Goal: Task Accomplishment & Management: Manage account settings

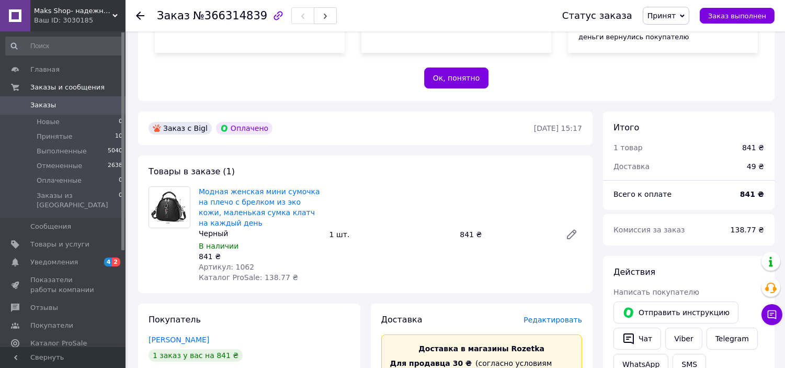
scroll to position [232, 0]
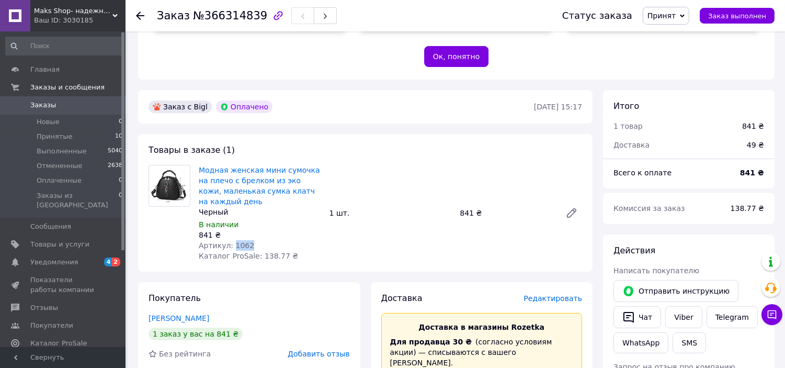
drag, startPoint x: 247, startPoint y: 243, endPoint x: 231, endPoint y: 241, distance: 15.8
click at [231, 241] on div "Артикул: 1062" at bounding box center [260, 245] width 122 height 10
copy span "1062"
click at [51, 138] on span "Принятые" at bounding box center [55, 136] width 36 height 9
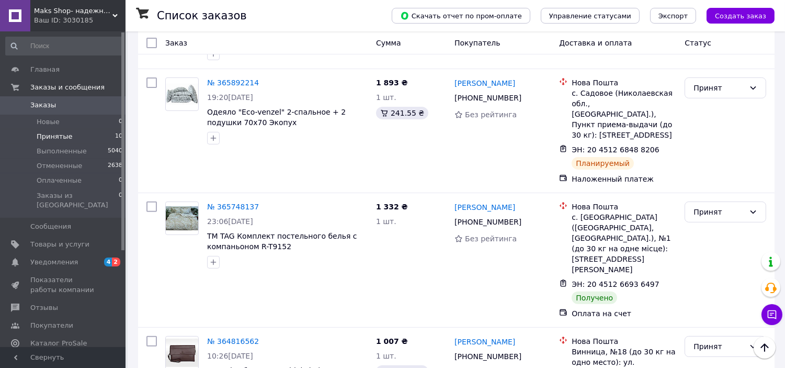
scroll to position [690, 0]
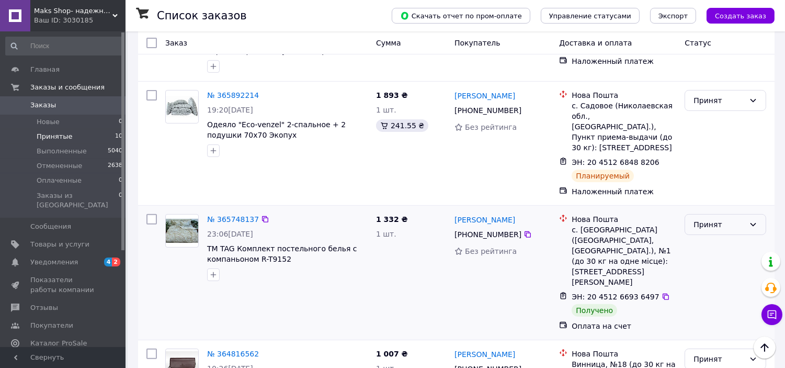
click at [710, 219] on div "Принят" at bounding box center [718, 225] width 51 height 12
click at [716, 200] on li "Выполнен" at bounding box center [725, 204] width 81 height 19
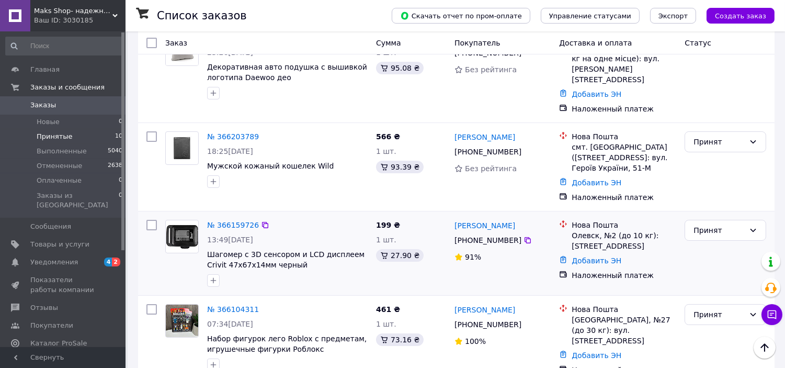
scroll to position [283, 0]
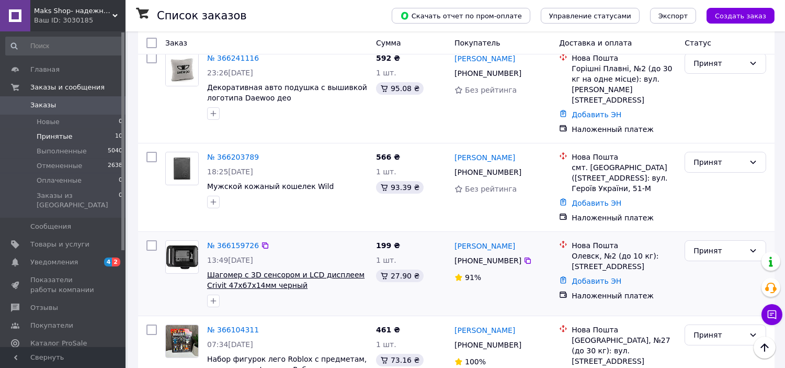
click at [283, 270] on span "Шагомер с 3D сенсором и LCD дисплеем Crivit 47х67х14мм черный" at bounding box center [285, 279] width 157 height 19
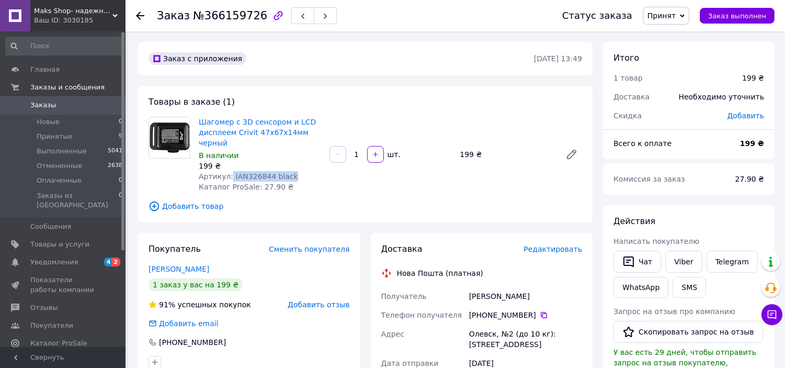
drag, startPoint x: 290, startPoint y: 166, endPoint x: 228, endPoint y: 164, distance: 61.7
click at [228, 171] on div "Артикул: IAN326844 black" at bounding box center [260, 176] width 122 height 10
copy span "IAN326844 black"
drag, startPoint x: 521, startPoint y: 279, endPoint x: 464, endPoint y: 287, distance: 56.9
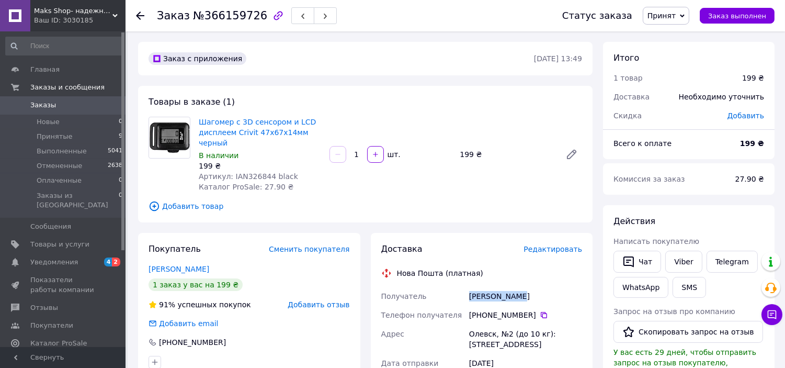
copy div "Получатель Фещук Василь"
drag, startPoint x: 283, startPoint y: 170, endPoint x: 227, endPoint y: 161, distance: 56.6
click at [227, 161] on div "Шагомер с 3D сенсором и LCD дисплеем Crivit 47х67х14мм черный В наличии 199 ₴ А…" at bounding box center [260, 154] width 131 height 79
copy span "IAN326844 black"
drag, startPoint x: 526, startPoint y: 289, endPoint x: 464, endPoint y: 289, distance: 61.7
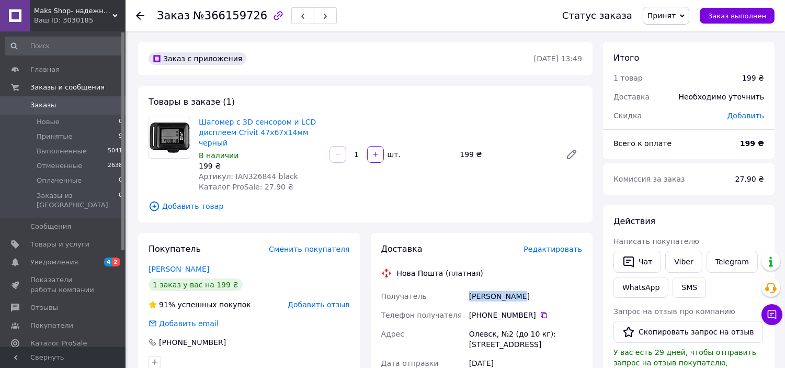
copy div "Получатель Фещук Василь"
click at [540, 311] on icon at bounding box center [544, 315] width 8 height 8
click at [38, 99] on link "Заказы 0" at bounding box center [64, 105] width 129 height 18
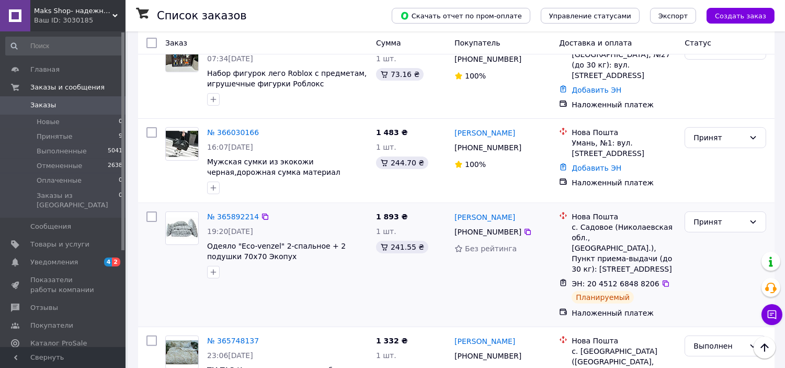
scroll to position [639, 0]
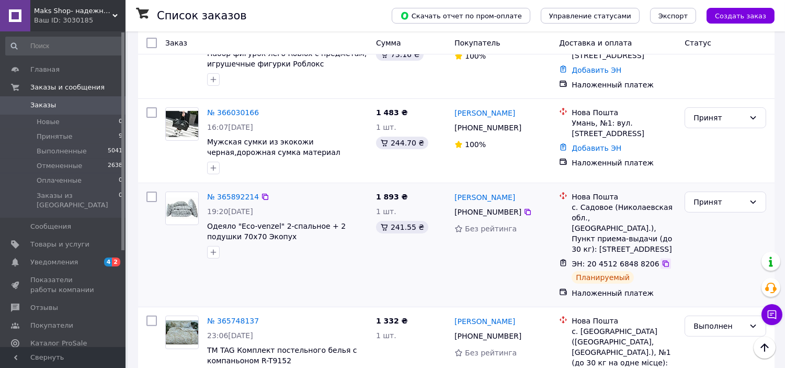
click at [662, 260] on icon at bounding box center [665, 263] width 6 height 6
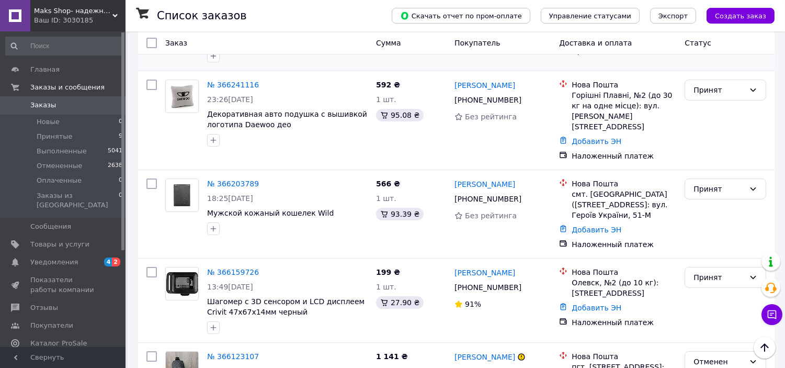
scroll to position [232, 0]
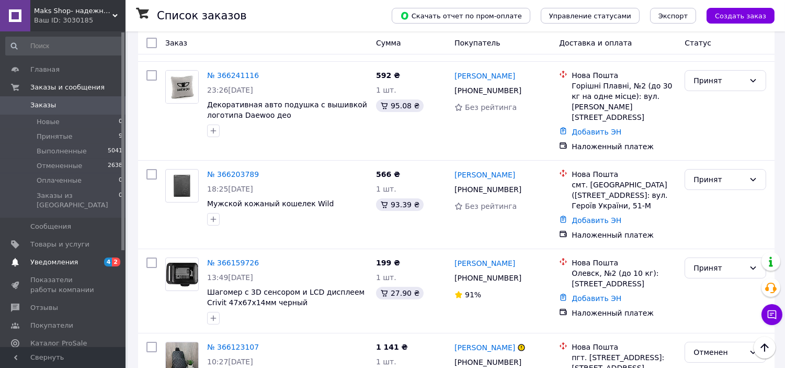
click at [82, 257] on span "Уведомления" at bounding box center [63, 261] width 66 height 9
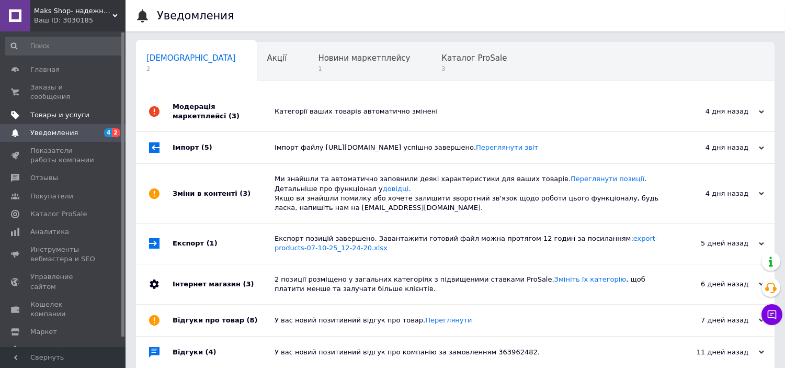
click at [58, 111] on link "Товары и услуги" at bounding box center [64, 115] width 129 height 18
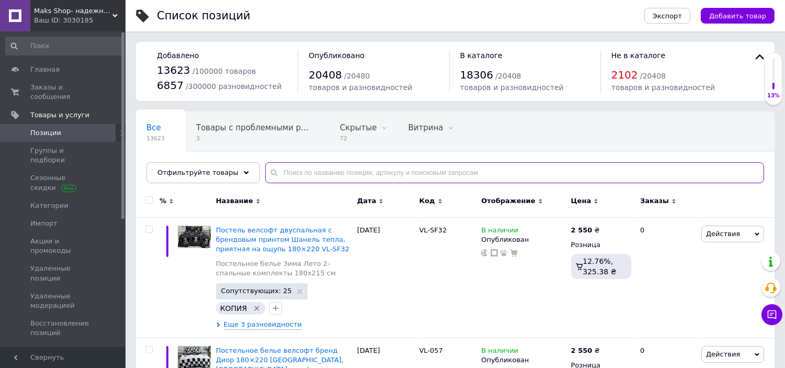
click at [295, 171] on input "text" at bounding box center [514, 172] width 499 height 21
paste input "417"
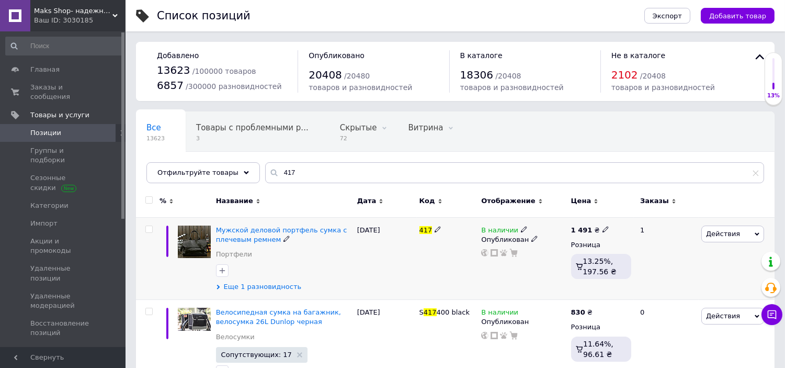
click at [253, 282] on span "Еще 1 разновидность" at bounding box center [263, 286] width 78 height 9
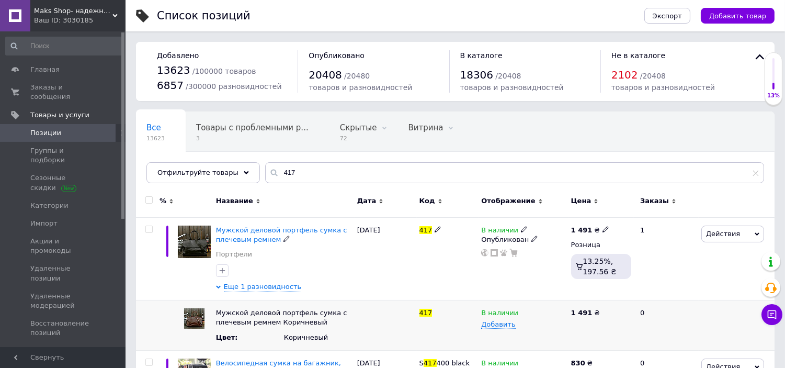
scroll to position [58, 0]
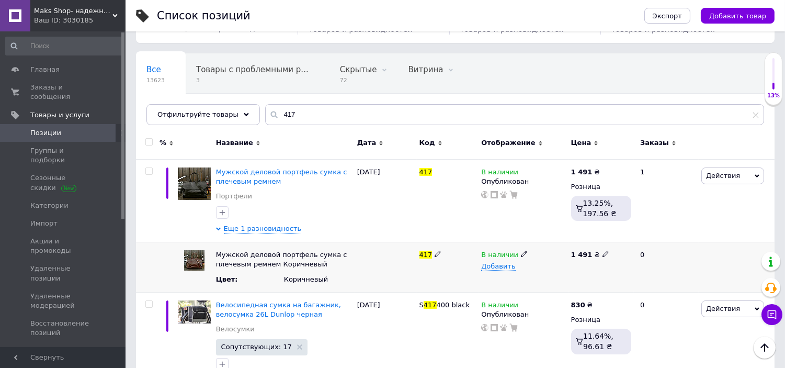
click at [521, 254] on icon at bounding box center [524, 253] width 6 height 6
click at [500, 276] on li "Нет в наличии" at bounding box center [521, 274] width 88 height 15
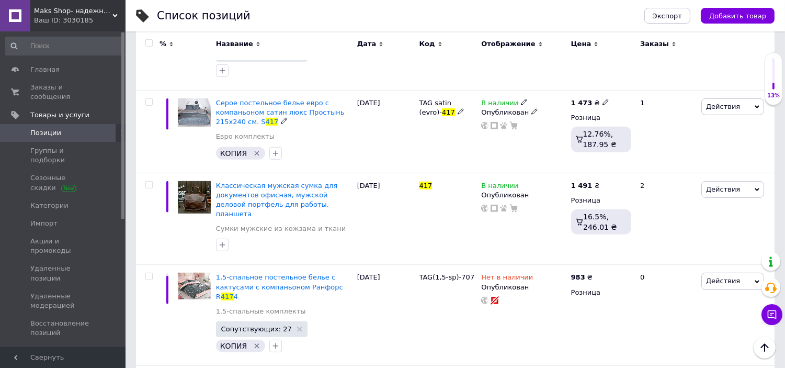
scroll to position [929, 0]
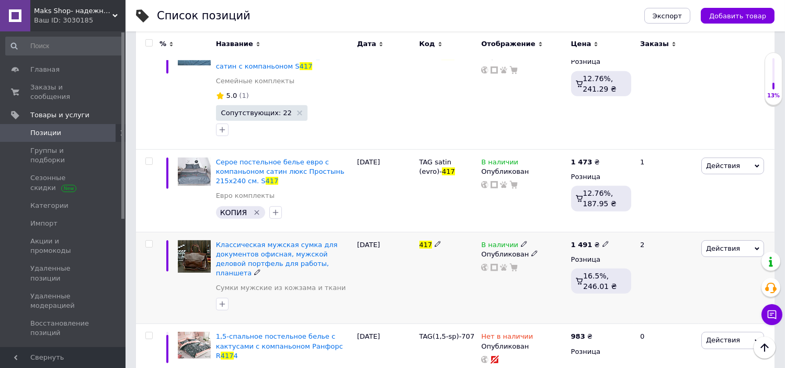
click at [521, 241] on icon at bounding box center [524, 244] width 6 height 6
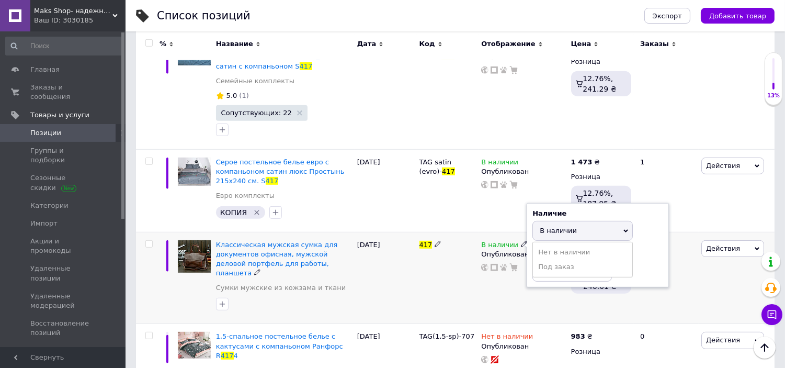
click at [553, 245] on li "Нет в наличии" at bounding box center [582, 252] width 99 height 15
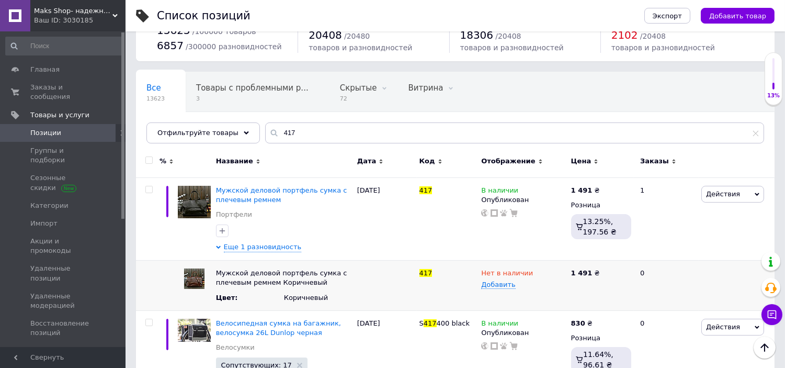
scroll to position [0, 0]
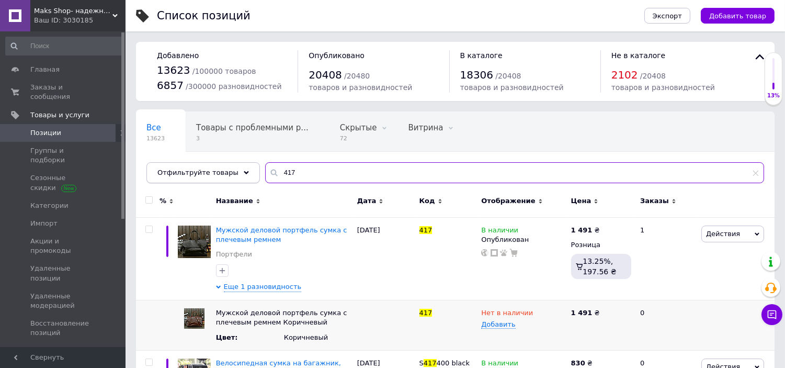
drag, startPoint x: 270, startPoint y: 174, endPoint x: 233, endPoint y: 175, distance: 37.1
click at [236, 174] on div "Отфильтруйте товары 417" at bounding box center [454, 172] width 617 height 21
paste input "570"
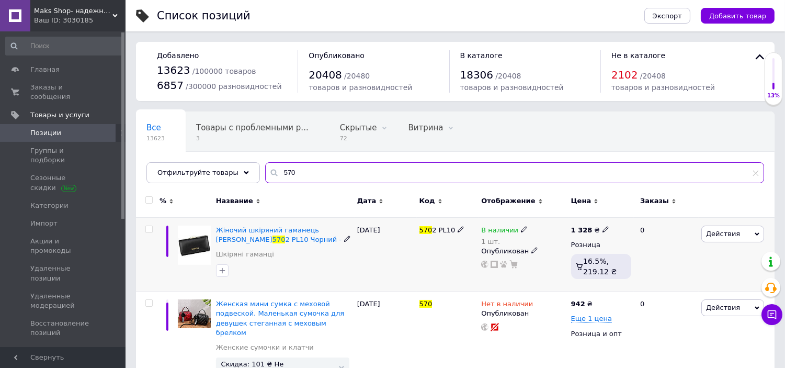
scroll to position [51, 0]
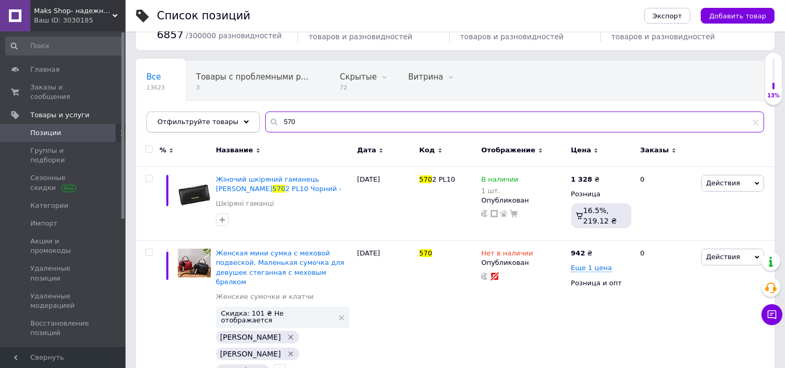
drag, startPoint x: 321, startPoint y: 119, endPoint x: 207, endPoint y: 119, distance: 114.5
click at [207, 119] on div "Отфильтруйте товары 570" at bounding box center [454, 121] width 617 height 21
paste input "1067"
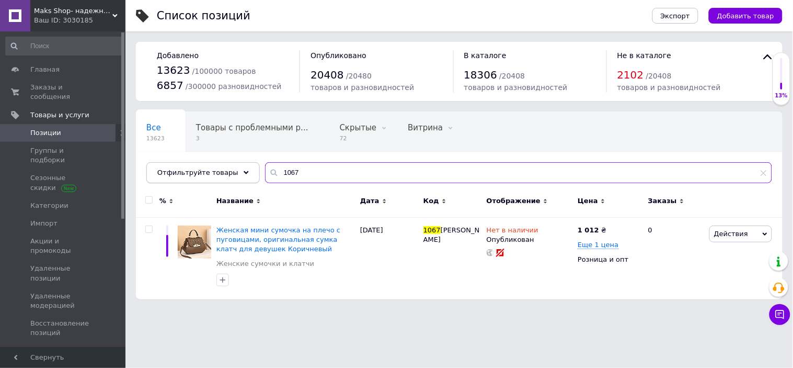
drag, startPoint x: 302, startPoint y: 168, endPoint x: 244, endPoint y: 168, distance: 58.6
click at [244, 168] on div "Отфильтруйте товары 1067" at bounding box center [459, 172] width 626 height 21
paste input "23"
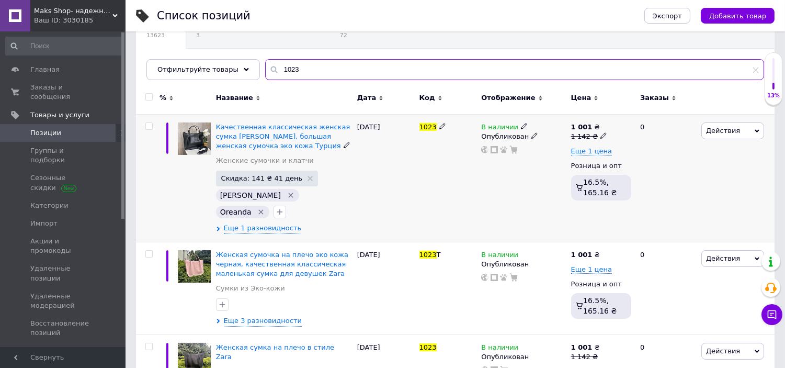
scroll to position [116, 0]
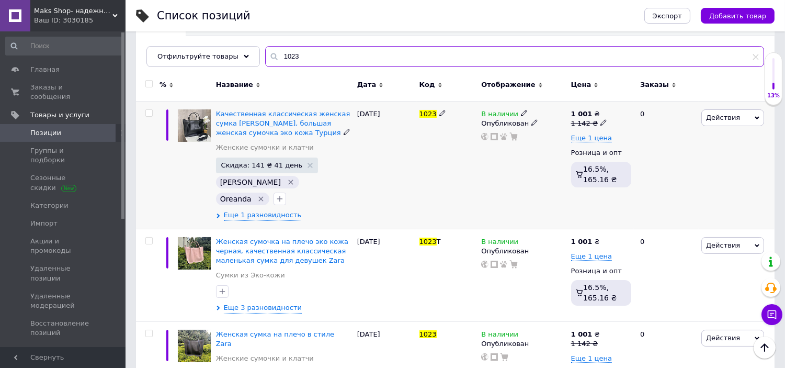
type input "1023"
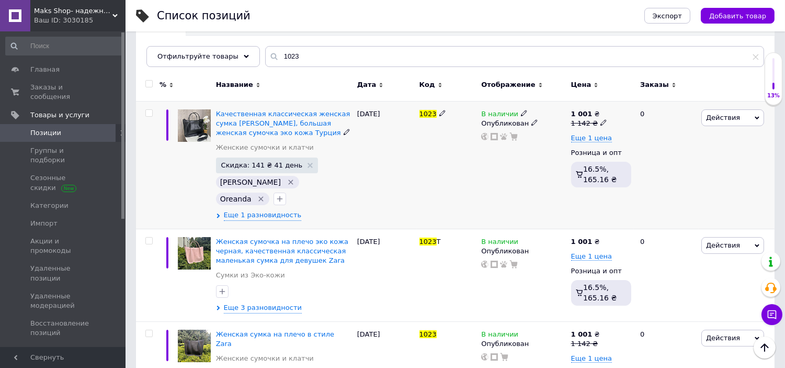
click at [521, 111] on use at bounding box center [524, 113] width 6 height 6
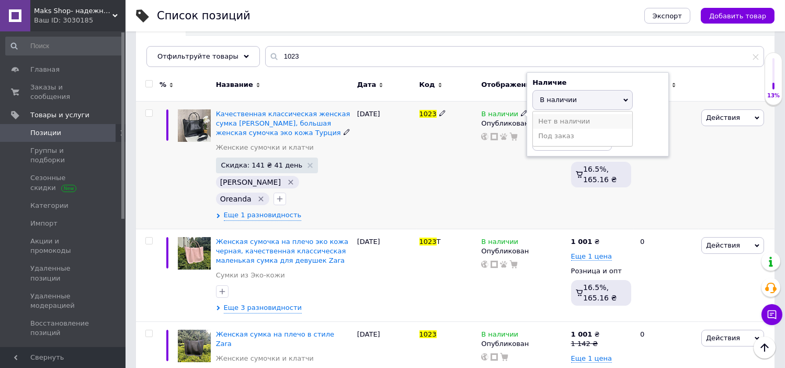
click at [555, 120] on li "Нет в наличии" at bounding box center [582, 121] width 99 height 15
click at [255, 210] on span "Еще 1 разновидность" at bounding box center [263, 214] width 78 height 9
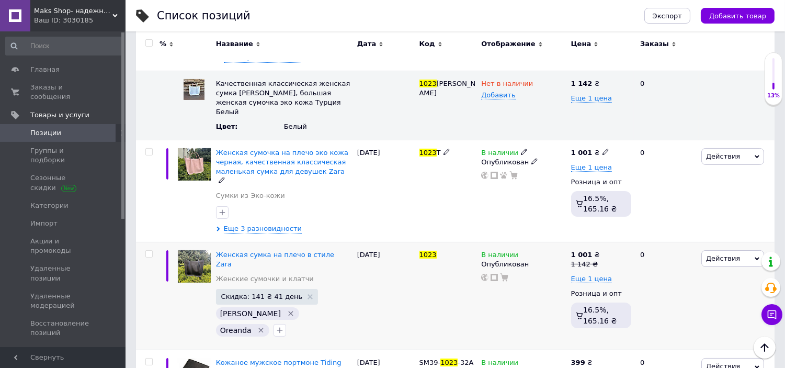
scroll to position [290, 0]
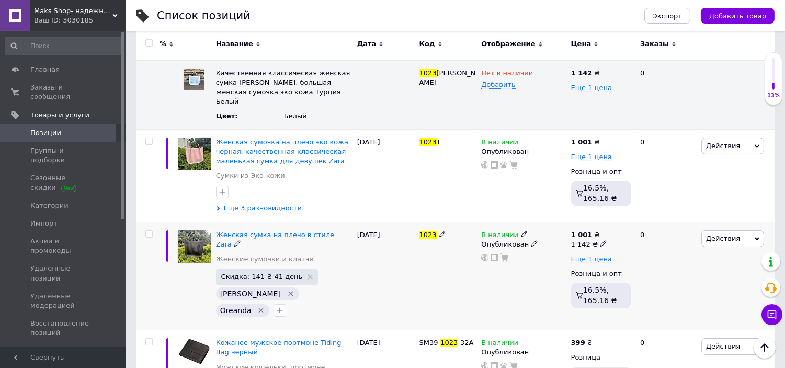
click at [521, 231] on icon at bounding box center [524, 234] width 6 height 6
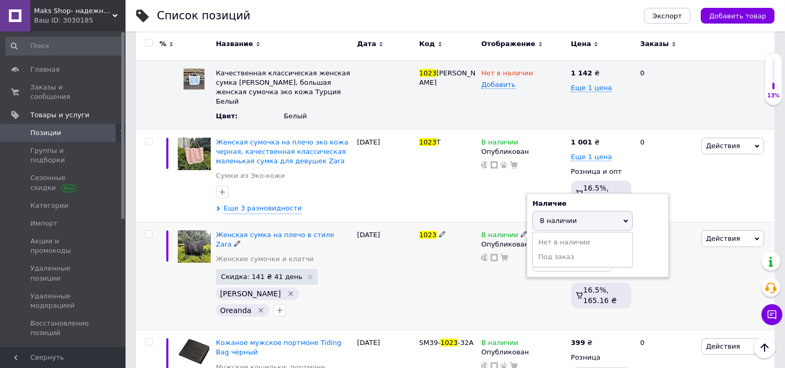
drag, startPoint x: 540, startPoint y: 210, endPoint x: 490, endPoint y: 210, distance: 49.7
click at [539, 235] on li "Нет в наличии" at bounding box center [582, 242] width 99 height 15
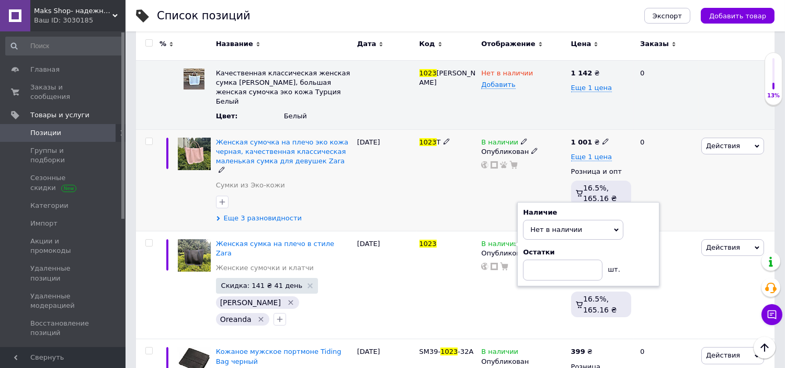
click at [257, 213] on span "Еще 3 разновидности" at bounding box center [263, 217] width 78 height 9
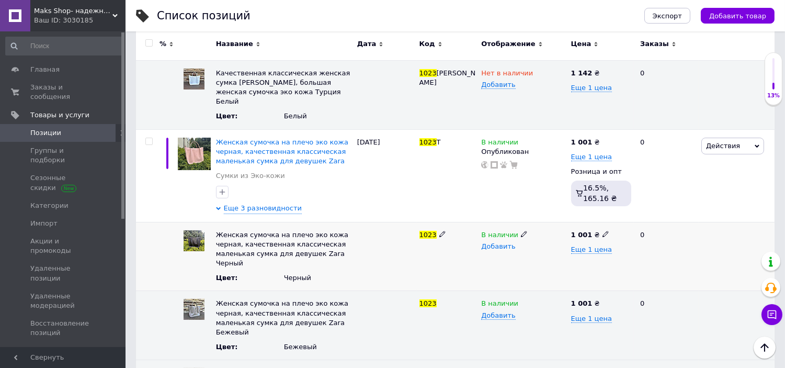
drag, startPoint x: 523, startPoint y: 199, endPoint x: 499, endPoint y: 215, distance: 28.7
click at [521, 230] on span at bounding box center [524, 233] width 7 height 7
click at [495, 247] on li "Нет в наличии" at bounding box center [521, 254] width 88 height 15
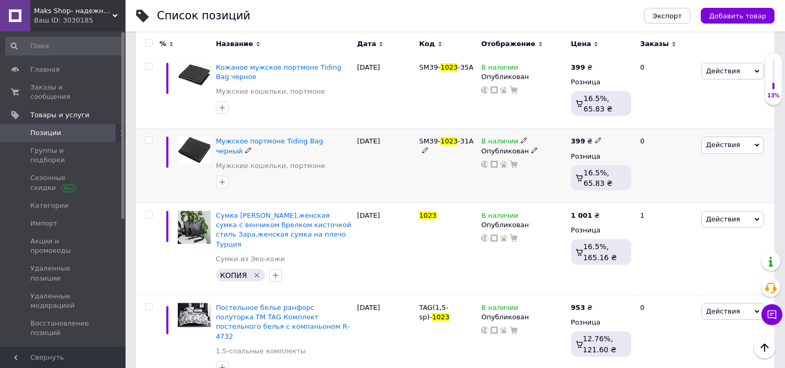
scroll to position [929, 0]
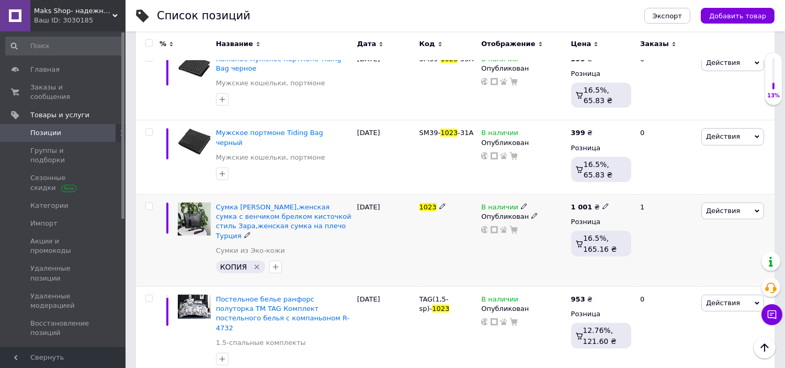
click at [514, 202] on div "В наличии" at bounding box center [504, 206] width 47 height 9
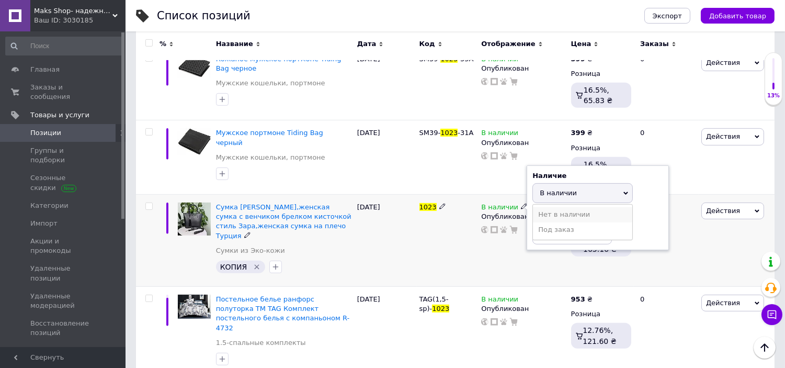
click at [555, 207] on li "Нет в наличии" at bounding box center [582, 214] width 99 height 15
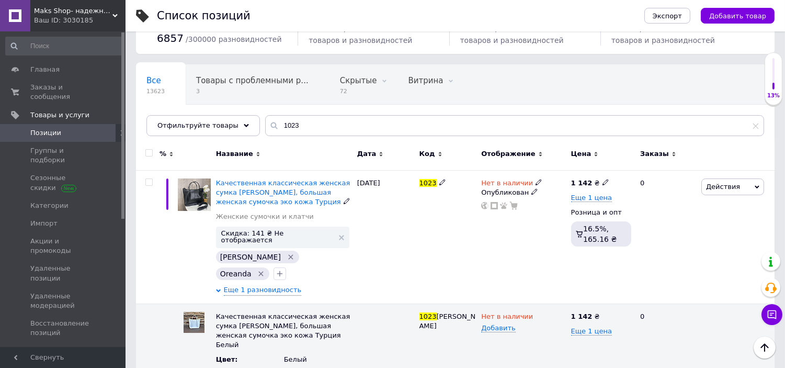
scroll to position [42, 0]
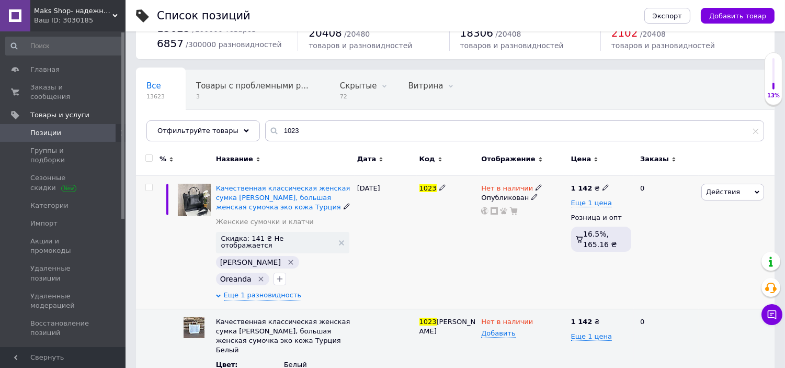
click at [148, 185] on input "checkbox" at bounding box center [148, 187] width 7 height 7
checkbox input "true"
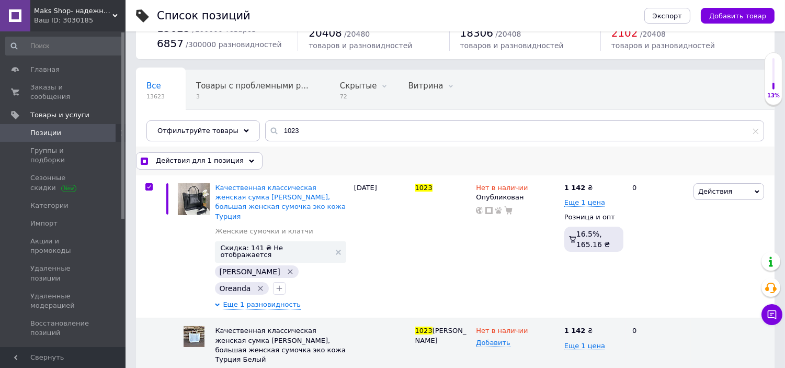
click at [222, 171] on div "Действия для 1 позиция Выбрать все 10 позиций Выбраны все 10 позиций Отменить в…" at bounding box center [455, 160] width 638 height 29
click at [211, 157] on span "Действия для 1 позиция" at bounding box center [200, 160] width 88 height 9
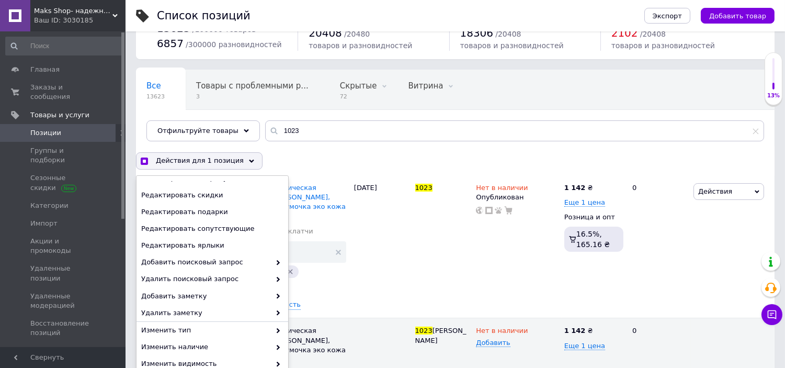
scroll to position [390, 0]
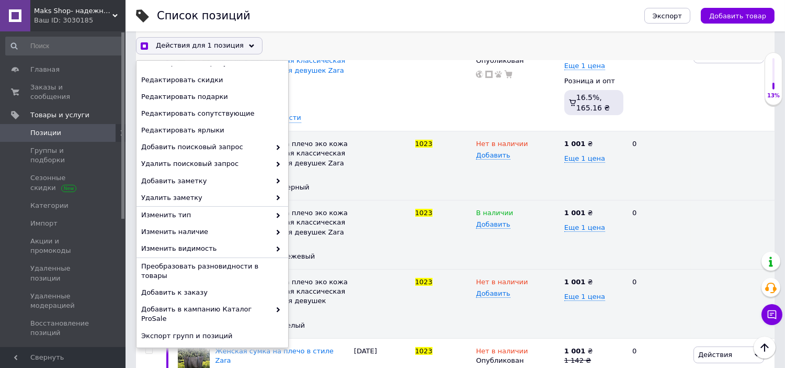
click at [180, 348] on span "Удалить" at bounding box center [211, 352] width 140 height 9
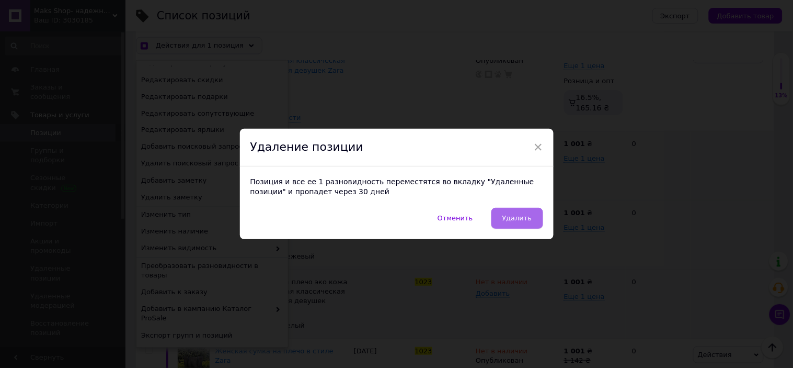
click at [520, 218] on span "Удалить" at bounding box center [517, 218] width 30 height 8
checkbox input "true"
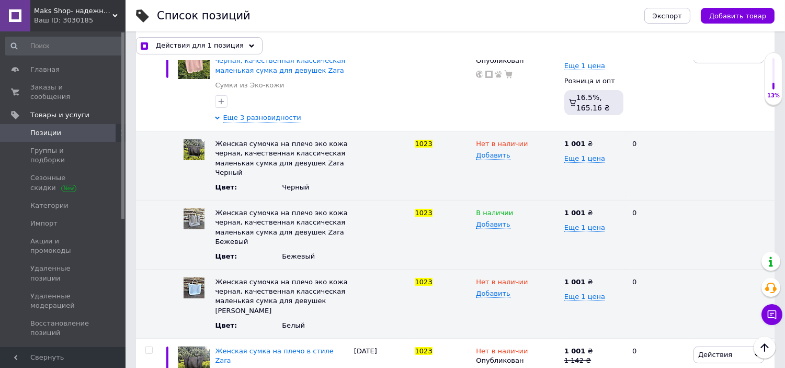
checkbox input "false"
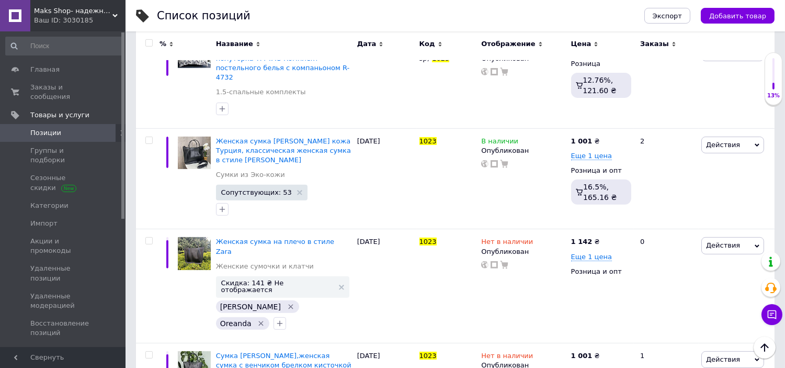
scroll to position [707, 0]
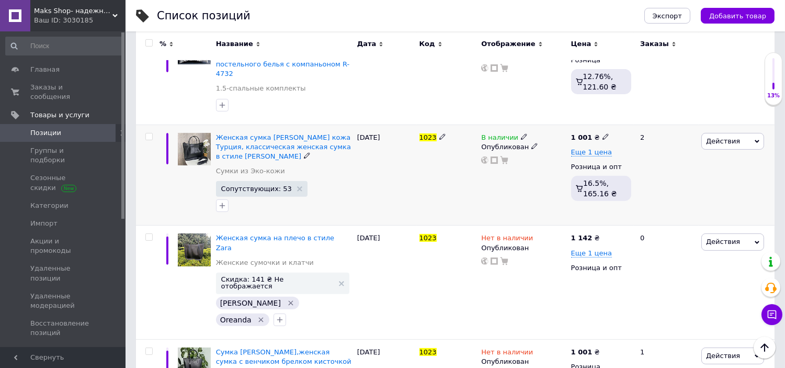
click at [521, 133] on icon at bounding box center [524, 136] width 6 height 6
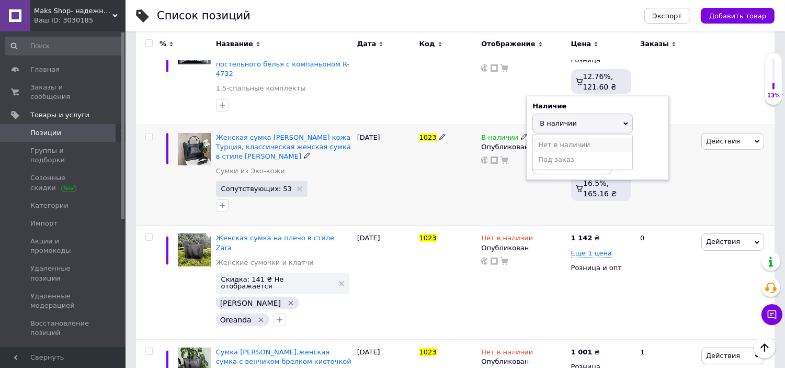
click at [571, 138] on li "Нет в наличии" at bounding box center [582, 145] width 99 height 15
click at [442, 166] on div "1023" at bounding box center [448, 174] width 62 height 101
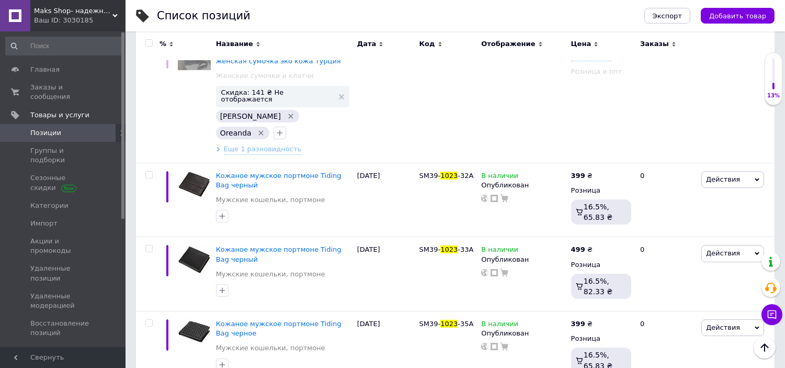
scroll to position [68, 0]
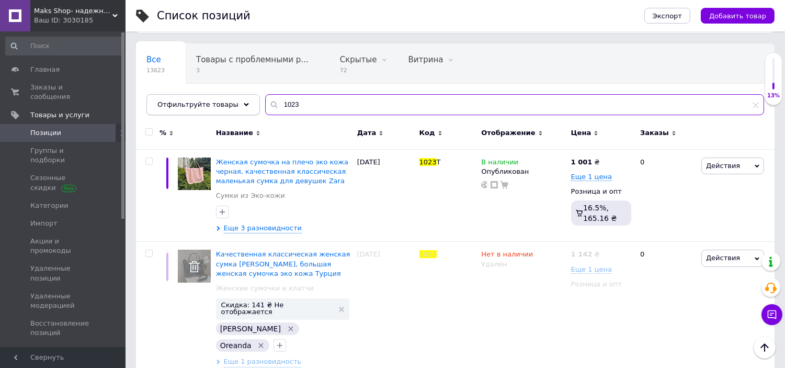
drag, startPoint x: 315, startPoint y: 107, endPoint x: 233, endPoint y: 112, distance: 82.3
click at [233, 112] on div "Отфильтруйте товары 1023" at bounding box center [454, 104] width 617 height 21
paste input "228"
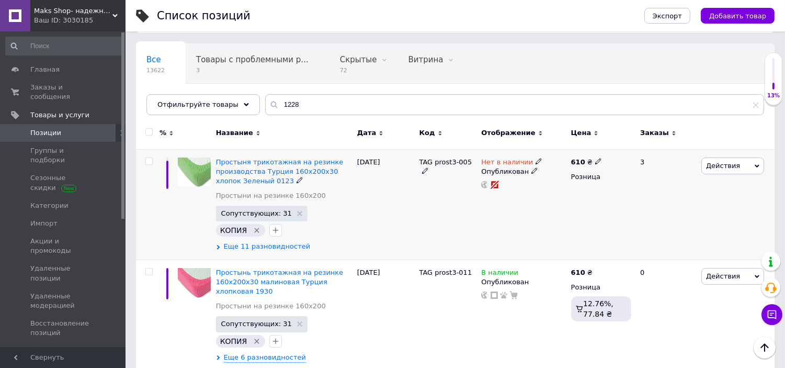
click at [264, 242] on span "Еще 11 разновидностей" at bounding box center [267, 246] width 87 height 9
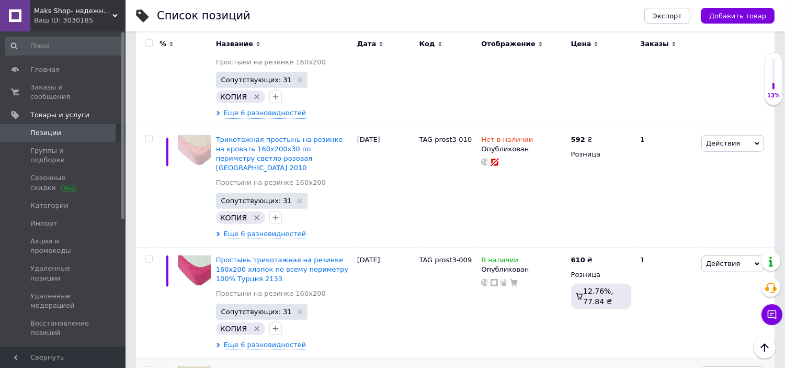
scroll to position [1459, 0]
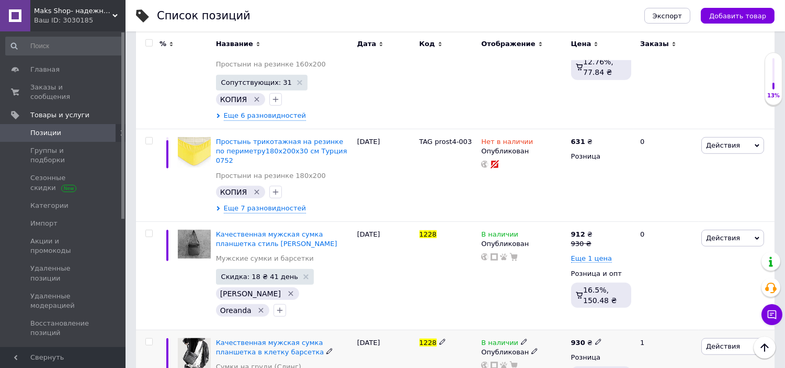
click at [521, 338] on icon at bounding box center [524, 341] width 6 height 6
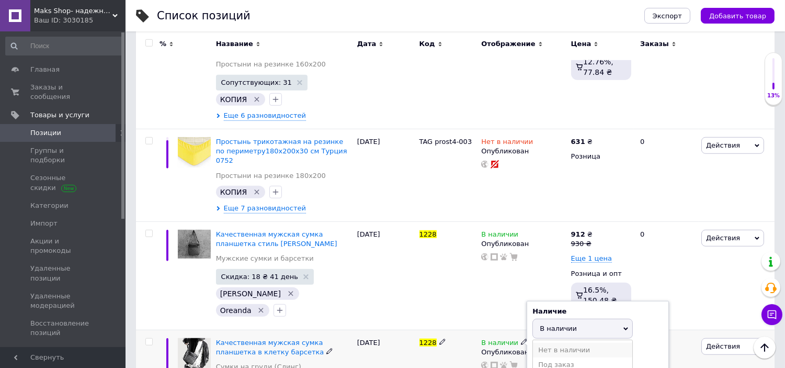
click at [558, 342] on li "Нет в наличии" at bounding box center [582, 349] width 99 height 15
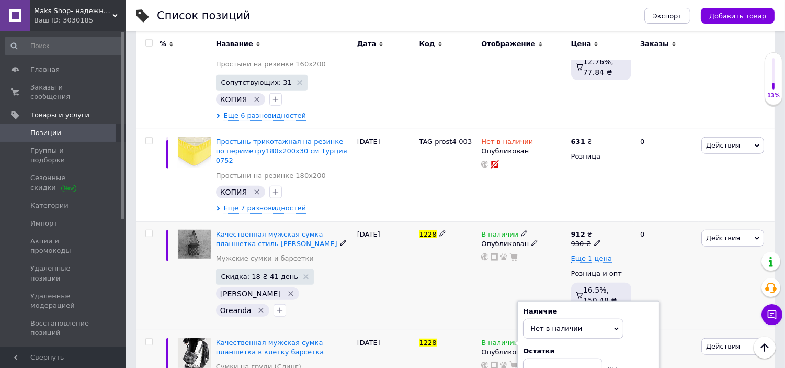
click at [521, 229] on span at bounding box center [524, 232] width 6 height 7
click at [556, 234] on li "Нет в наличии" at bounding box center [582, 241] width 99 height 15
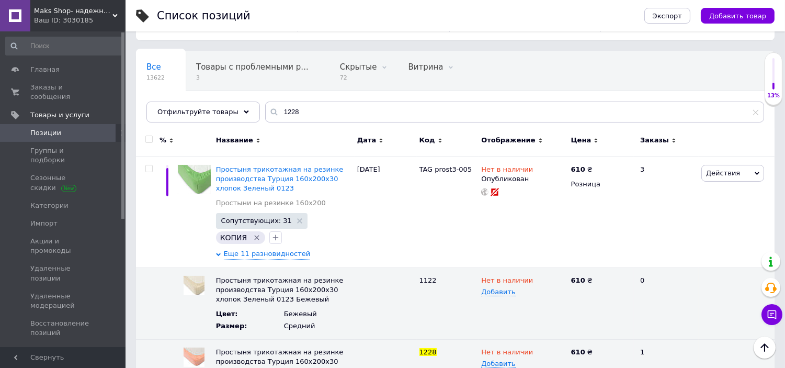
scroll to position [0, 0]
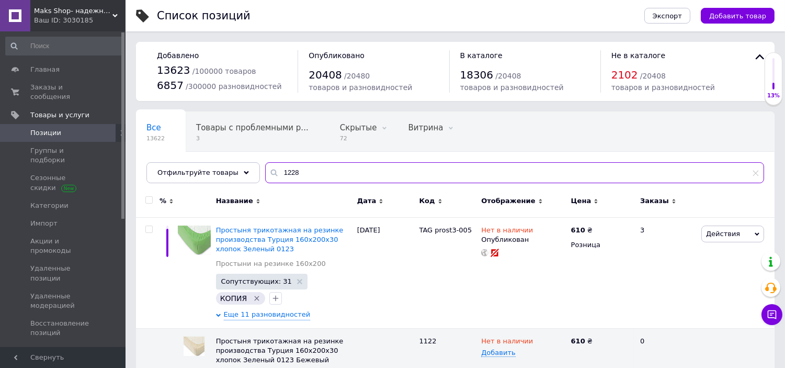
drag, startPoint x: 267, startPoint y: 173, endPoint x: 259, endPoint y: 170, distance: 8.3
click at [265, 171] on div "1228" at bounding box center [514, 172] width 499 height 21
paste input "613"
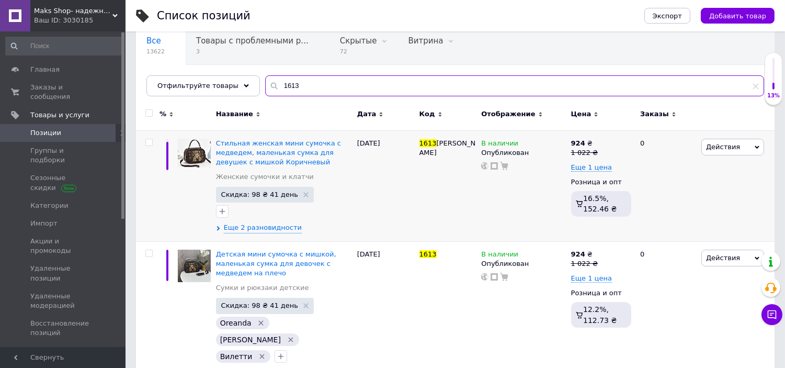
scroll to position [116, 0]
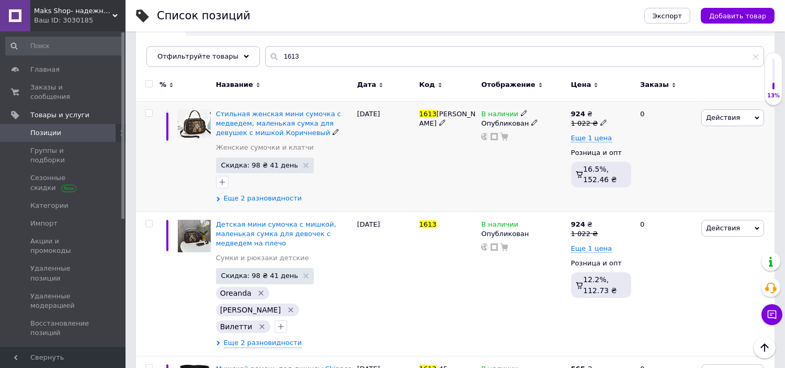
click at [269, 200] on span "Еще 2 разновидности" at bounding box center [263, 197] width 78 height 9
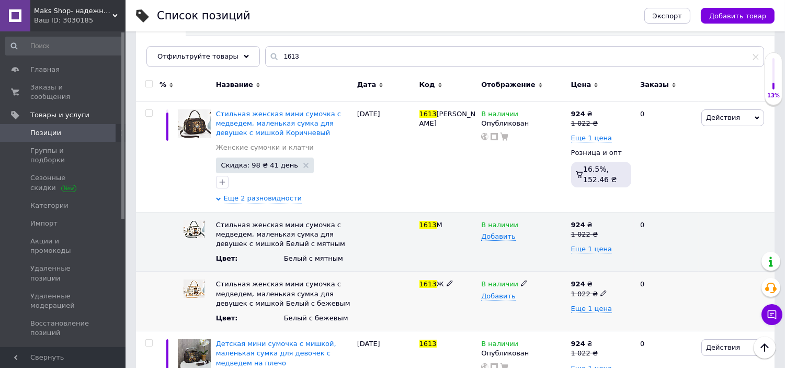
click at [521, 282] on div "В наличии" at bounding box center [523, 283] width 84 height 9
click at [498, 305] on li "Нет в наличии" at bounding box center [521, 304] width 88 height 15
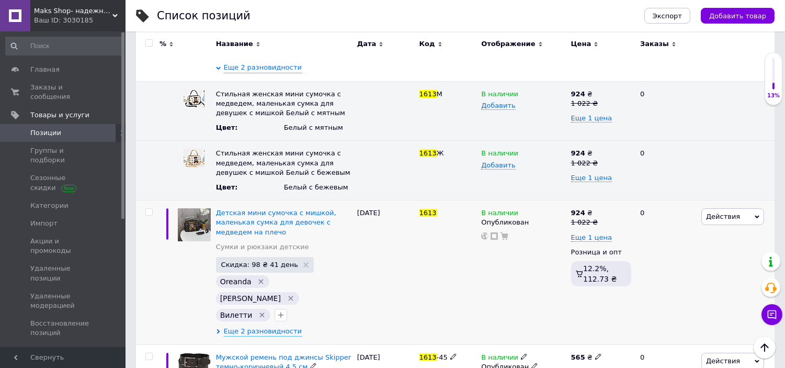
scroll to position [290, 0]
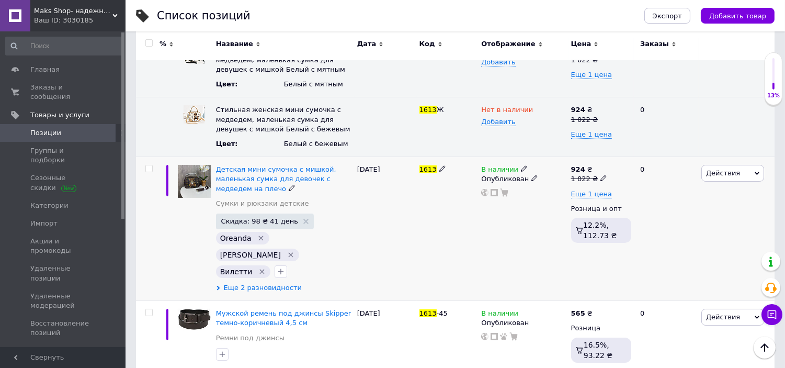
click at [243, 283] on span "Еще 2 разновидности" at bounding box center [263, 287] width 78 height 9
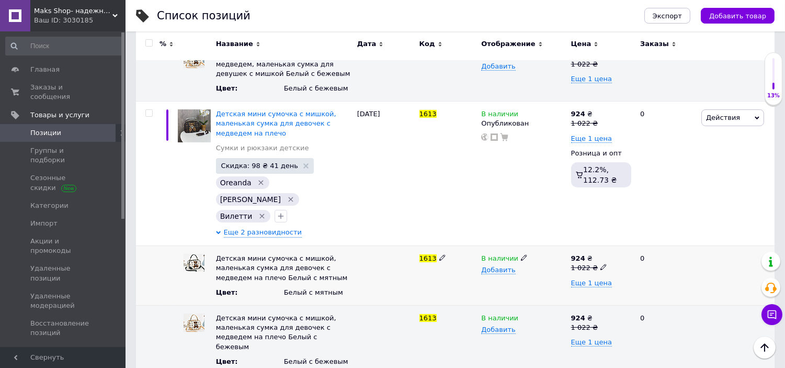
scroll to position [348, 0]
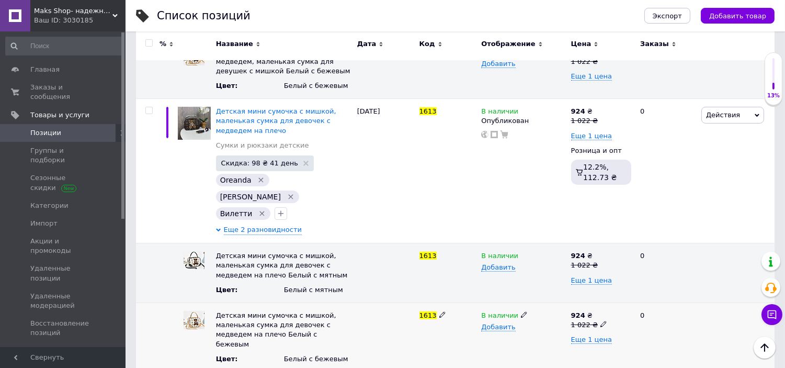
click at [521, 311] on icon at bounding box center [524, 314] width 6 height 6
click at [506, 328] on li "Нет в наличии" at bounding box center [521, 335] width 88 height 15
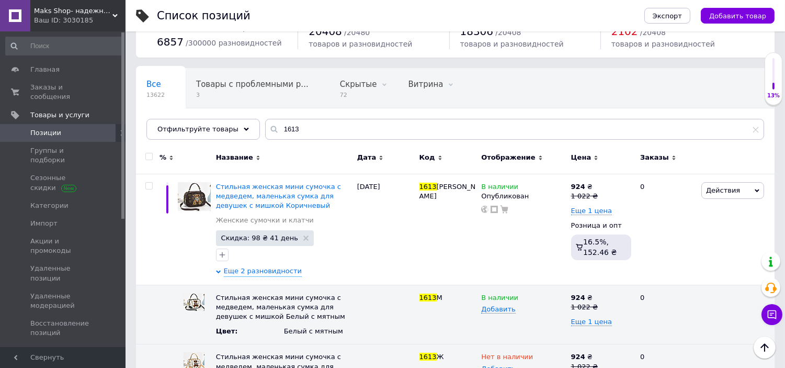
scroll to position [0, 0]
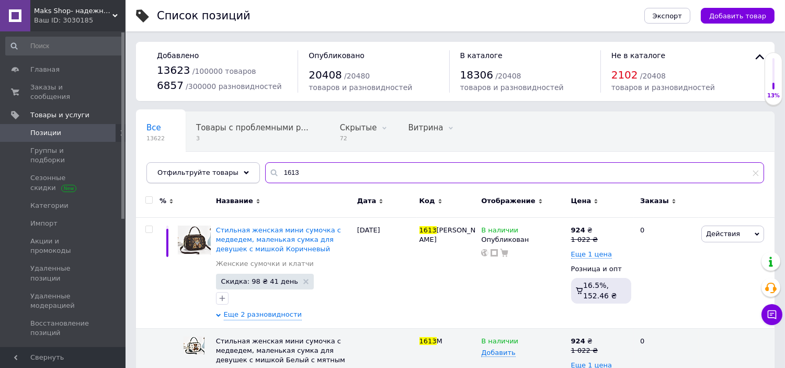
drag, startPoint x: 272, startPoint y: 169, endPoint x: 243, endPoint y: 169, distance: 29.8
click at [243, 169] on div "Отфильтруйте товары 1613" at bounding box center [454, 172] width 617 height 21
paste input "771"
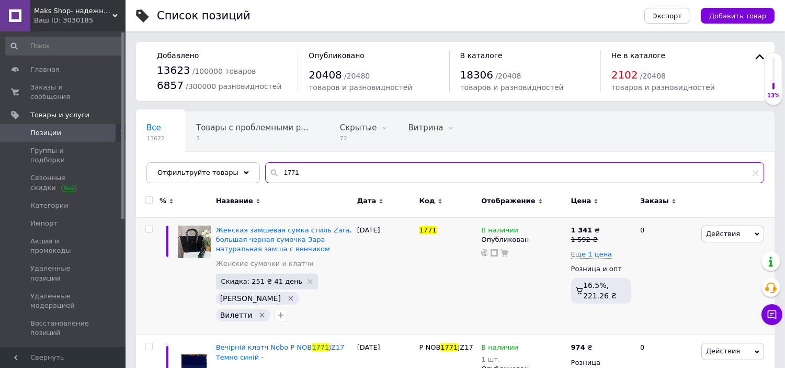
scroll to position [34, 0]
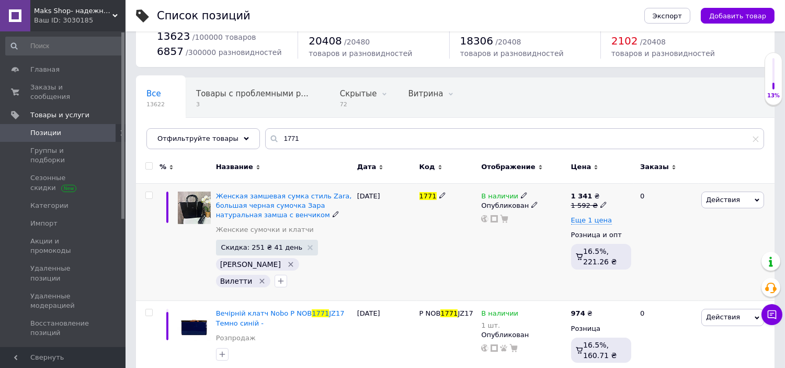
drag, startPoint x: 516, startPoint y: 191, endPoint x: 521, endPoint y: 193, distance: 5.8
click at [521, 191] on span at bounding box center [524, 194] width 6 height 7
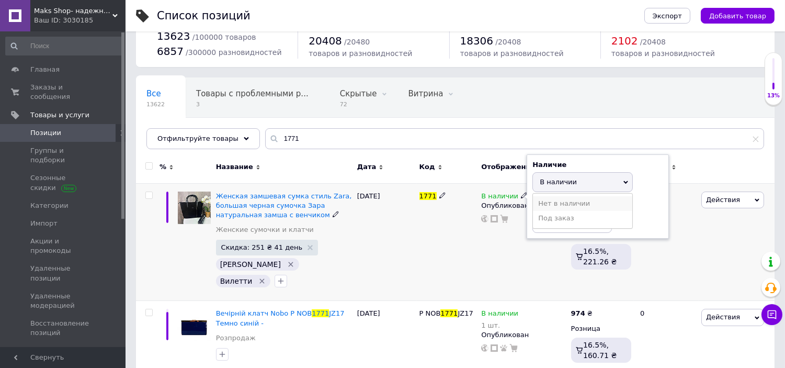
click at [544, 203] on li "Нет в наличии" at bounding box center [582, 203] width 99 height 15
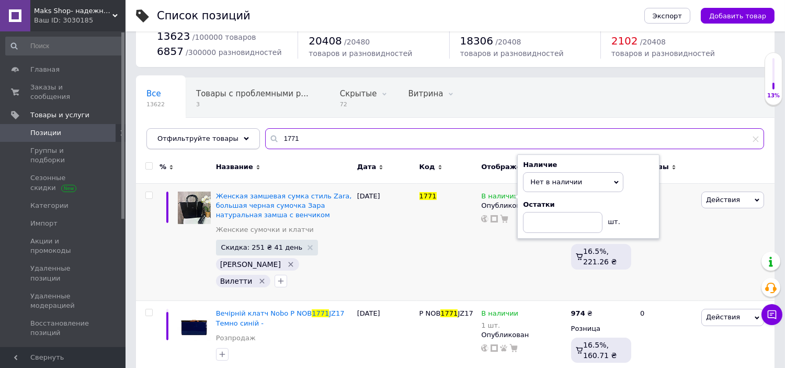
drag, startPoint x: 270, startPoint y: 141, endPoint x: 217, endPoint y: 142, distance: 52.8
click at [217, 142] on div "Отфильтруйте товары 1771" at bounding box center [454, 138] width 617 height 21
paste input "7113"
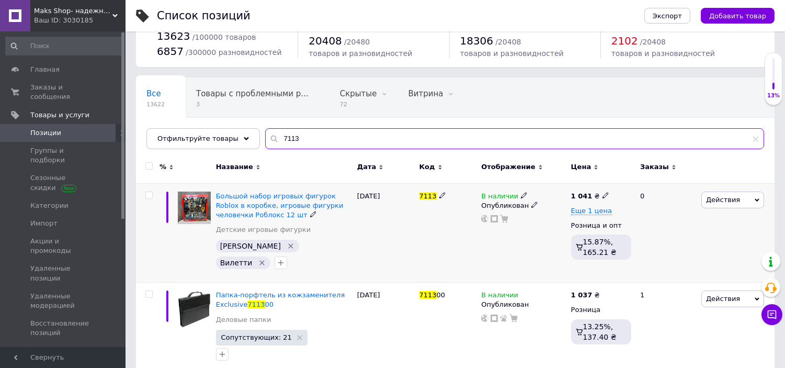
type input "7113"
click at [522, 192] on icon at bounding box center [524, 195] width 6 height 6
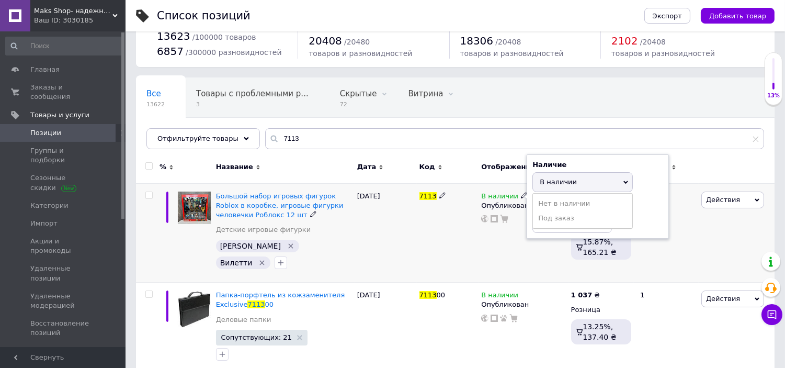
drag, startPoint x: 556, startPoint y: 195, endPoint x: 563, endPoint y: 202, distance: 9.6
click at [557, 195] on ul "Нет в наличии Под заказ" at bounding box center [582, 211] width 100 height 36
click at [558, 183] on span "В наличии" at bounding box center [558, 182] width 37 height 8
click at [565, 197] on li "Нет в наличии" at bounding box center [582, 203] width 99 height 15
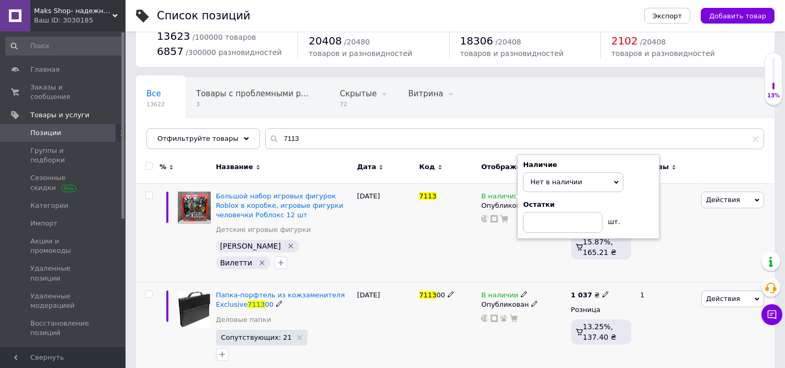
click at [409, 302] on div "18.09.2025" at bounding box center [385, 327] width 62 height 91
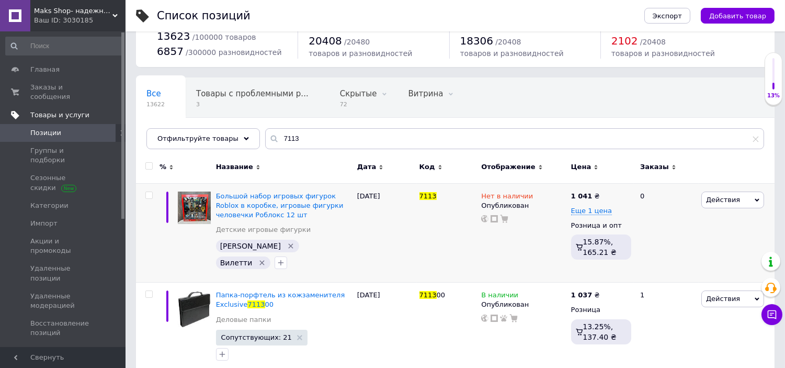
click at [61, 110] on span "Товары и услуги" at bounding box center [59, 114] width 59 height 9
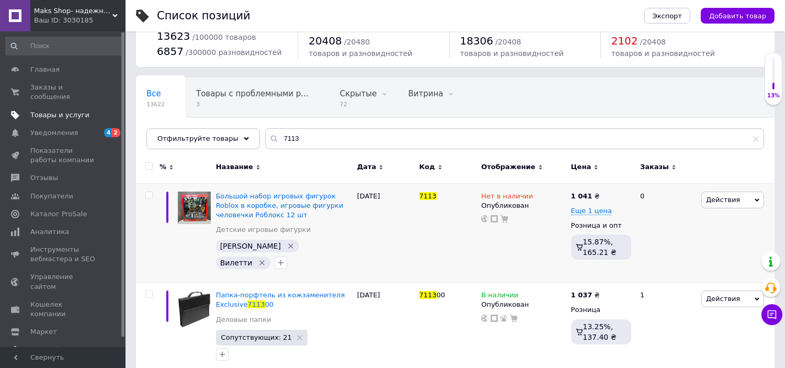
click at [61, 110] on span "Товары и услуги" at bounding box center [59, 114] width 59 height 9
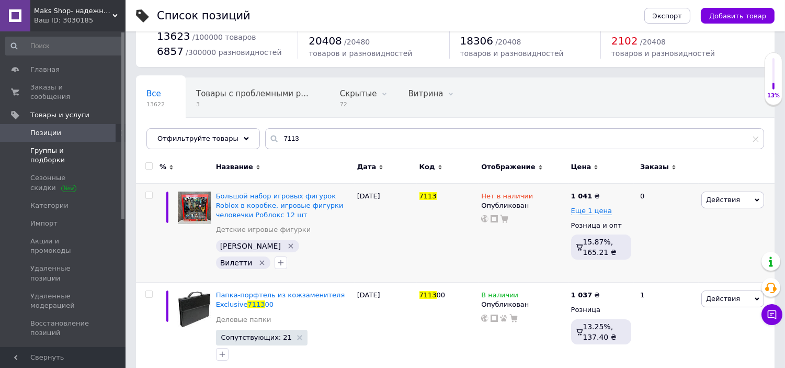
click at [56, 146] on span "Группы и подборки" at bounding box center [63, 155] width 66 height 19
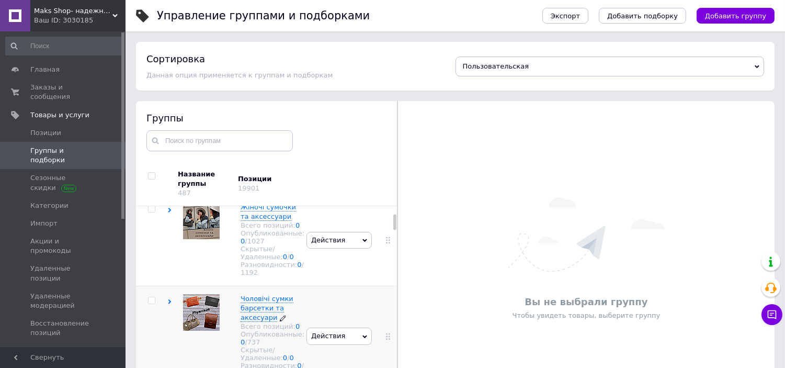
scroll to position [523, 0]
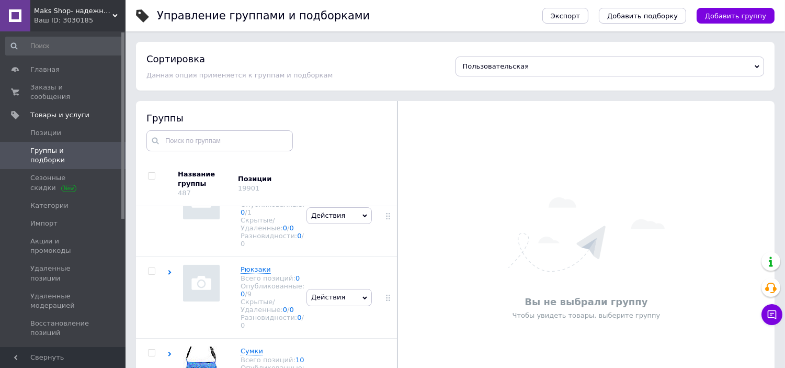
drag, startPoint x: 393, startPoint y: 232, endPoint x: 399, endPoint y: 393, distance: 161.7
click at [399, 367] on html "Maks Shop- надежный и перспективный интернет магазин сумок и аксессуаров Ваш ID…" at bounding box center [392, 213] width 785 height 427
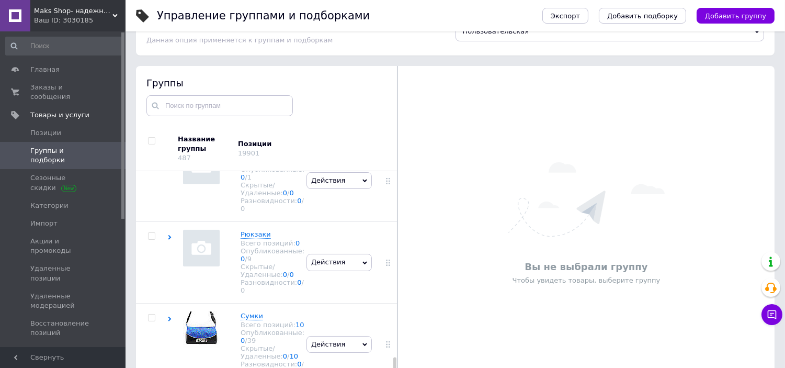
scroll to position [59, 0]
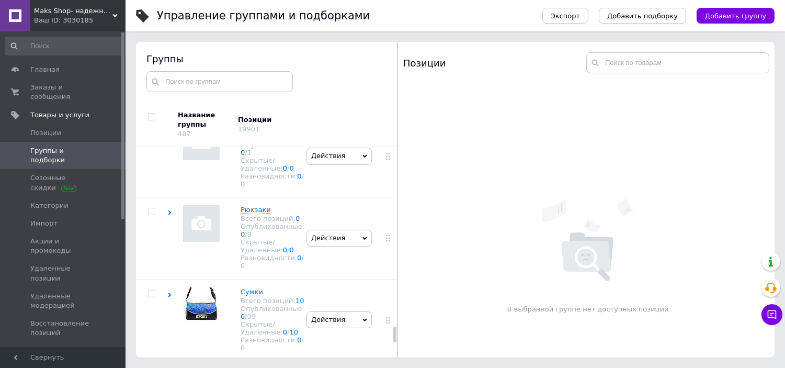
scroll to position [7435, 0]
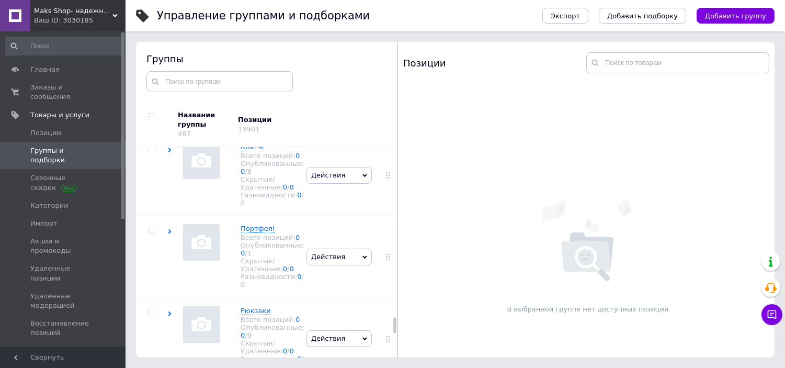
scroll to position [7726, 0]
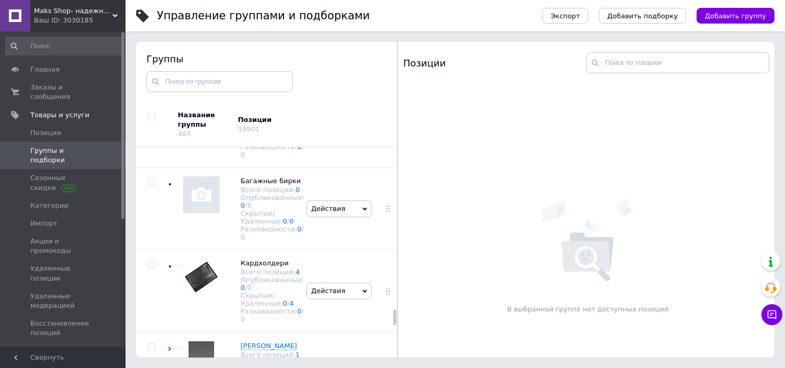
scroll to position [7377, 0]
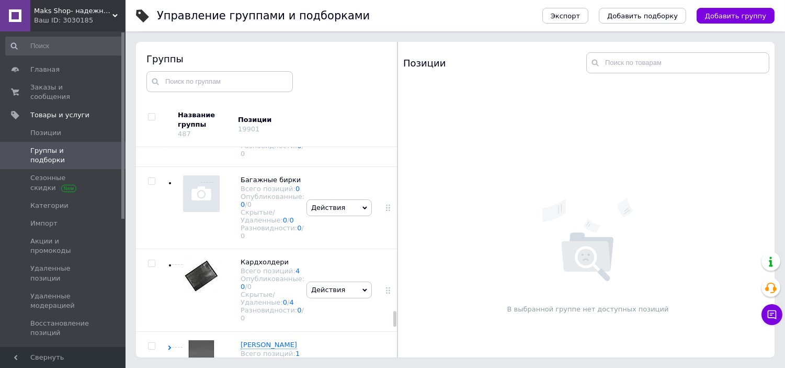
scroll to position [7435, 0]
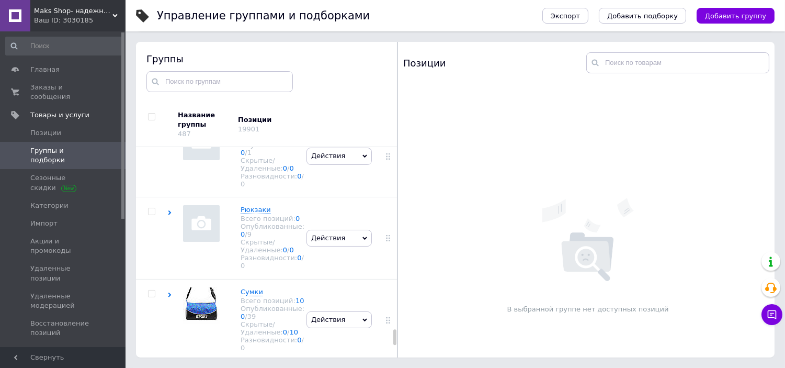
scroll to position [7494, 0]
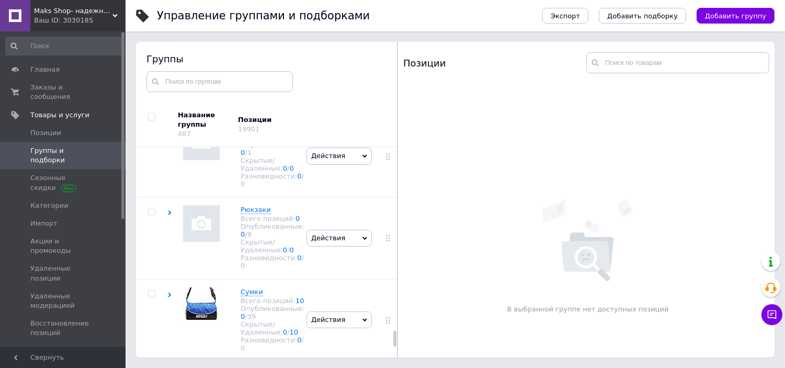
scroll to position [7552, 0]
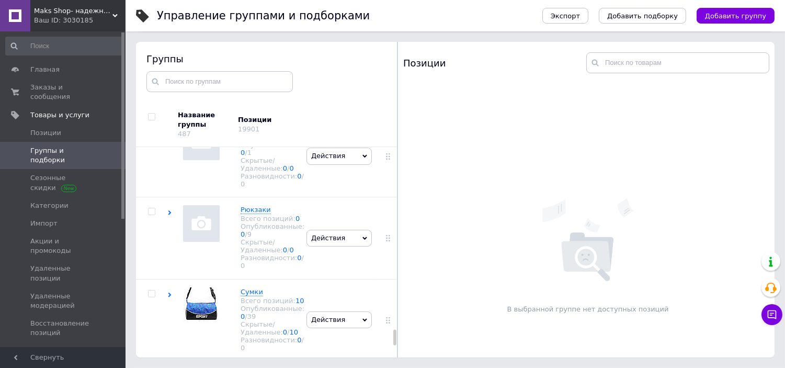
scroll to position [7494, 0]
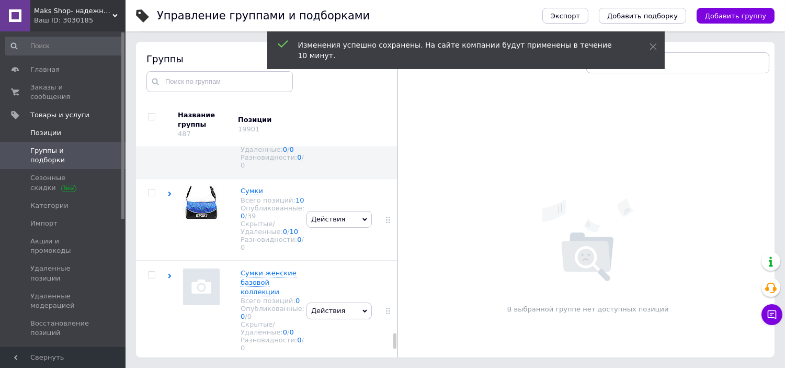
click at [51, 128] on span "Позиции" at bounding box center [45, 132] width 31 height 9
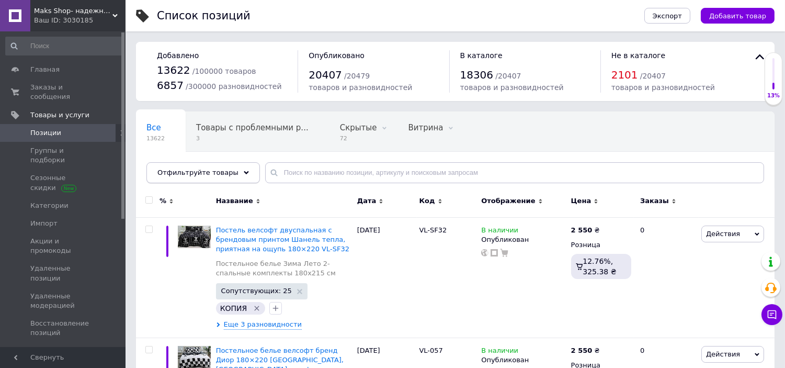
click at [204, 175] on span "Отфильтруйте товары" at bounding box center [197, 172] width 81 height 8
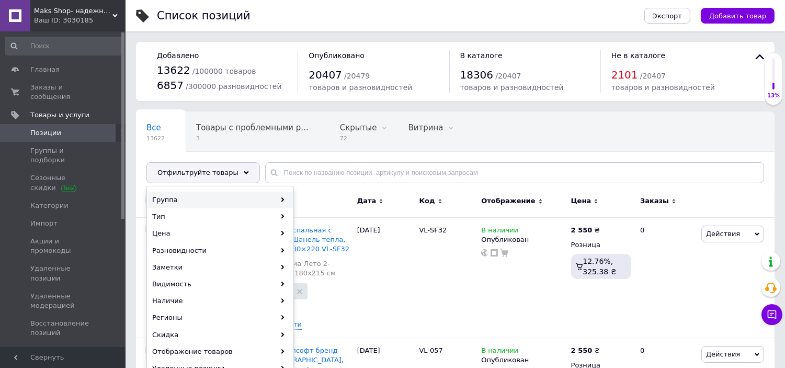
click at [190, 196] on div "Группа" at bounding box center [219, 199] width 145 height 17
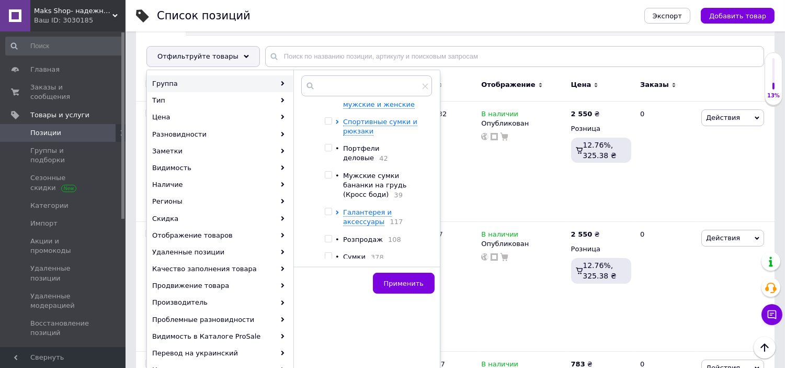
scroll to position [1038, 0]
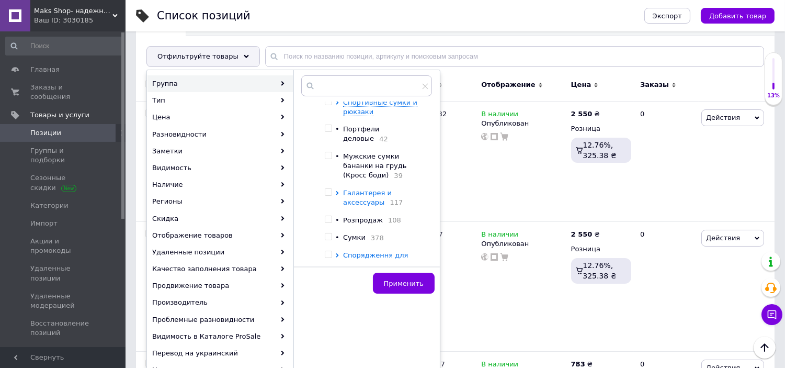
click at [350, 189] on span "Галантерея и аксессуары" at bounding box center [367, 197] width 49 height 17
click at [354, 189] on span "Галантерея и аксессуары" at bounding box center [367, 197] width 49 height 17
click at [326, 216] on input "checkbox" at bounding box center [328, 219] width 7 height 7
checkbox input "true"
click at [408, 289] on button "Применить" at bounding box center [404, 282] width 62 height 21
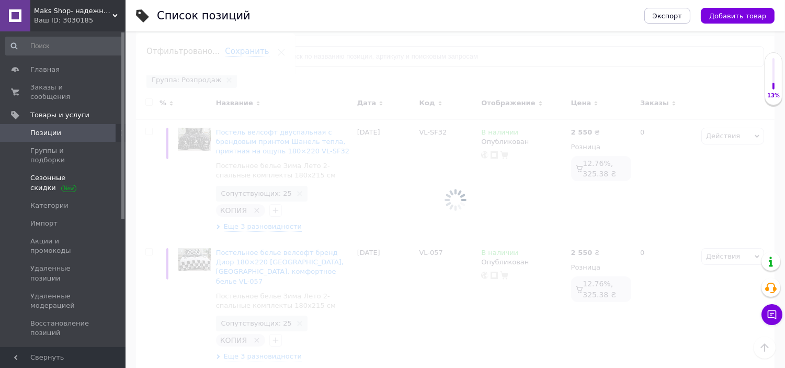
drag, startPoint x: 43, startPoint y: 140, endPoint x: 102, endPoint y: 157, distance: 61.2
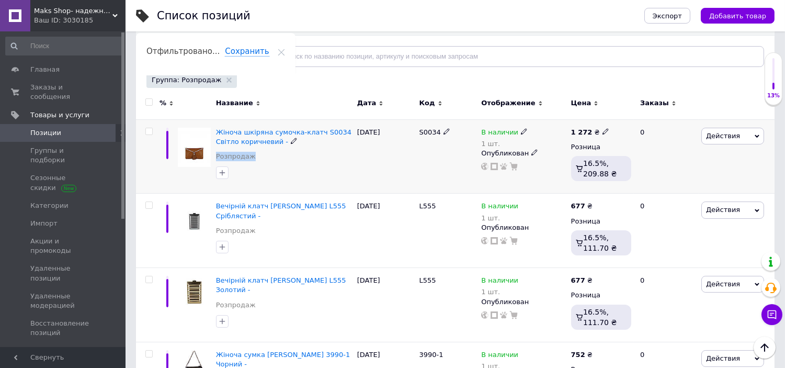
drag, startPoint x: 257, startPoint y: 157, endPoint x: 213, endPoint y: 157, distance: 43.4
click at [213, 157] on div "Жіноча шкіряна сумочка-клатч S0034 Світло коричневий - Розпродаж" at bounding box center [283, 156] width 141 height 74
copy link "Розпродаж"
click at [226, 81] on use at bounding box center [228, 79] width 5 height 5
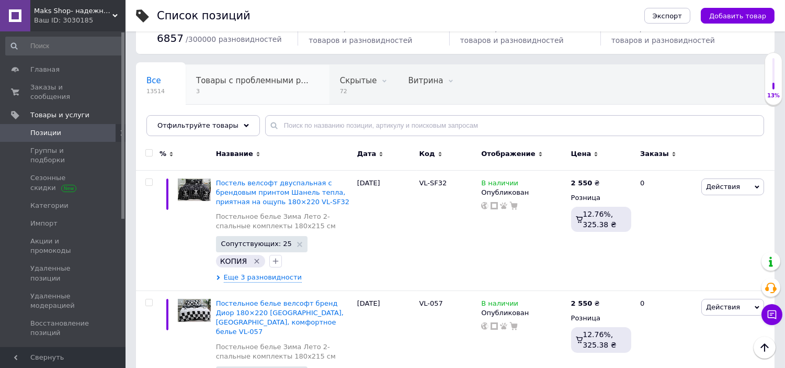
scroll to position [42, 0]
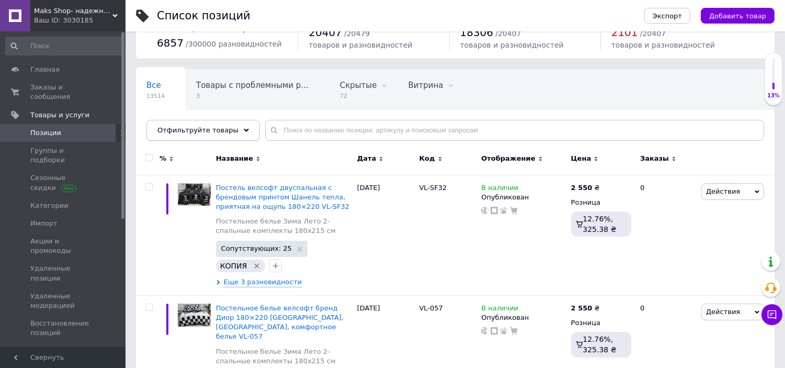
click at [191, 124] on div "Отфильтруйте товары" at bounding box center [202, 130] width 113 height 21
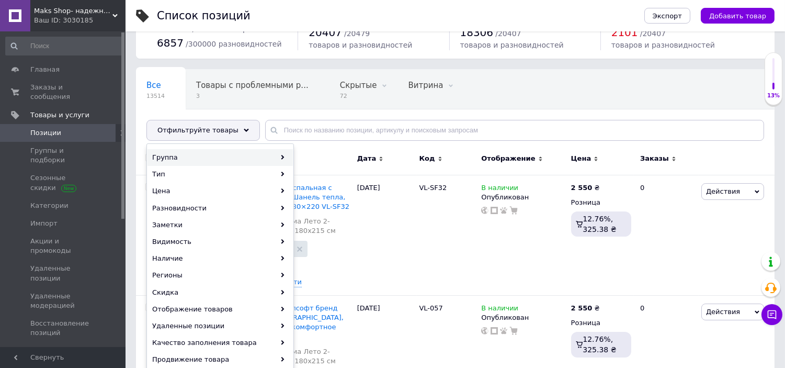
click at [192, 154] on div "Группа" at bounding box center [219, 157] width 145 height 17
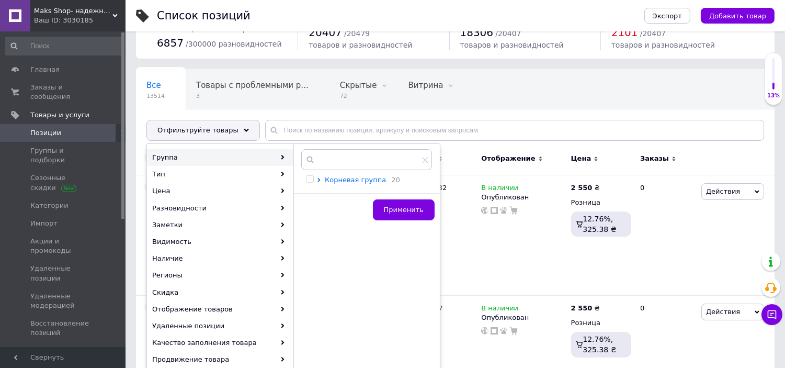
click at [351, 180] on span "Корневая группа" at bounding box center [355, 180] width 61 height 8
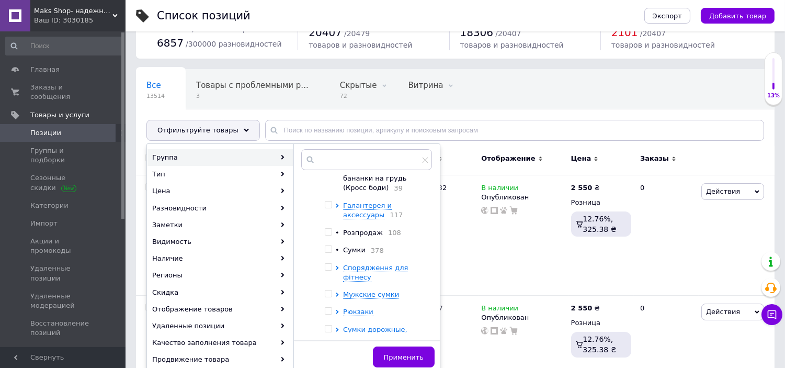
scroll to position [1099, 0]
click at [329, 246] on input "checkbox" at bounding box center [328, 249] width 7 height 7
checkbox input "true"
click at [407, 349] on button "Применить" at bounding box center [404, 356] width 62 height 21
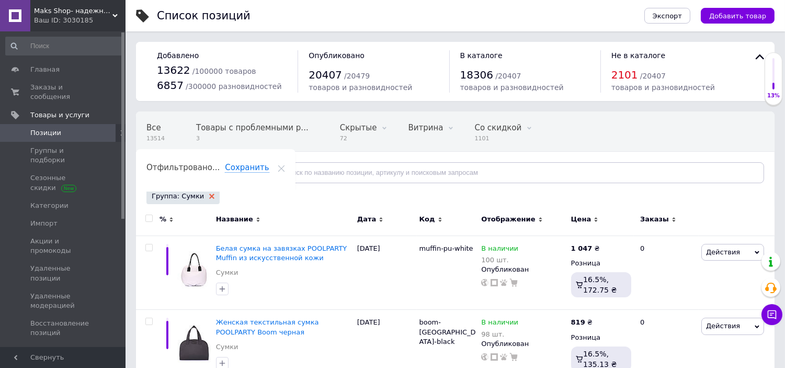
click at [209, 197] on icon at bounding box center [211, 195] width 5 height 5
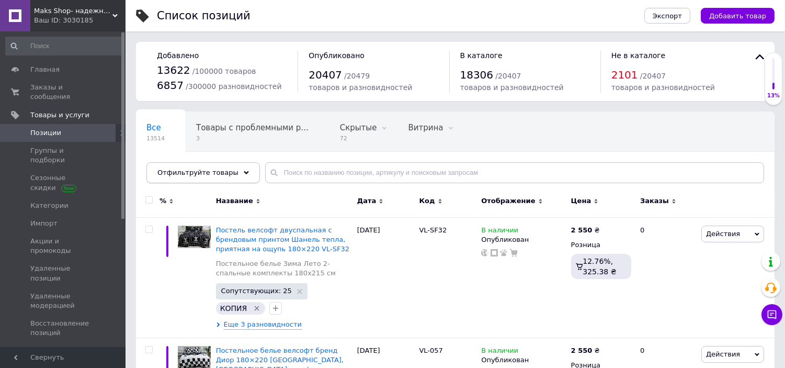
click at [196, 174] on span "Отфильтруйте товары" at bounding box center [197, 172] width 81 height 8
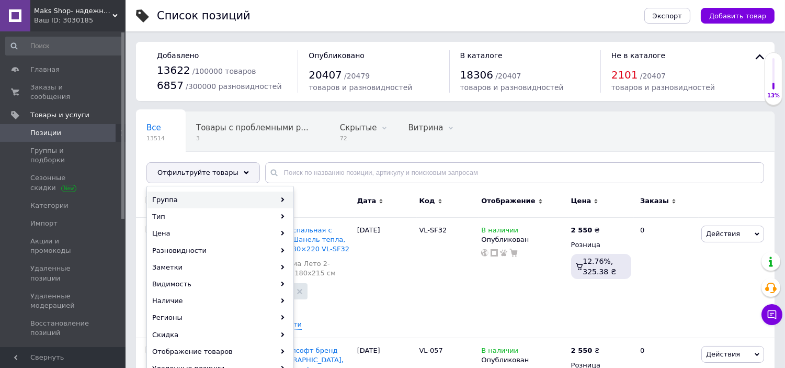
click at [201, 195] on div "Группа" at bounding box center [219, 199] width 145 height 17
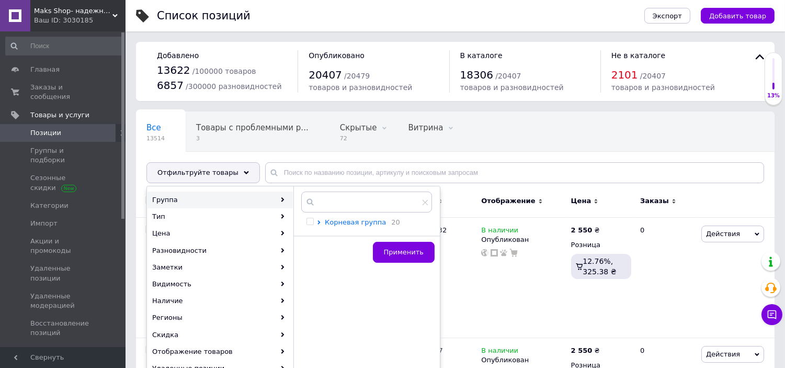
click at [347, 226] on span "Корневая группа" at bounding box center [355, 222] width 61 height 8
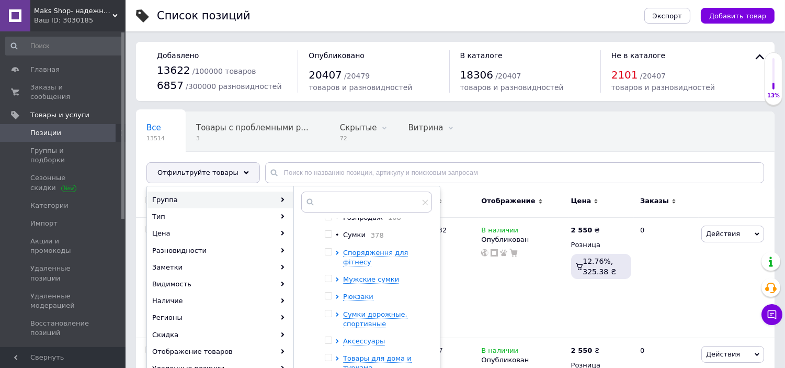
scroll to position [1162, 0]
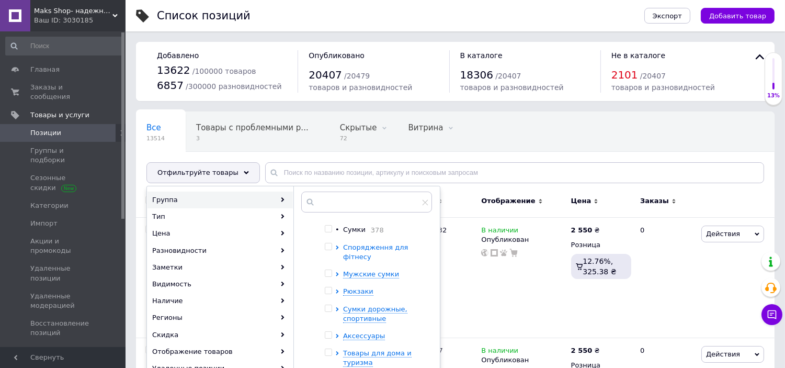
click at [358, 243] on span "Спорядження для фітнесу" at bounding box center [375, 251] width 65 height 17
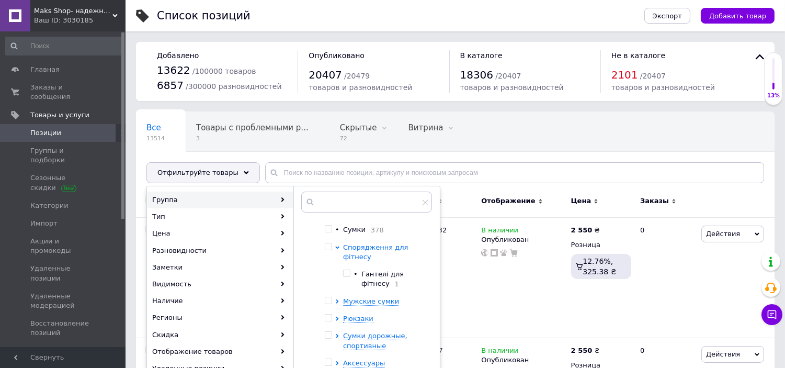
click at [350, 243] on span "Спорядження для фітнесу" at bounding box center [375, 251] width 65 height 17
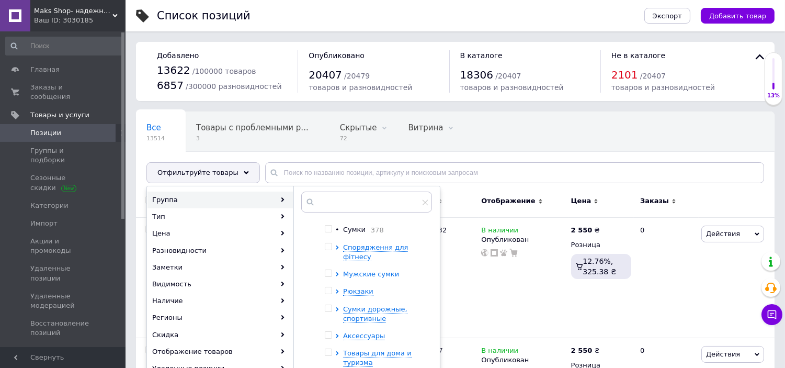
click at [357, 270] on span "Мужские сумки" at bounding box center [371, 274] width 56 height 8
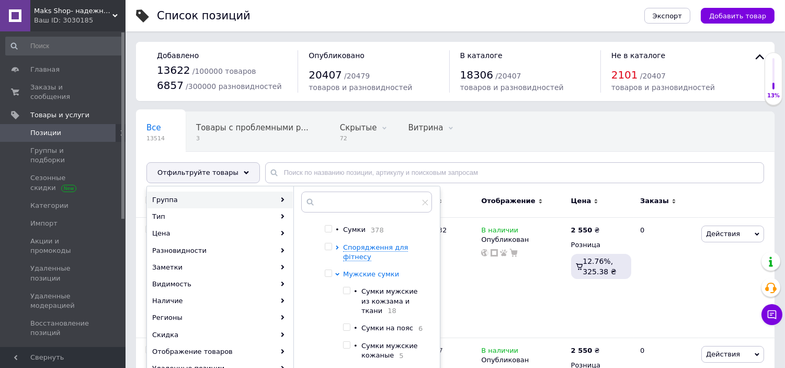
click at [357, 270] on span "Мужские сумки" at bounding box center [371, 274] width 56 height 8
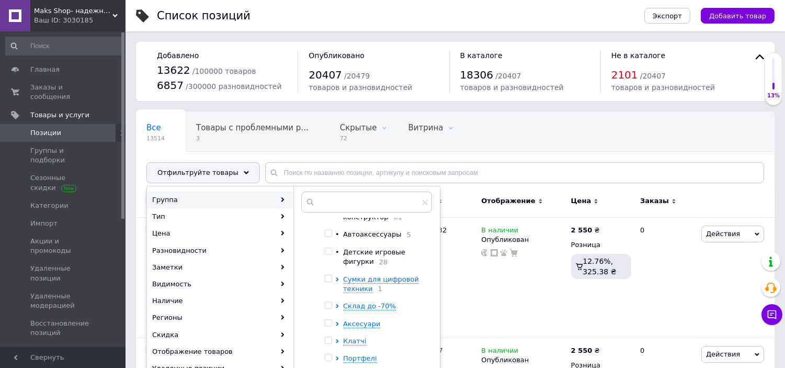
scroll to position [1510, 0]
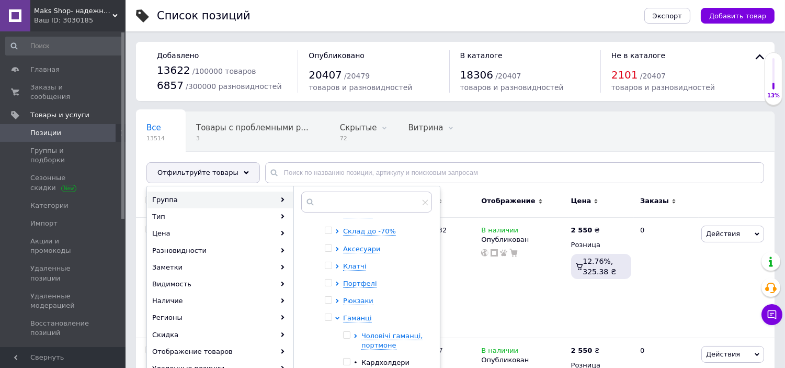
click at [326, 314] on input "checkbox" at bounding box center [328, 317] width 7 height 7
checkbox input "true"
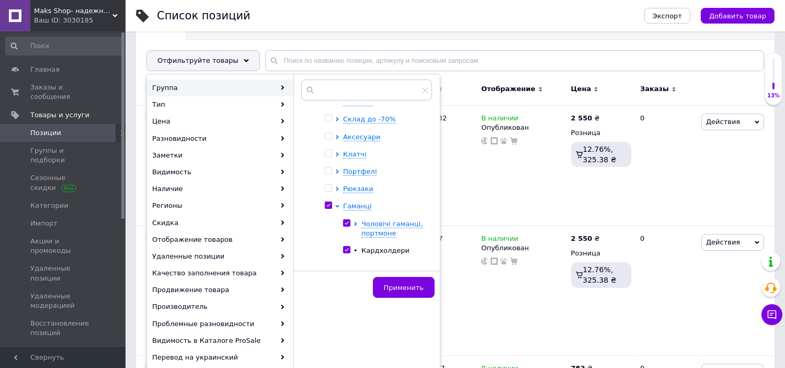
scroll to position [116, 0]
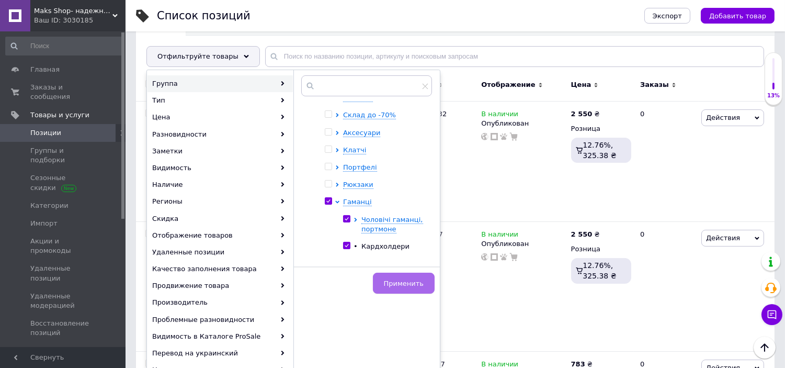
click at [414, 282] on span "Применить" at bounding box center [404, 283] width 40 height 8
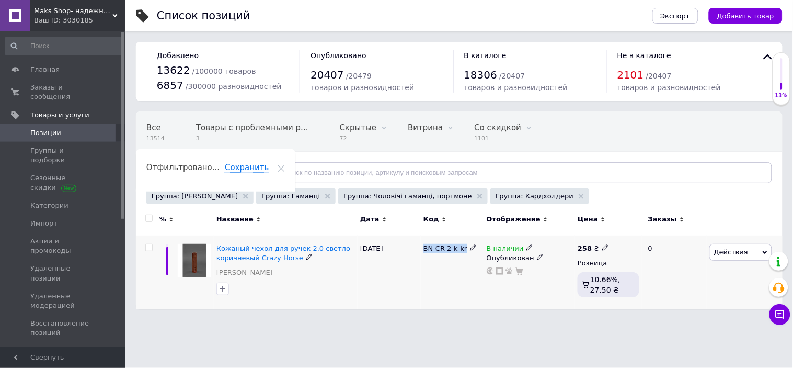
drag, startPoint x: 464, startPoint y: 249, endPoint x: 421, endPoint y: 250, distance: 43.4
click at [421, 250] on div "BN-CR-2-k-kr" at bounding box center [452, 272] width 63 height 74
copy span "BN-CR-2-k-kr"
click at [149, 244] on span at bounding box center [148, 247] width 7 height 7
click at [149, 244] on input "checkbox" at bounding box center [148, 247] width 7 height 7
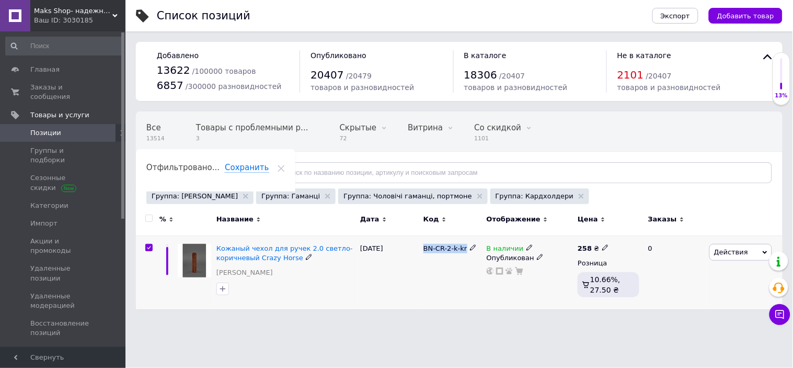
checkbox input "true"
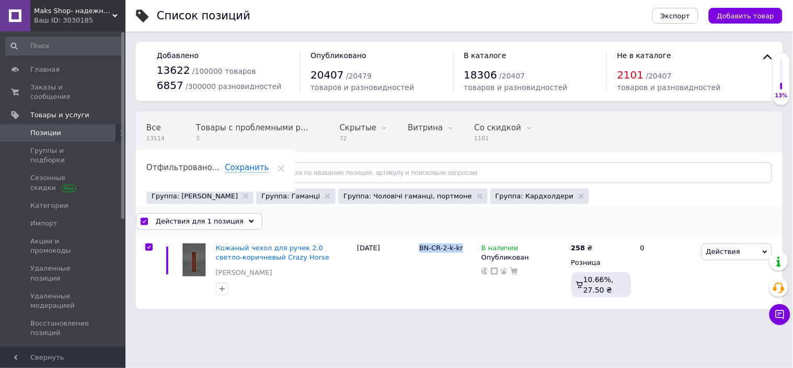
click at [176, 220] on span "Действия для 1 позиция" at bounding box center [200, 220] width 88 height 9
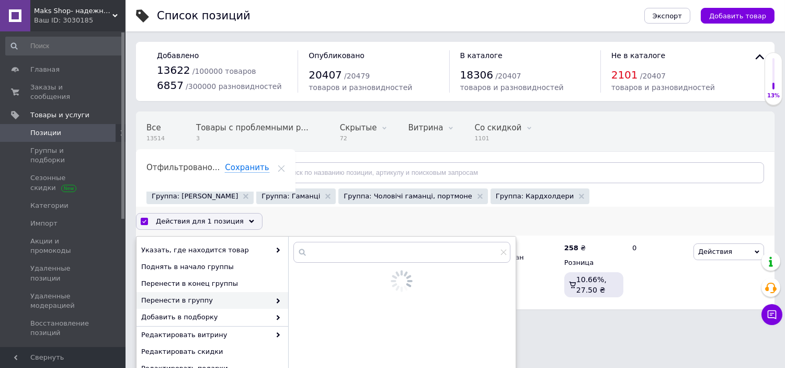
click at [233, 296] on span "Перенести в группу" at bounding box center [205, 299] width 129 height 9
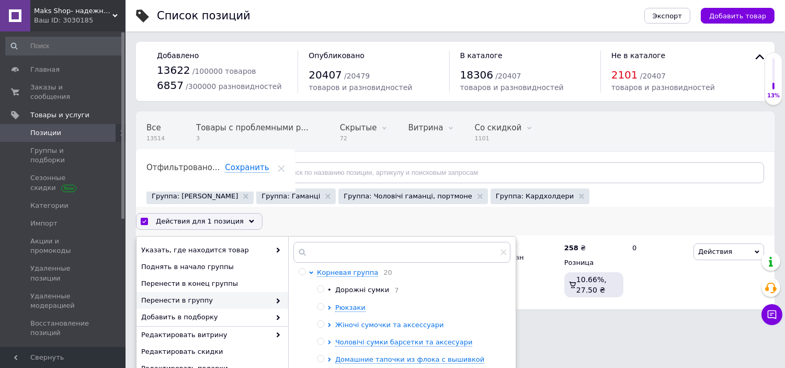
click at [370, 324] on span "Жіночі сумочки та аксессуари" at bounding box center [389, 325] width 109 height 8
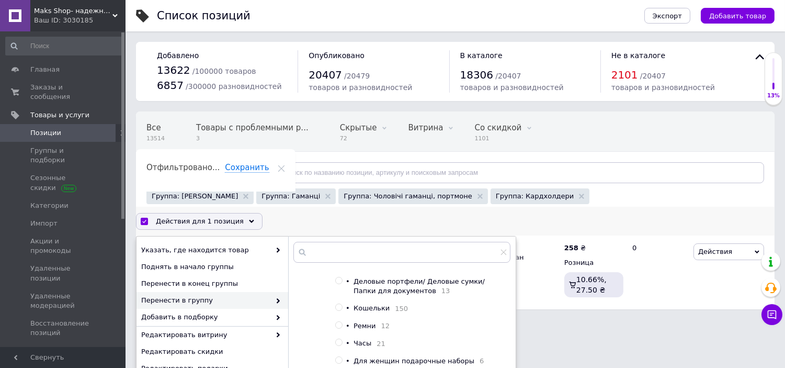
scroll to position [174, 0]
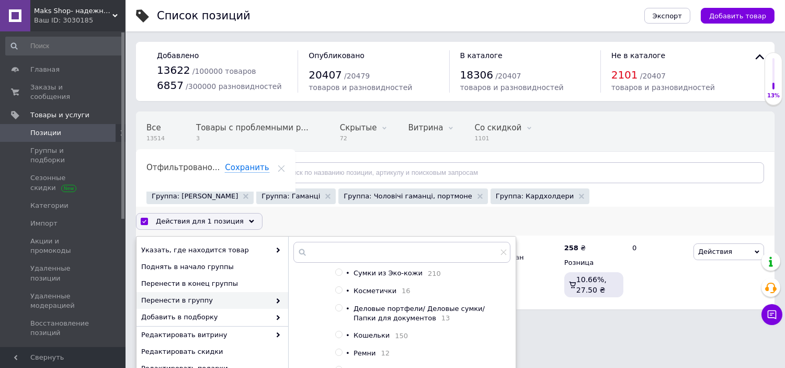
click at [337, 338] on input "radio" at bounding box center [338, 334] width 7 height 7
radio input "true"
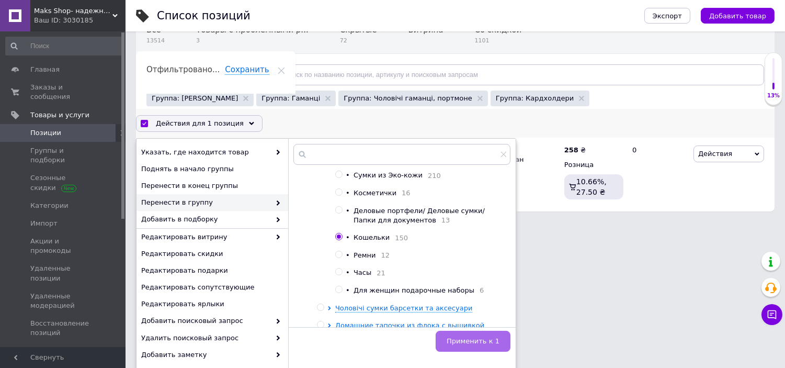
scroll to position [116, 0]
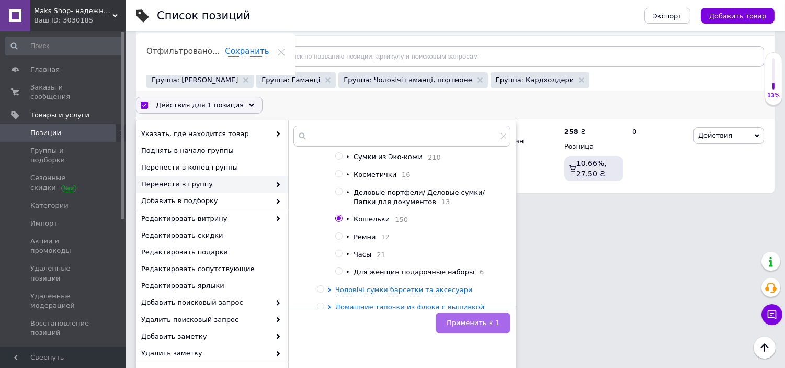
click at [479, 322] on span "Применить к 1" at bounding box center [473, 322] width 53 height 8
checkbox input "false"
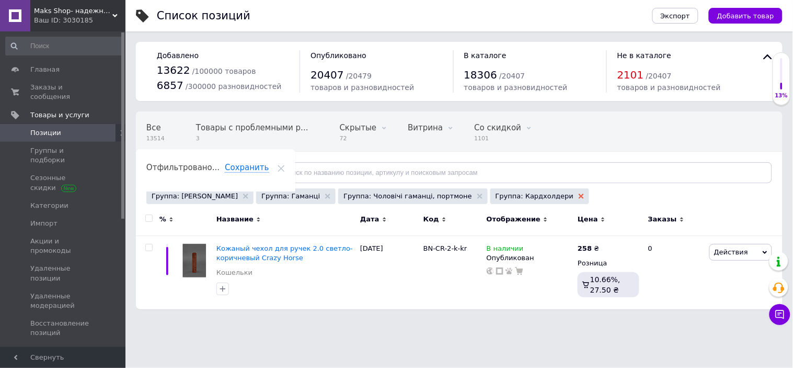
click at [579, 193] on icon at bounding box center [581, 195] width 5 height 5
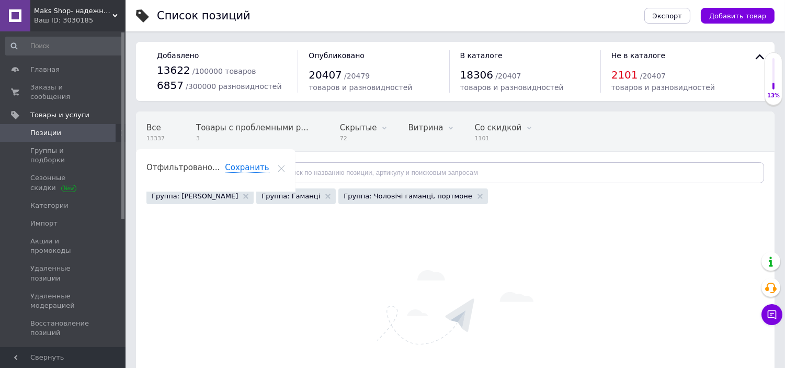
click at [436, 196] on div "Группа: Чоловічі гаманці, портмоне" at bounding box center [413, 196] width 150 height 16
click at [477, 196] on use at bounding box center [479, 195] width 5 height 5
click at [307, 196] on div "Группа: Гаманці" at bounding box center [295, 196] width 79 height 16
click at [325, 197] on use at bounding box center [327, 195] width 5 height 5
click at [243, 198] on icon at bounding box center [245, 195] width 5 height 5
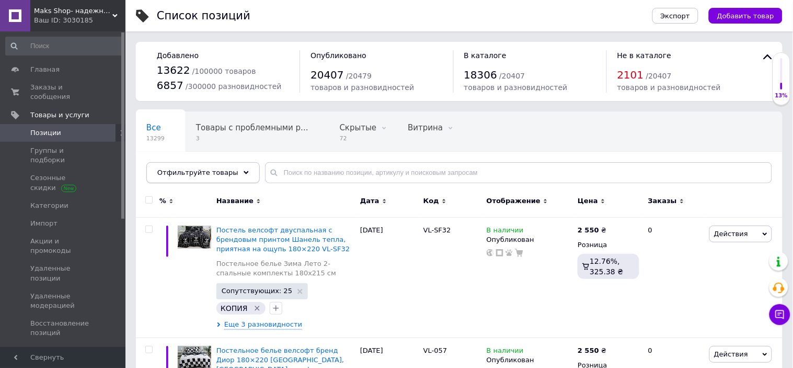
click at [192, 170] on span "Отфильтруйте товары" at bounding box center [197, 172] width 81 height 8
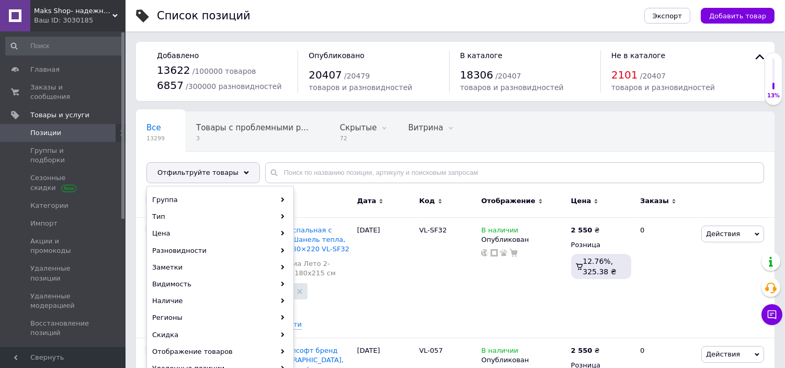
click at [196, 187] on div "Группа Тип Цена Разновидности Заметки Видимость Наличие Регионы Скидка Отображе…" at bounding box center [219, 360] width 147 height 348
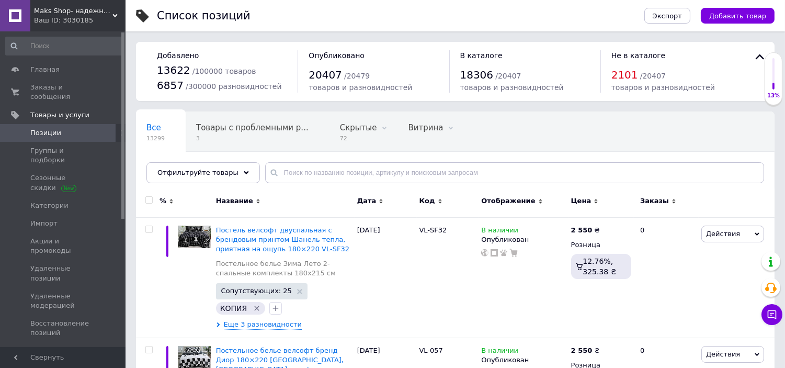
click at [194, 196] on div at bounding box center [194, 202] width 38 height 29
click at [192, 176] on span "Отфильтруйте товары" at bounding box center [197, 172] width 81 height 8
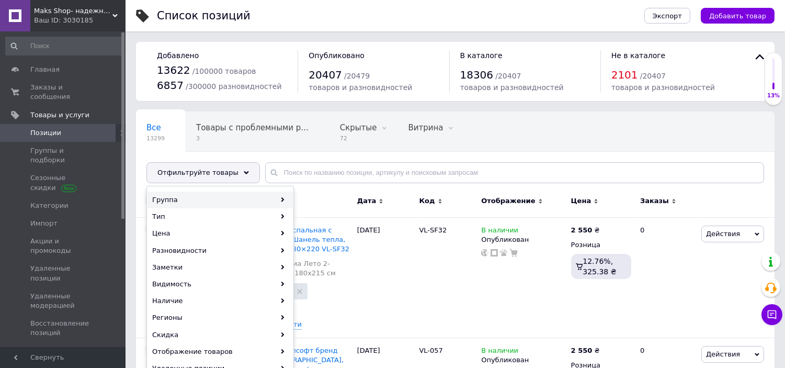
click at [191, 196] on div "Группа" at bounding box center [219, 199] width 145 height 17
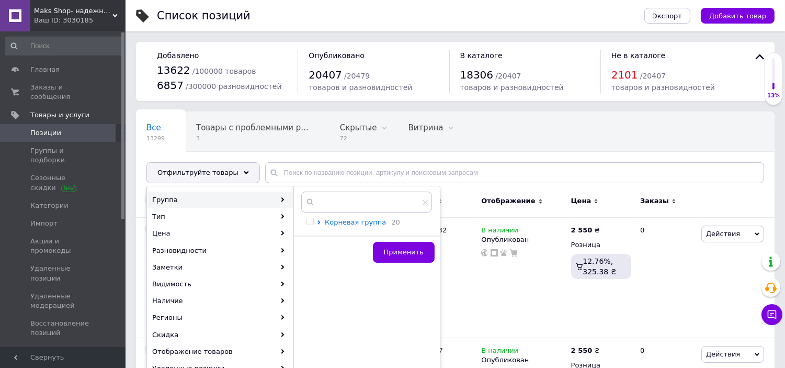
click at [349, 225] on span "Корневая группа" at bounding box center [355, 222] width 61 height 8
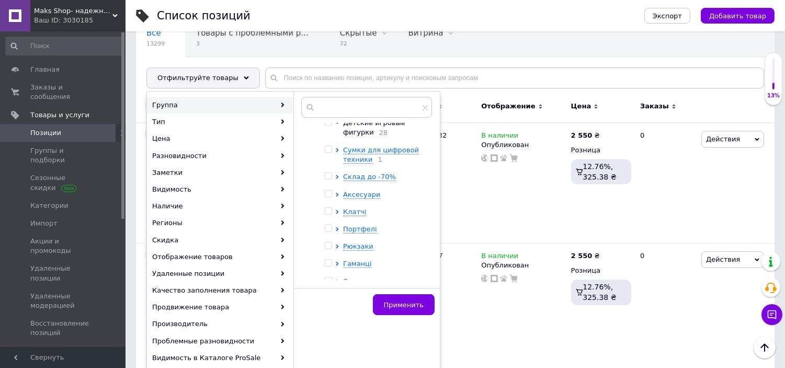
scroll to position [58, 0]
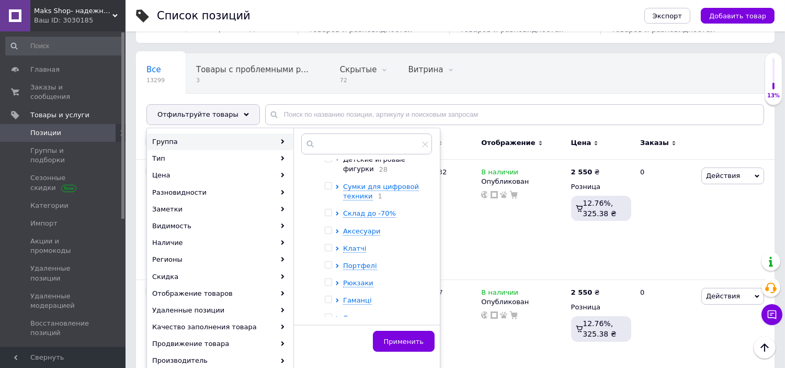
click at [360, 331] on span "Сумки женские базовой коллекции" at bounding box center [378, 339] width 70 height 17
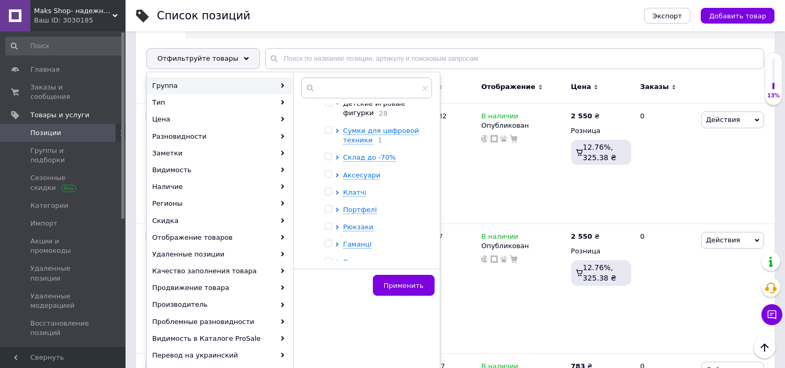
scroll to position [116, 0]
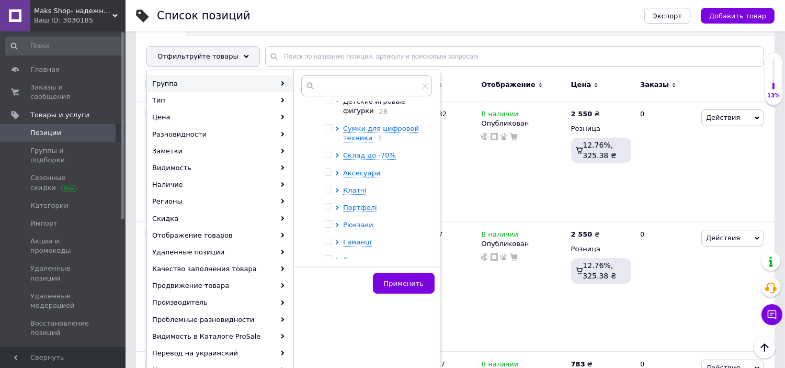
click at [371, 273] on span "Сумки женские базовой коллекции" at bounding box center [378, 281] width 70 height 17
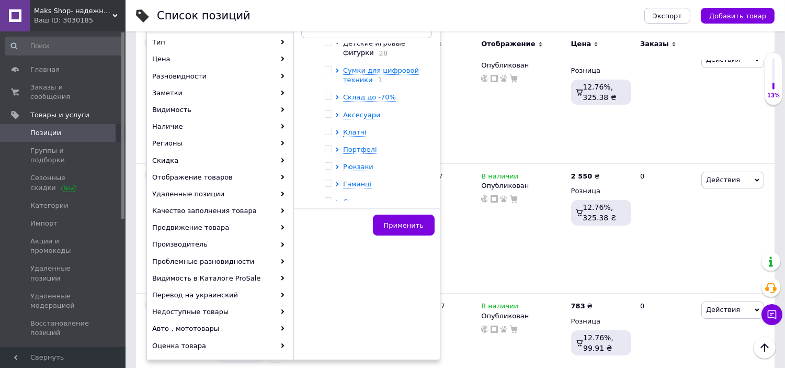
click at [347, 215] on span "Сумки женские базовой коллекции" at bounding box center [378, 223] width 70 height 17
click at [351, 215] on span "Сумки женские базовой коллекции" at bounding box center [378, 223] width 70 height 17
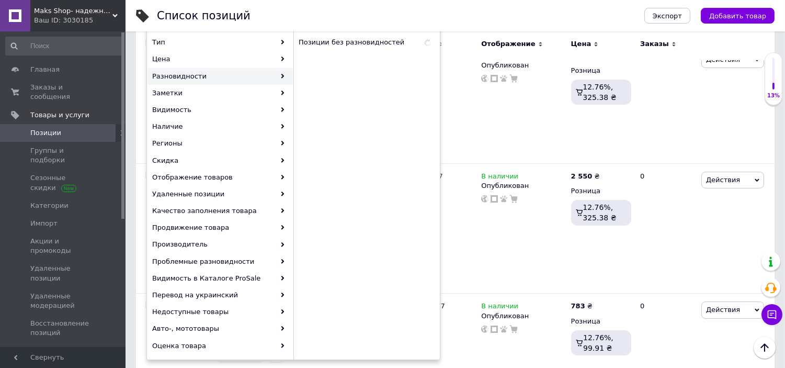
scroll to position [58, 0]
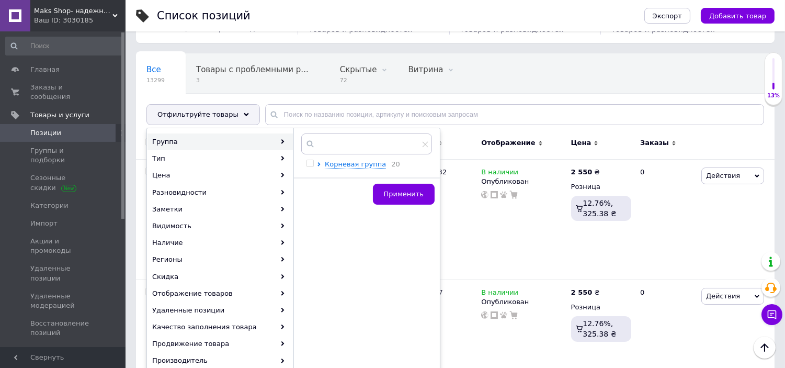
click at [196, 136] on div "Группа" at bounding box center [219, 141] width 145 height 17
click at [339, 160] on span "Корневая группа" at bounding box center [355, 164] width 61 height 8
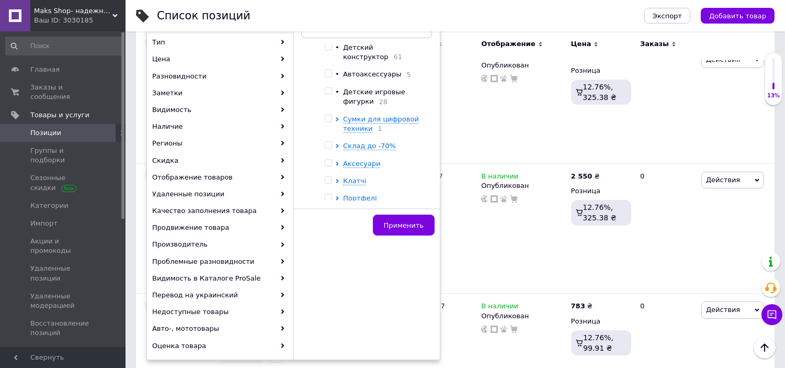
scroll to position [1470, 0]
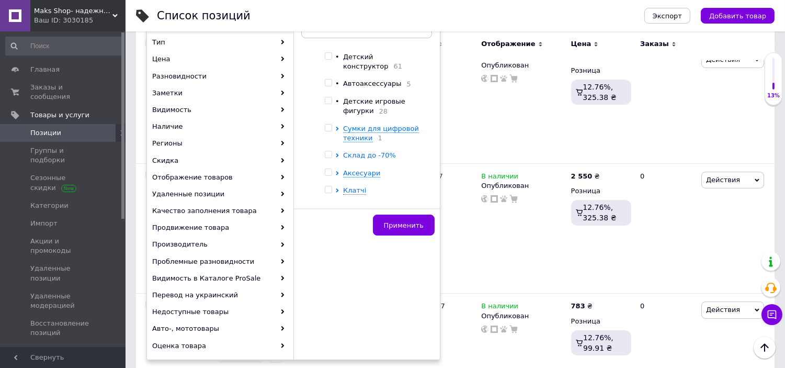
click at [357, 151] on span "Склад до -70%" at bounding box center [369, 155] width 53 height 8
click at [347, 169] on input "checkbox" at bounding box center [346, 172] width 7 height 7
checkbox input "true"
click at [345, 186] on input "checkbox" at bounding box center [346, 189] width 7 height 7
checkbox input "true"
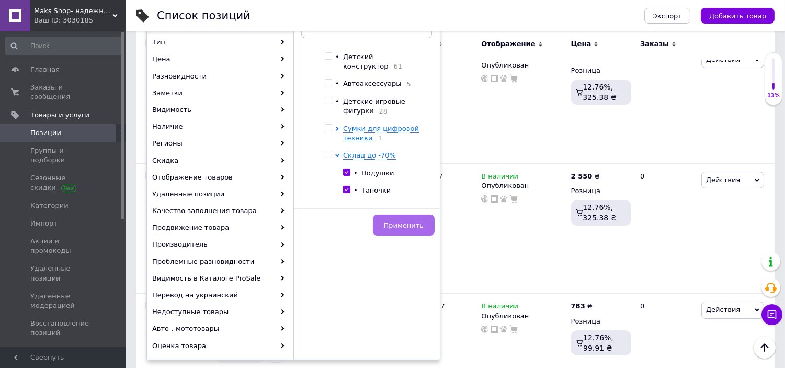
click at [396, 225] on span "Применить" at bounding box center [404, 225] width 40 height 8
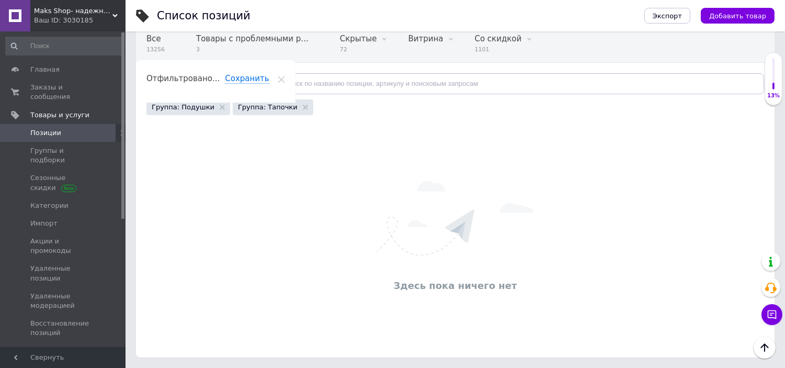
scroll to position [89, 0]
click at [303, 107] on icon at bounding box center [305, 107] width 5 height 5
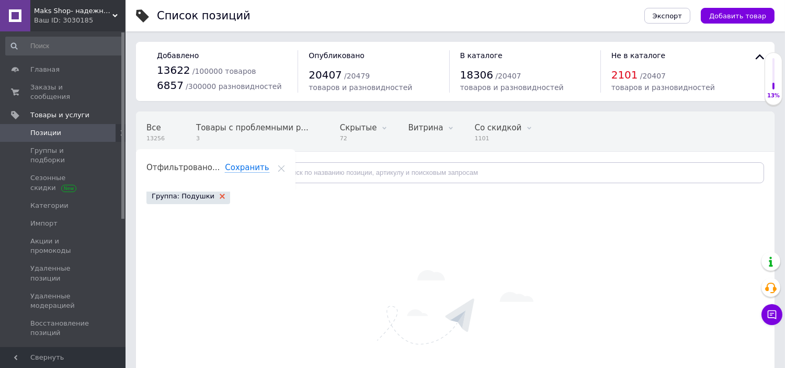
click at [220, 196] on use at bounding box center [222, 195] width 5 height 5
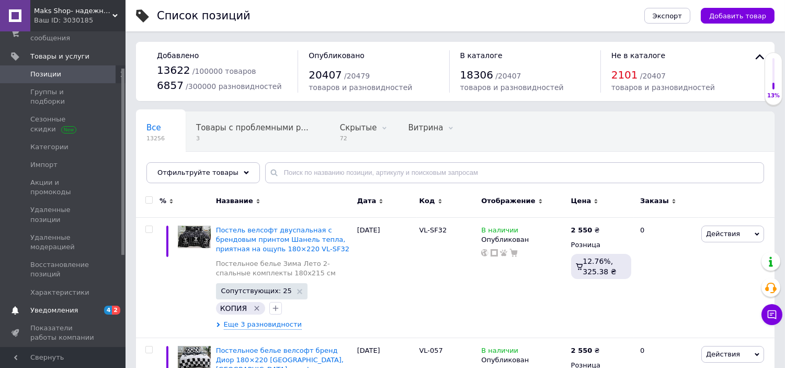
scroll to position [58, 0]
click at [54, 351] on span "Отзывы" at bounding box center [63, 355] width 66 height 9
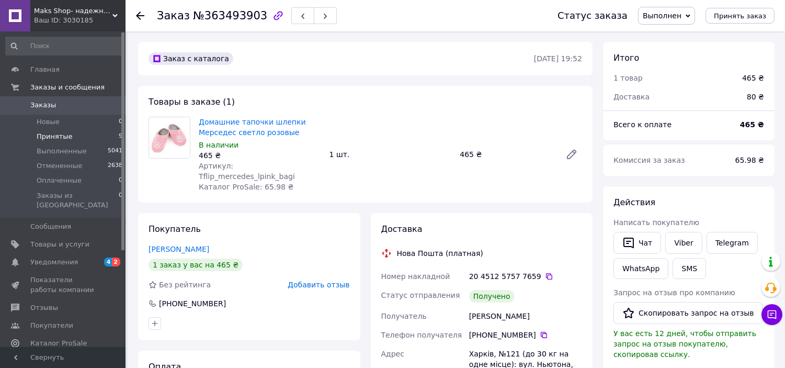
click at [43, 132] on span "Принятые" at bounding box center [55, 136] width 36 height 9
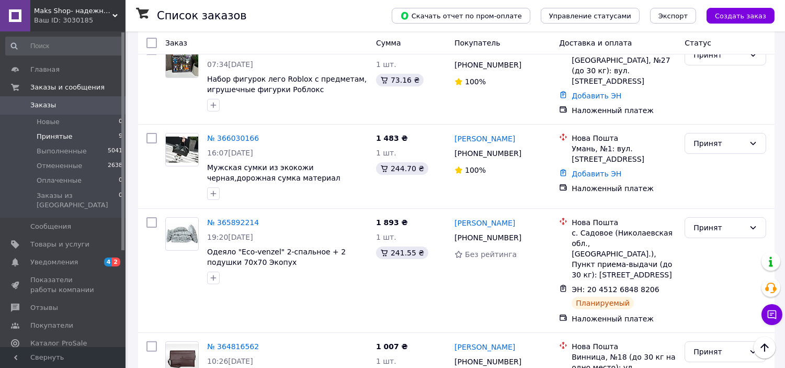
scroll to position [581, 0]
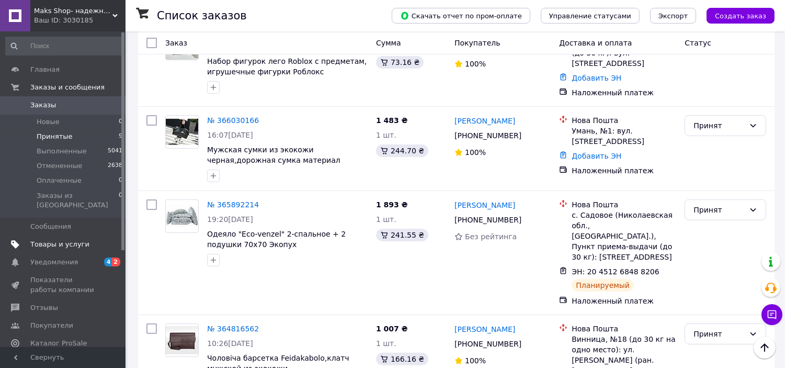
click at [68, 239] on span "Товары и услуги" at bounding box center [59, 243] width 59 height 9
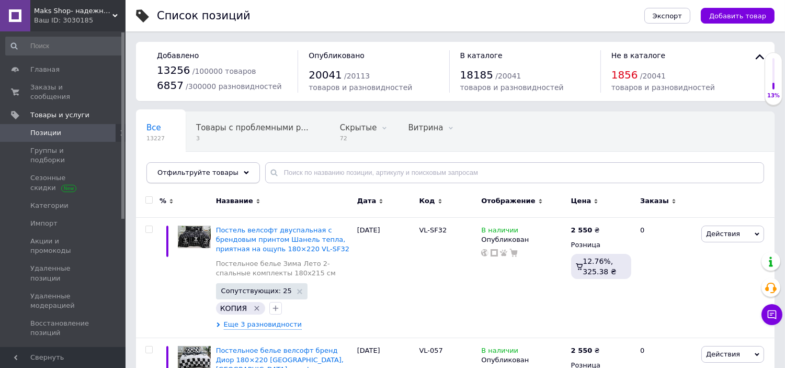
click at [194, 168] on span "Отфильтруйте товары" at bounding box center [197, 172] width 81 height 8
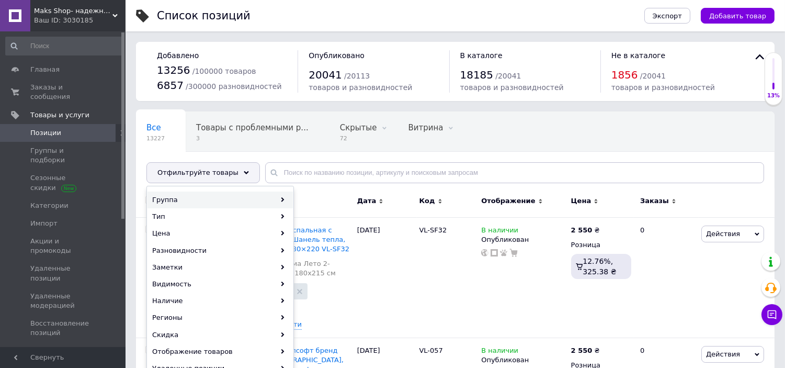
click at [202, 194] on div "Группа" at bounding box center [219, 199] width 145 height 17
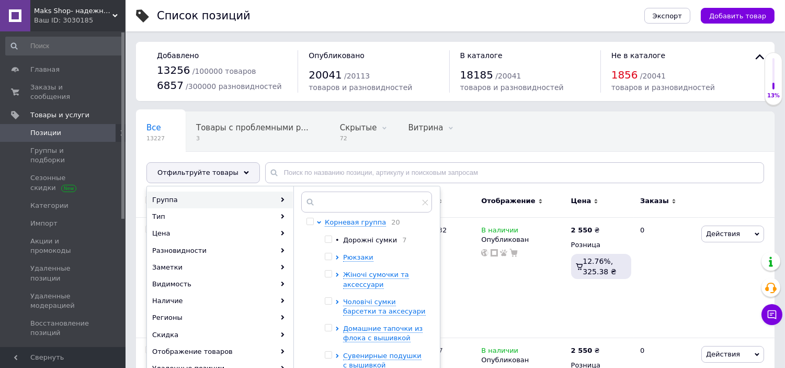
click at [361, 241] on span "Дорожні сумки" at bounding box center [370, 240] width 54 height 8
checkbox input "true"
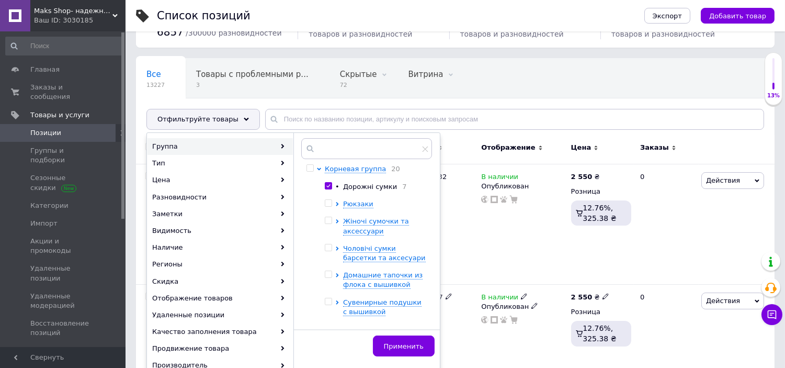
scroll to position [116, 0]
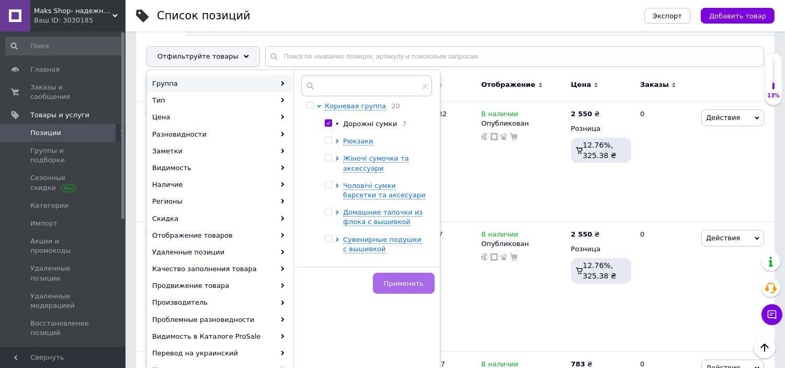
click at [421, 276] on button "Применить" at bounding box center [404, 282] width 62 height 21
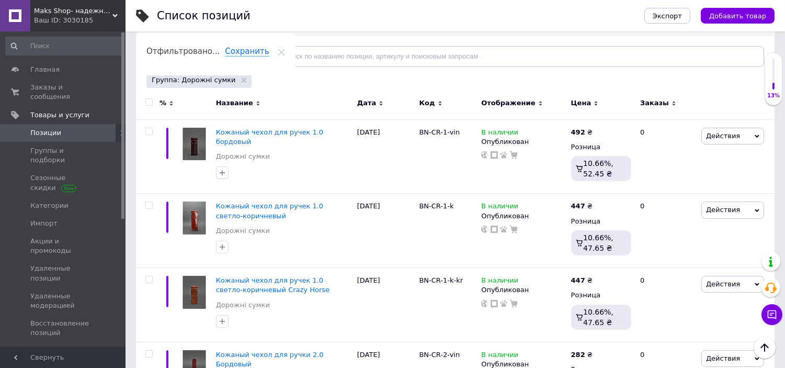
click at [147, 102] on input "checkbox" at bounding box center [148, 102] width 7 height 7
checkbox input "true"
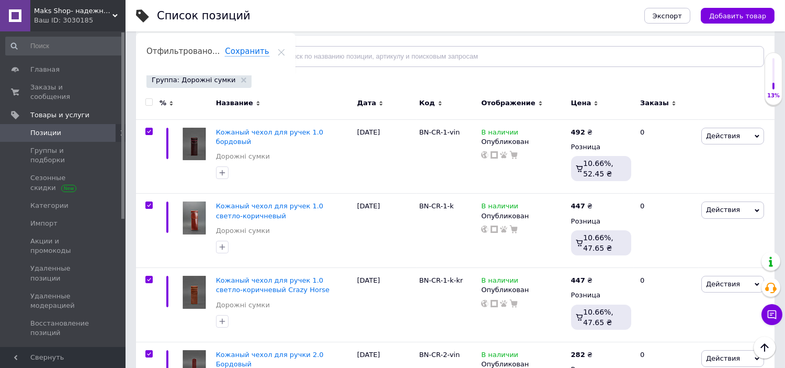
checkbox input "true"
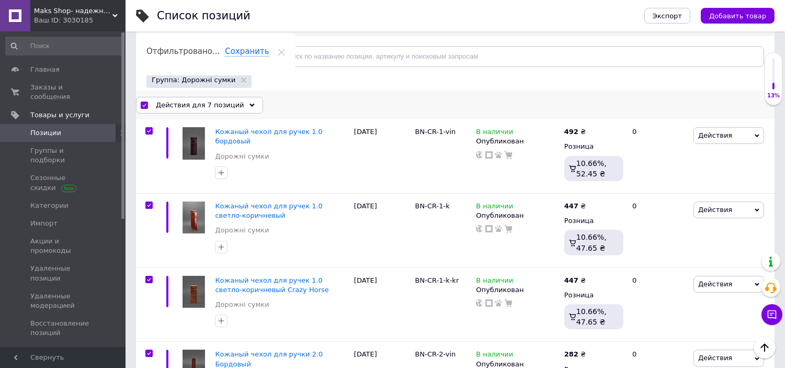
click at [190, 108] on span "Действия для 7 позиций" at bounding box center [200, 104] width 88 height 9
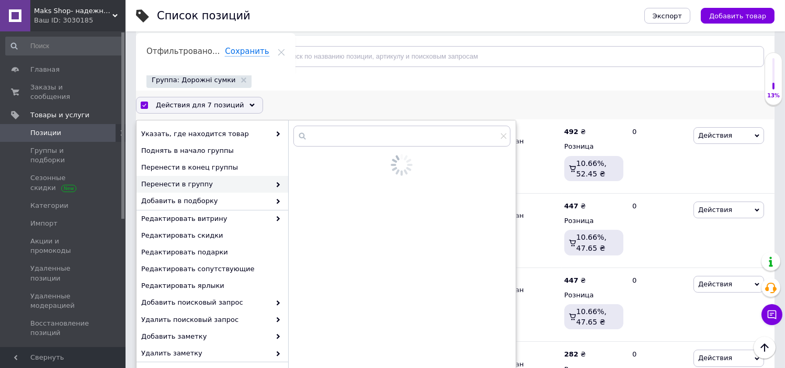
click at [271, 186] on span at bounding box center [275, 183] width 10 height 9
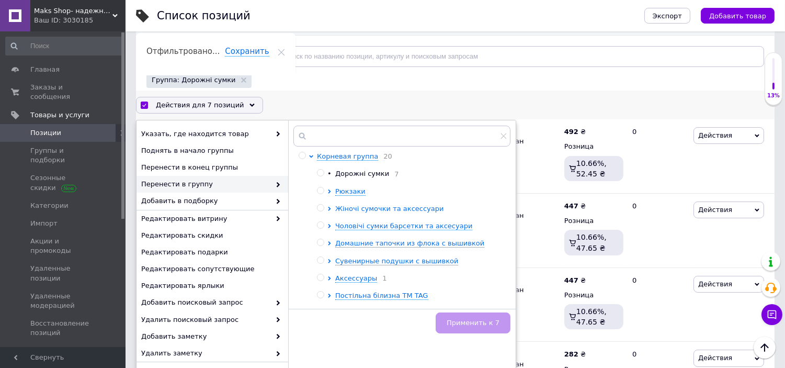
click at [374, 206] on span "Жіночі сумочки та аксессуари" at bounding box center [389, 208] width 109 height 8
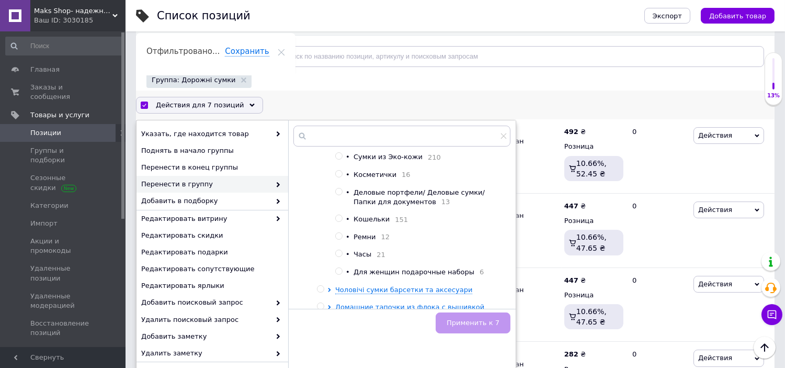
scroll to position [232, 0]
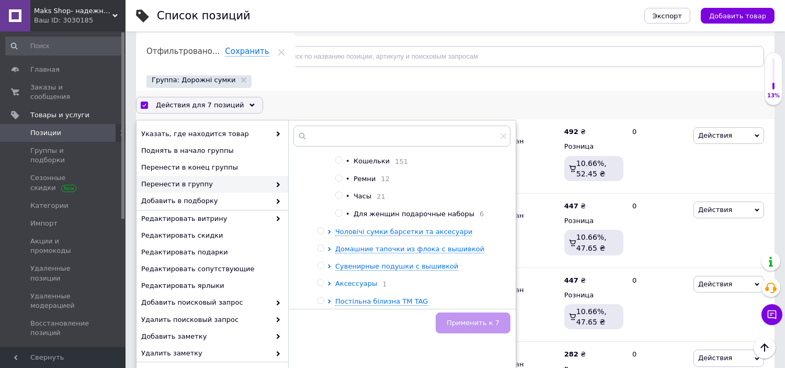
click at [352, 287] on span "Аксессуары" at bounding box center [356, 283] width 42 height 8
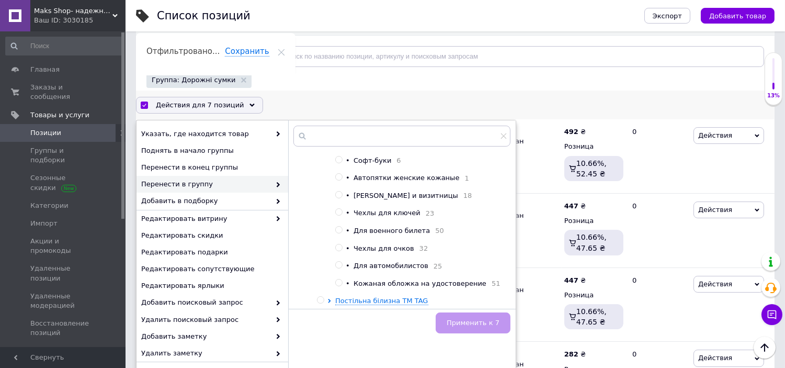
scroll to position [406, 0]
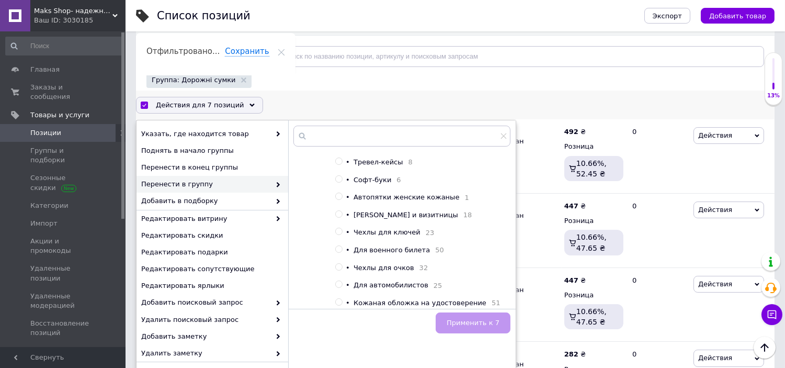
click at [338, 218] on input "radio" at bounding box center [338, 214] width 7 height 7
radio input "true"
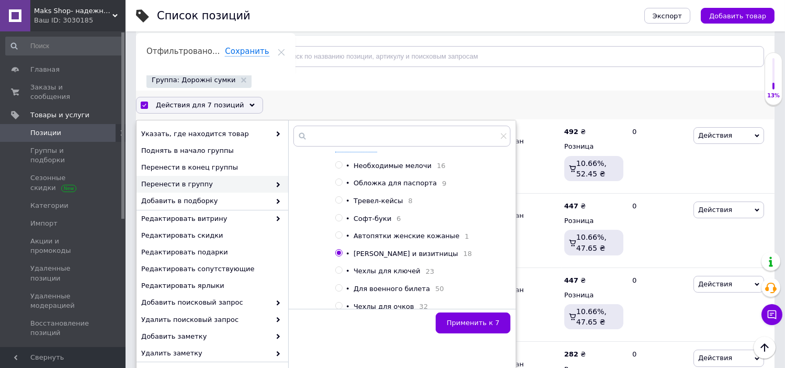
scroll to position [348, 0]
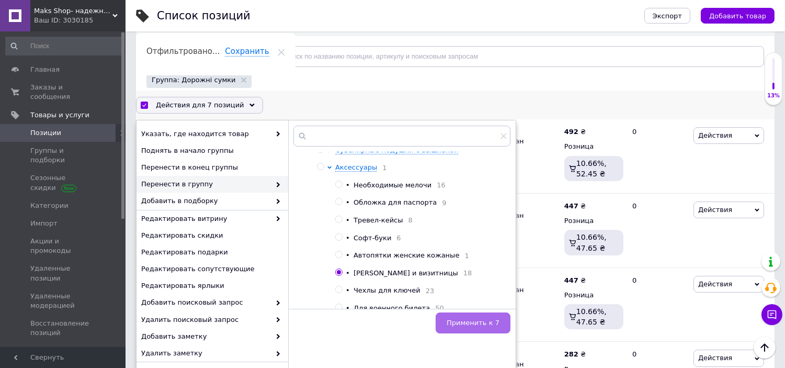
click at [468, 315] on button "Применить к 7" at bounding box center [473, 322] width 75 height 21
checkbox input "false"
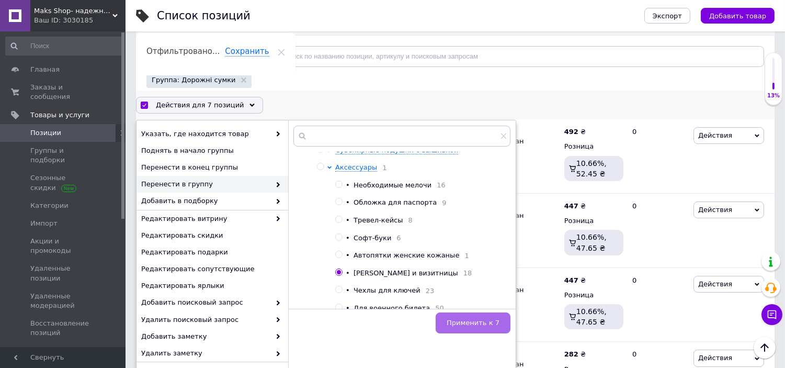
checkbox input "false"
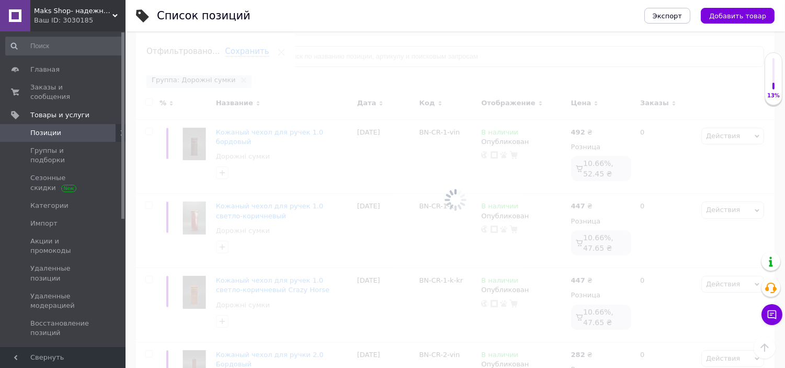
click at [472, 319] on div at bounding box center [454, 199] width 659 height 336
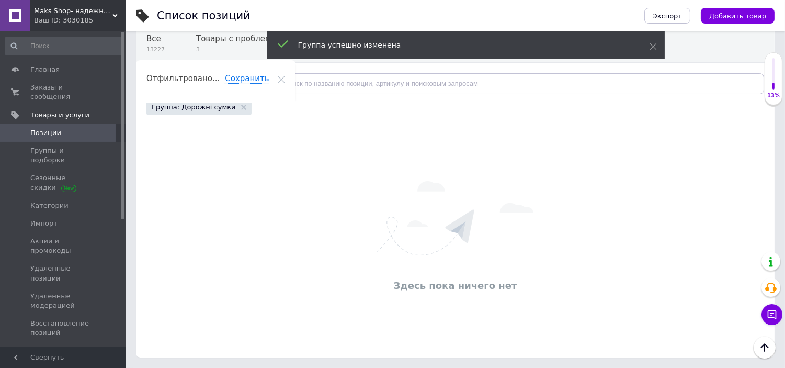
scroll to position [89, 0]
click at [241, 106] on use at bounding box center [243, 107] width 5 height 5
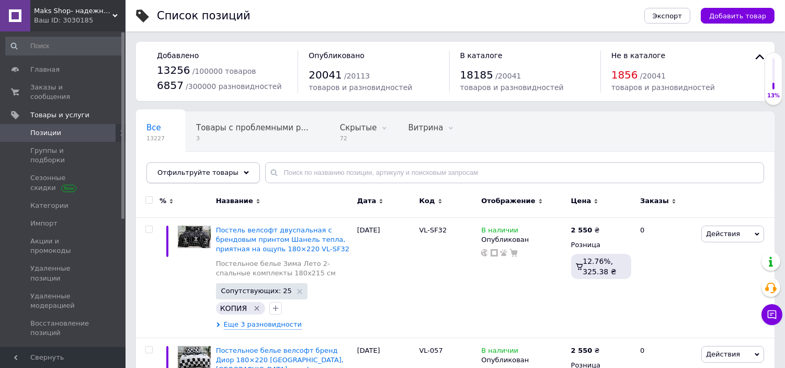
click at [210, 165] on div "Отфильтруйте товары" at bounding box center [202, 172] width 113 height 21
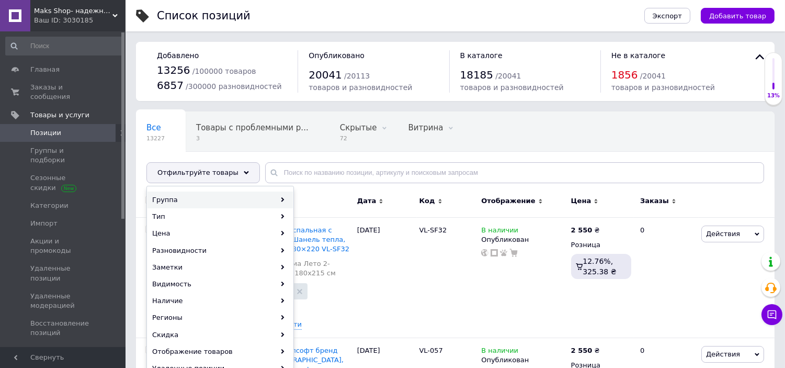
click at [206, 193] on div "Группа" at bounding box center [219, 199] width 145 height 17
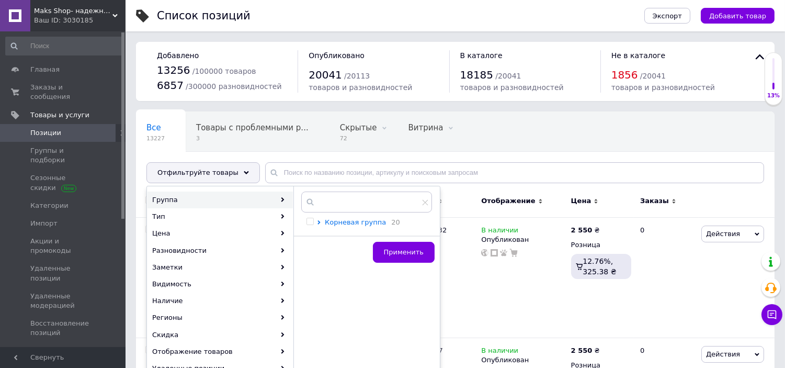
click at [351, 219] on span "Корневая группа" at bounding box center [355, 222] width 61 height 8
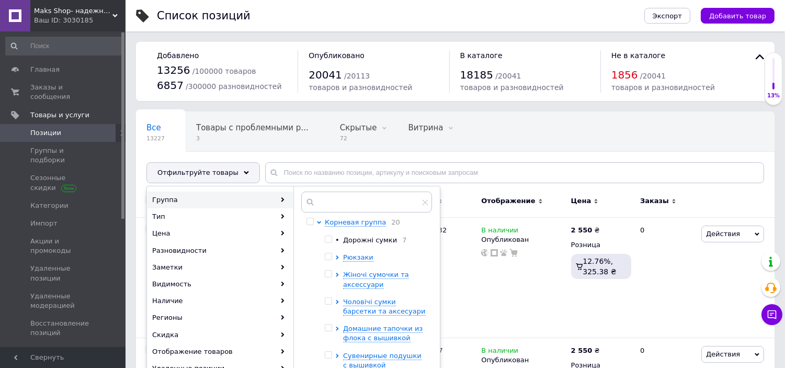
click at [308, 222] on input "checkbox" at bounding box center [309, 221] width 7 height 7
checkbox input "true"
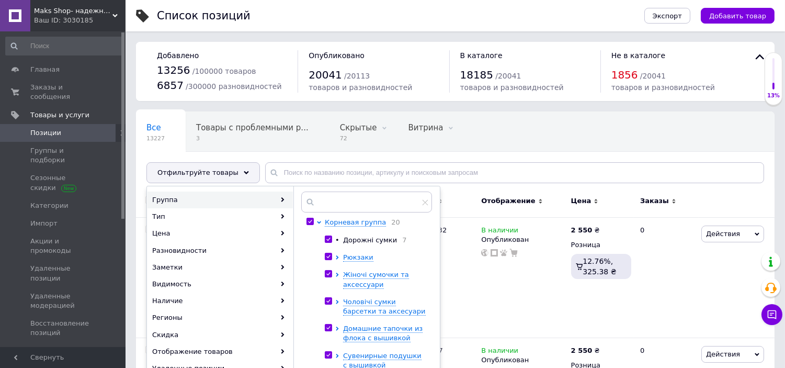
checkbox input "true"
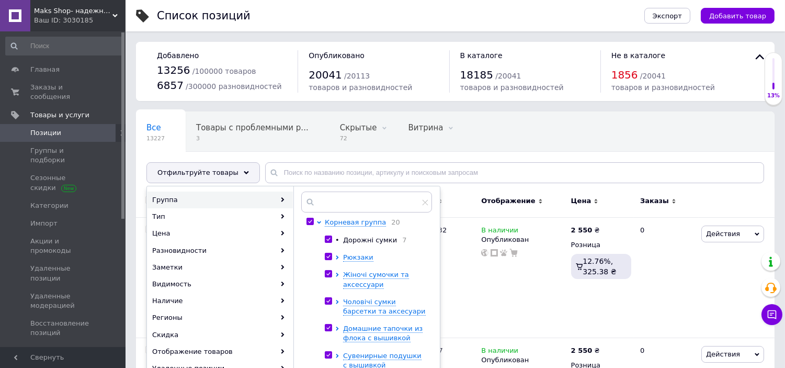
checkbox input "true"
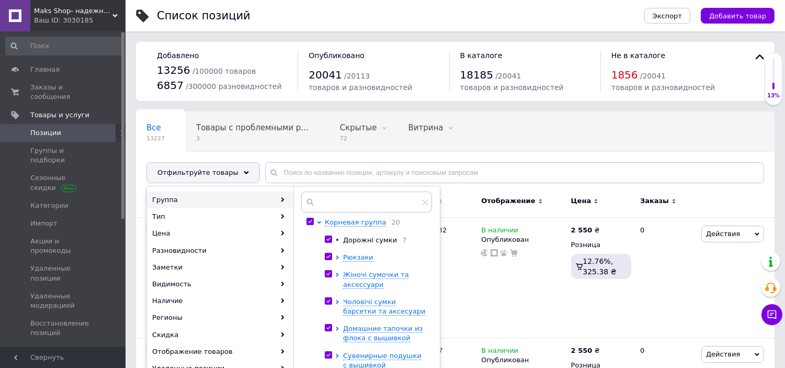
checkbox input "true"
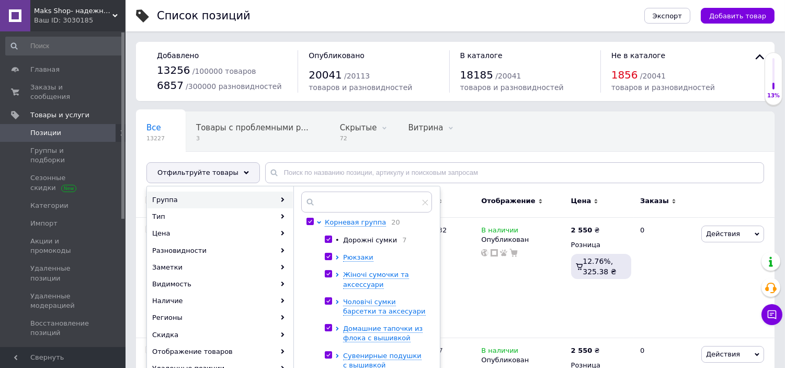
checkbox input "true"
click at [307, 223] on input "checkbox" at bounding box center [309, 221] width 7 height 7
checkbox input "false"
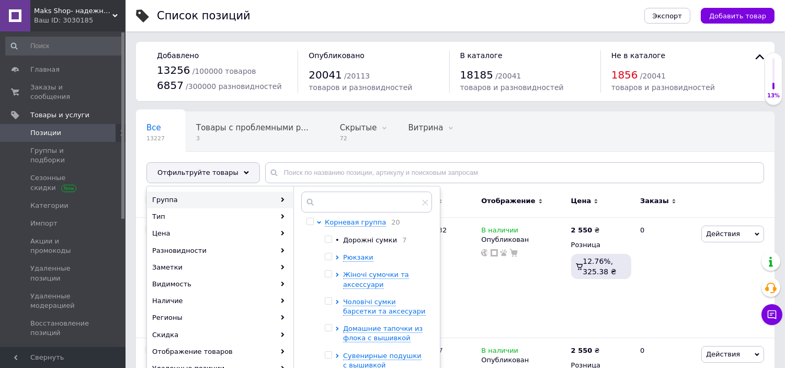
checkbox input "false"
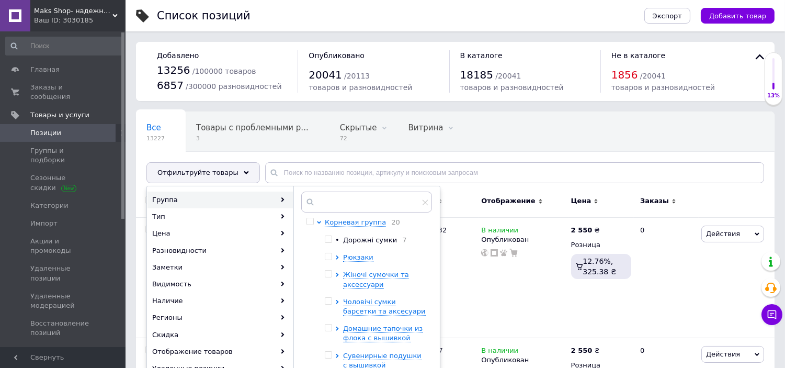
checkbox input "false"
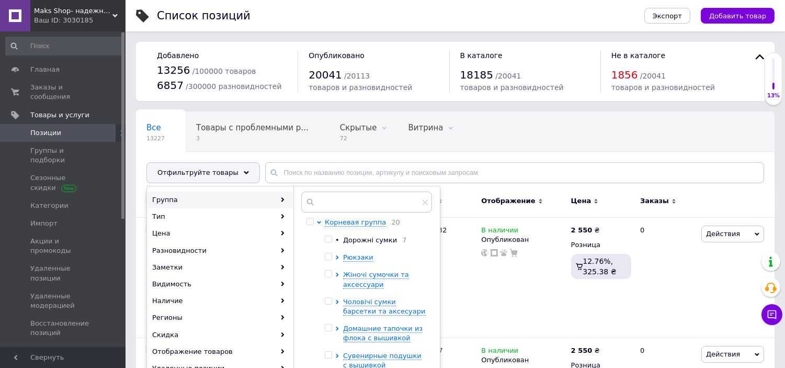
checkbox input "false"
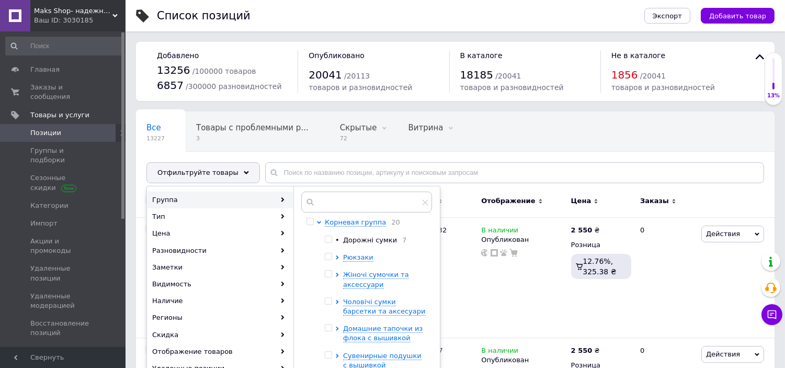
checkbox input "false"
click at [347, 220] on span "Корневая группа" at bounding box center [355, 222] width 61 height 8
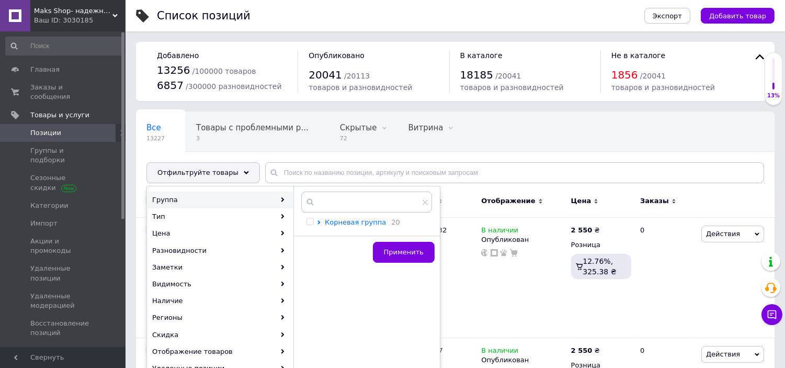
click at [339, 222] on span "Корневая группа" at bounding box center [355, 222] width 61 height 8
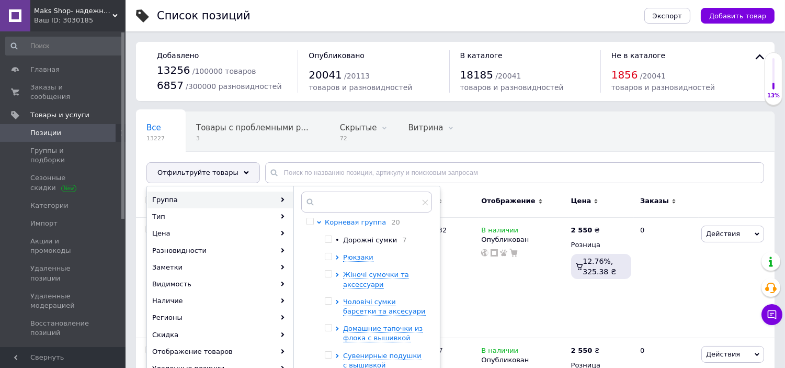
click at [360, 221] on span "Корневая группа" at bounding box center [355, 222] width 61 height 8
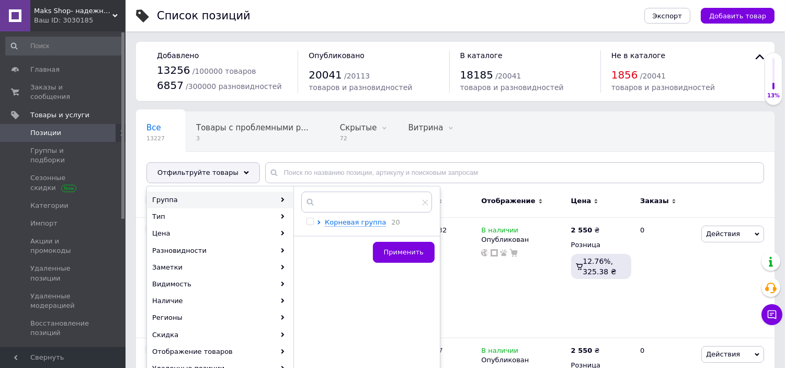
click at [310, 219] on input "checkbox" at bounding box center [309, 221] width 7 height 7
checkbox input "true"
click at [409, 251] on span "Применить" at bounding box center [404, 252] width 40 height 8
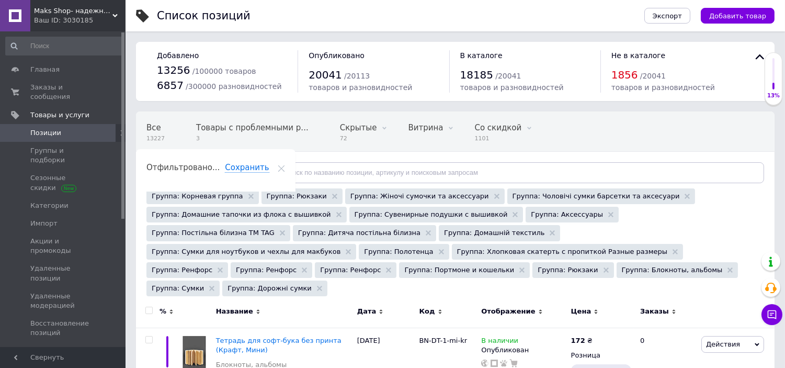
click at [44, 128] on span "Позиции" at bounding box center [45, 132] width 31 height 9
click at [332, 198] on icon at bounding box center [334, 195] width 5 height 5
click at [410, 195] on icon at bounding box center [412, 195] width 5 height 5
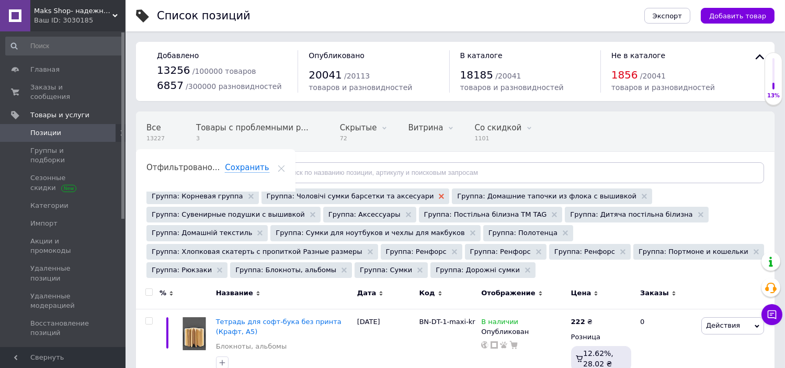
click at [439, 197] on use at bounding box center [441, 195] width 5 height 5
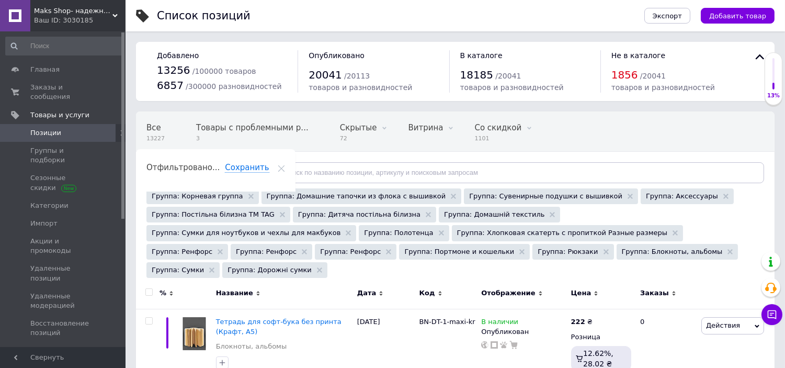
click at [413, 197] on div "Группа: Домашние тапочки из флока с вышивкой" at bounding box center [361, 196] width 200 height 16
click at [424, 198] on div "Группа: Домашние тапочки из флока с вышивкой" at bounding box center [361, 196] width 200 height 16
click at [451, 197] on use at bounding box center [453, 195] width 5 height 5
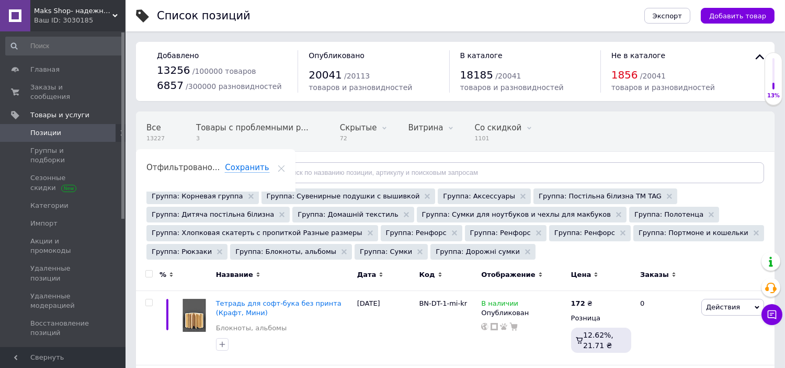
click at [390, 195] on div "Группа: Сувенирные подушки с вышивкой" at bounding box center [348, 196] width 174 height 16
click at [425, 197] on icon at bounding box center [427, 195] width 5 height 5
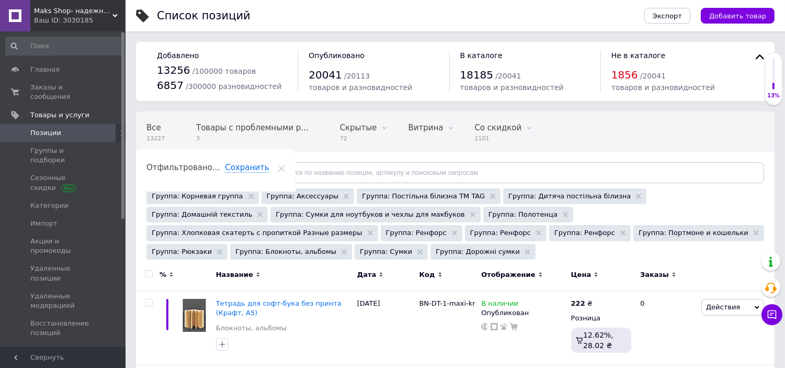
click at [456, 195] on div "Группа: Постільна білизна ТM TAG" at bounding box center [429, 196] width 144 height 16
click at [326, 196] on div "Группа: Аксессуары" at bounding box center [307, 196] width 93 height 16
click at [344, 196] on icon at bounding box center [346, 195] width 5 height 5
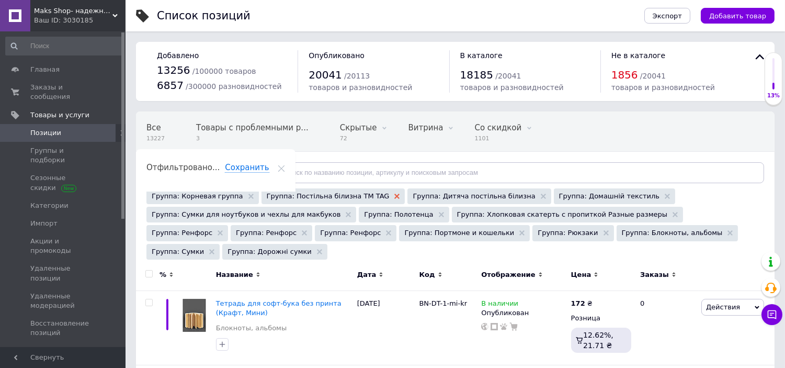
click at [394, 195] on use at bounding box center [396, 195] width 5 height 5
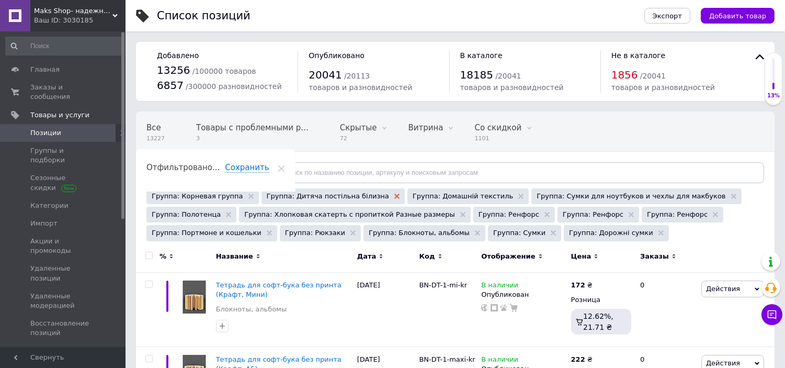
click at [394, 197] on use at bounding box center [396, 195] width 5 height 5
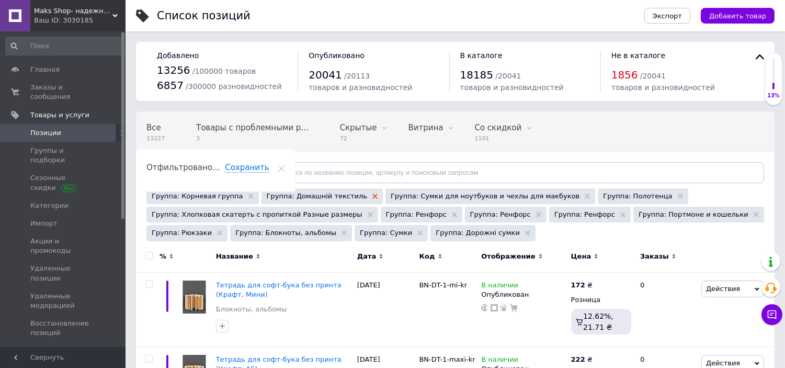
click at [372, 197] on icon at bounding box center [374, 195] width 5 height 5
click at [418, 196] on div "Группа: Сумки для ноутбуков и чехлы для макбуков" at bounding box center [366, 196] width 210 height 16
click at [426, 195] on div "Группа: Сумки для ноутбуков и чехлы для макбуков" at bounding box center [366, 196] width 210 height 16
click at [461, 195] on icon at bounding box center [463, 195] width 5 height 5
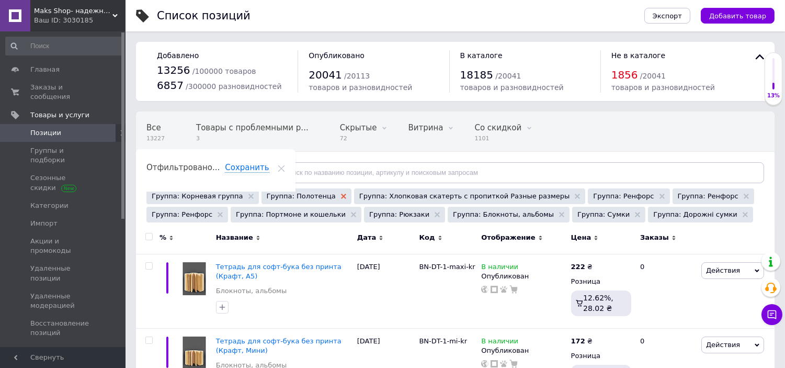
click at [341, 199] on icon at bounding box center [343, 195] width 5 height 5
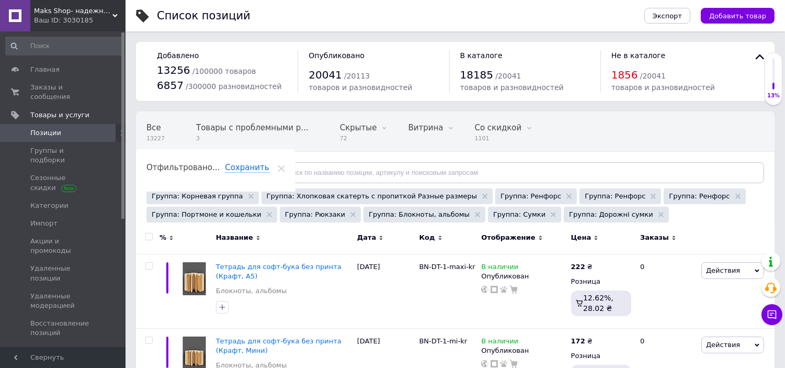
click at [438, 195] on div "Группа: Хлопковая скатерть с пропиткой Разные размеры" at bounding box center [377, 196] width 232 height 16
click at [482, 196] on icon at bounding box center [484, 195] width 5 height 5
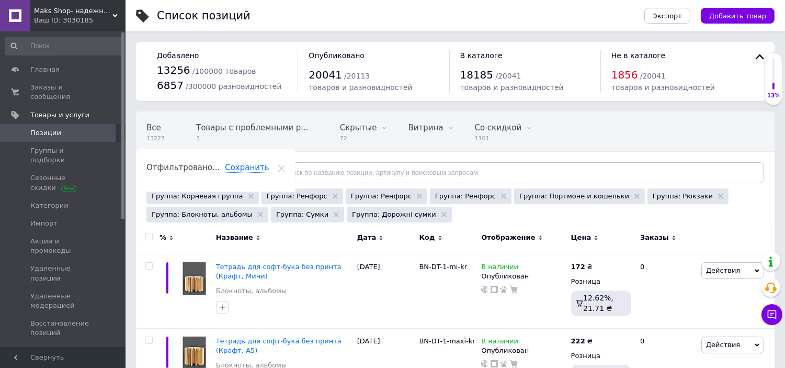
drag, startPoint x: 390, startPoint y: 193, endPoint x: 367, endPoint y: 194, distance: 22.5
click at [383, 193] on div "Группа: Ренфорс" at bounding box center [387, 196] width 82 height 16
click at [333, 196] on use at bounding box center [335, 195] width 5 height 5
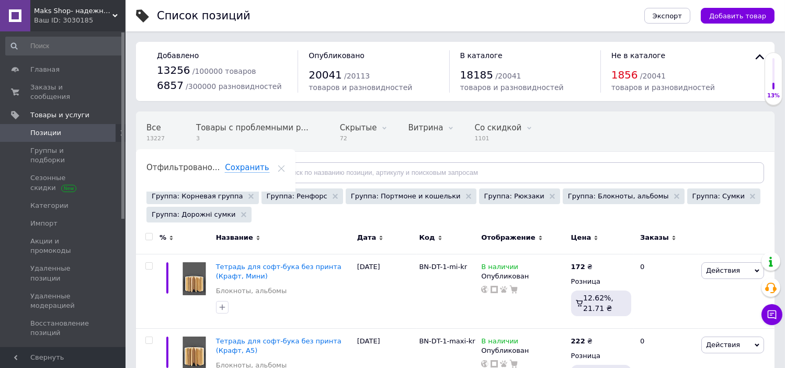
click at [333, 196] on use at bounding box center [335, 195] width 5 height 5
click at [381, 196] on icon at bounding box center [383, 195] width 5 height 5
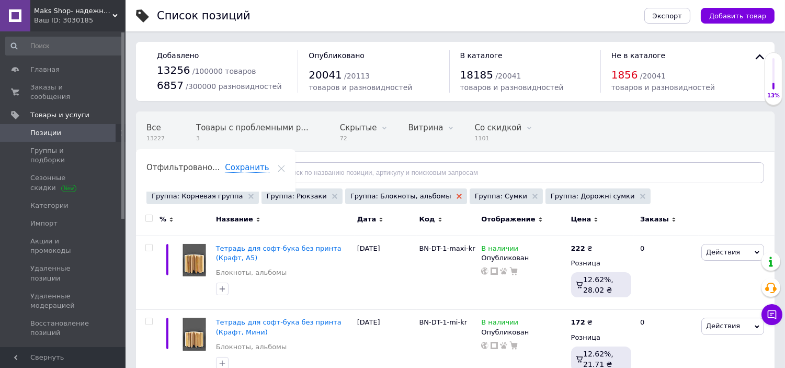
click at [456, 197] on icon at bounding box center [458, 195] width 5 height 5
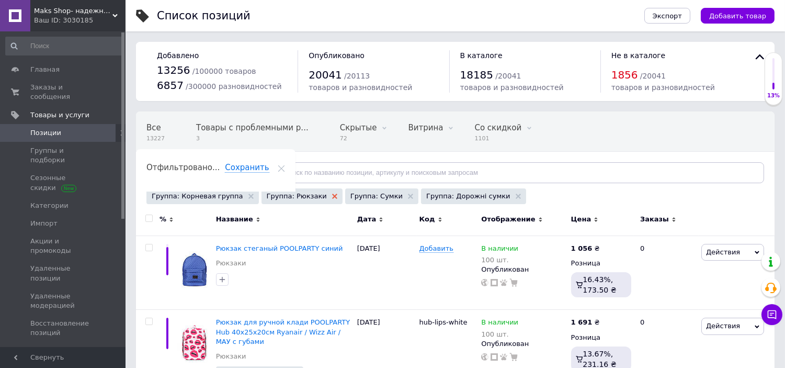
click at [332, 197] on use at bounding box center [334, 195] width 5 height 5
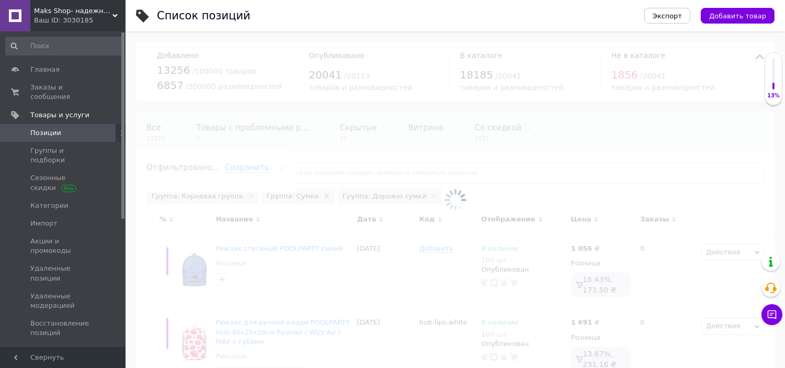
click at [324, 197] on icon at bounding box center [326, 195] width 5 height 5
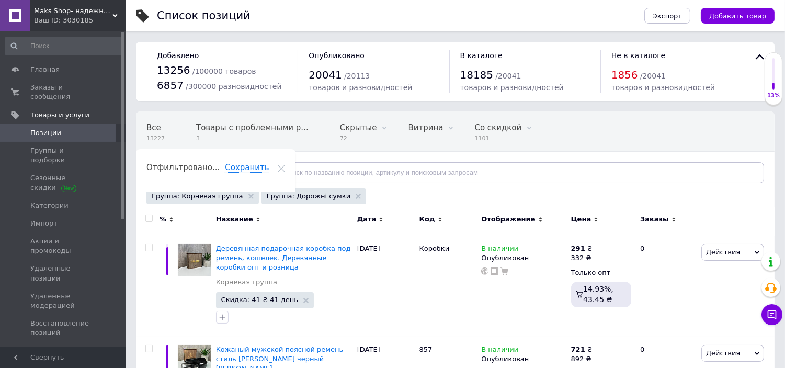
click at [335, 199] on div "Группа: Дорожні сумки" at bounding box center [313, 196] width 105 height 16
click at [356, 198] on icon at bounding box center [358, 195] width 5 height 5
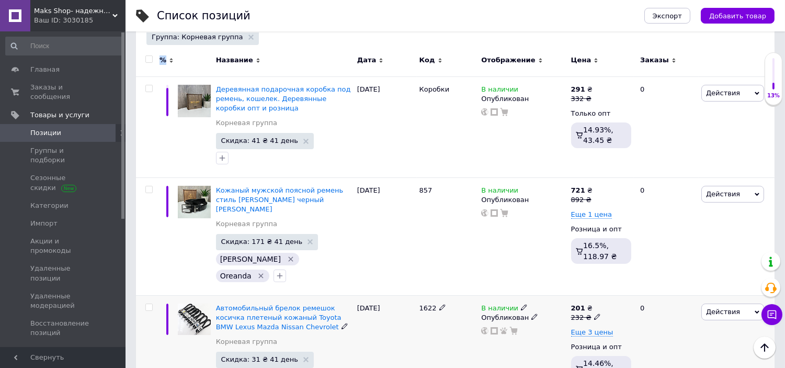
scroll to position [232, 0]
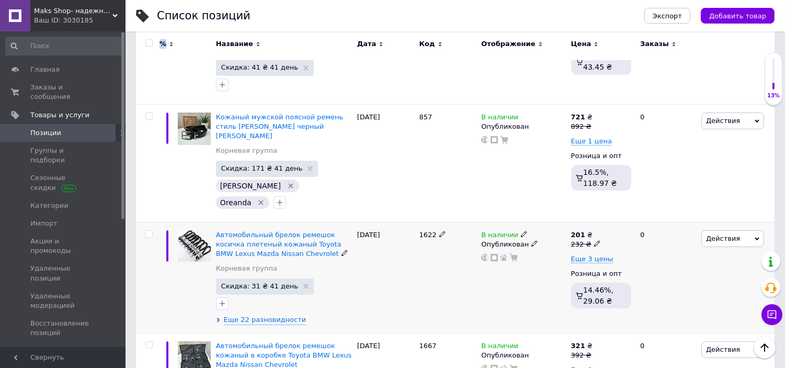
drag, startPoint x: 438, startPoint y: 215, endPoint x: 404, endPoint y: 213, distance: 33.5
click at [404, 222] on div "Автомобильный брелок ремешок косичка плетеный кожаный Toyota BMW Lexus Mazda Ni…" at bounding box center [455, 277] width 638 height 111
copy div "1622"
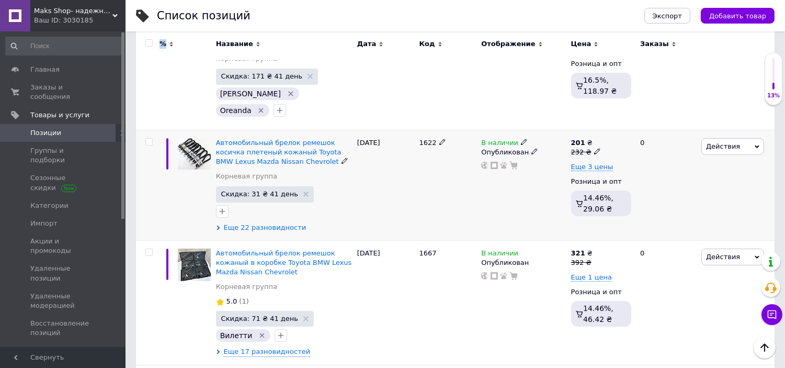
scroll to position [348, 0]
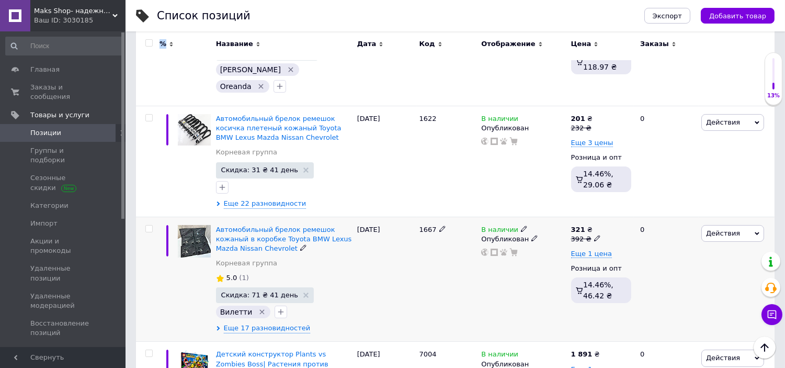
drag, startPoint x: 428, startPoint y: 208, endPoint x: 415, endPoint y: 209, distance: 13.1
click at [415, 216] on div "Автомобильный брелок ремешок кожаный в коробке Toyota BMW Lexus Mazda Nissan Ch…" at bounding box center [455, 278] width 638 height 125
copy div "1667"
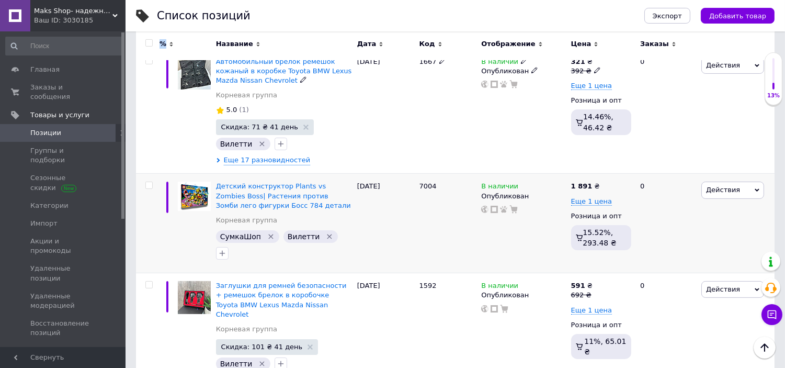
scroll to position [523, 0]
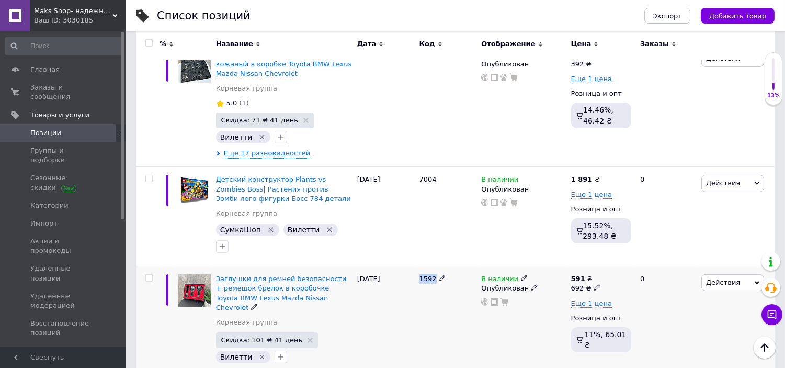
drag, startPoint x: 428, startPoint y: 252, endPoint x: 416, endPoint y: 252, distance: 11.5
click at [417, 266] on div "1592" at bounding box center [448, 326] width 62 height 120
copy div "1592"
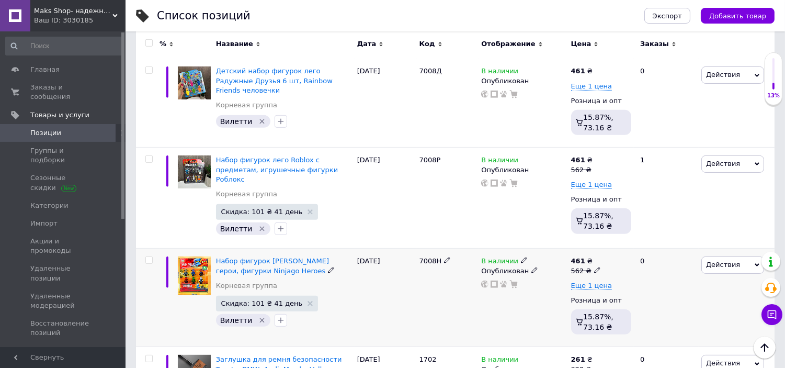
scroll to position [871, 0]
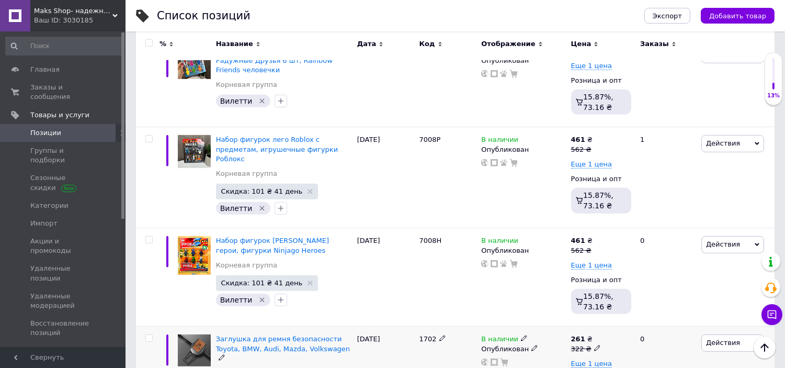
drag, startPoint x: 422, startPoint y: 300, endPoint x: 411, endPoint y: 302, distance: 10.8
drag, startPoint x: 438, startPoint y: 295, endPoint x: 421, endPoint y: 298, distance: 17.0
click at [421, 334] on div "1702" at bounding box center [447, 338] width 57 height 9
drag, startPoint x: 436, startPoint y: 298, endPoint x: 421, endPoint y: 297, distance: 14.7
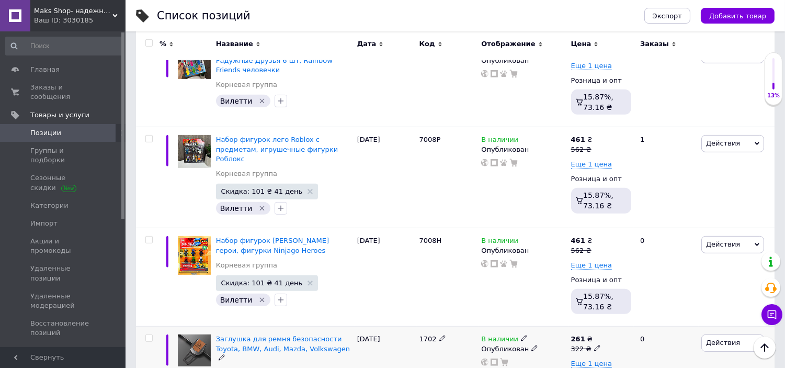
copy div "1702"
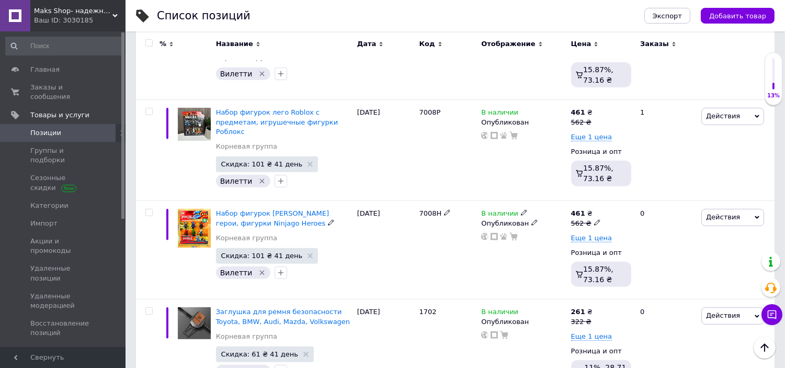
scroll to position [966, 0]
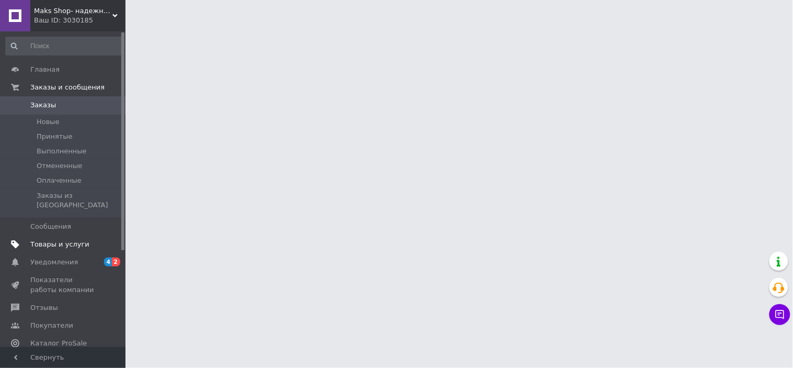
click at [64, 239] on span "Товары и услуги" at bounding box center [59, 243] width 59 height 9
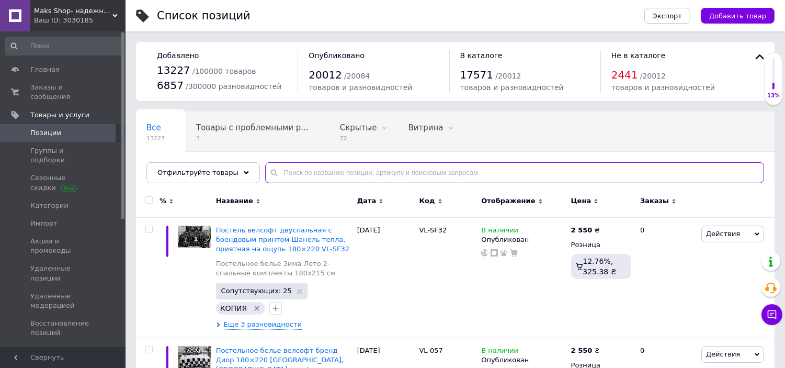
click at [303, 168] on input "text" at bounding box center [514, 172] width 499 height 21
paste input "7008Р"
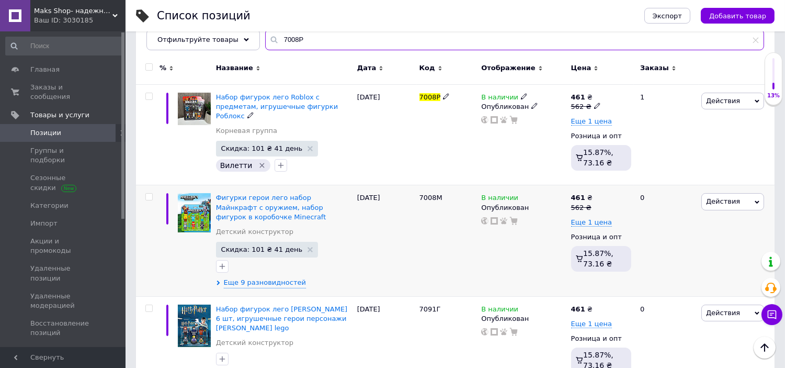
scroll to position [161, 0]
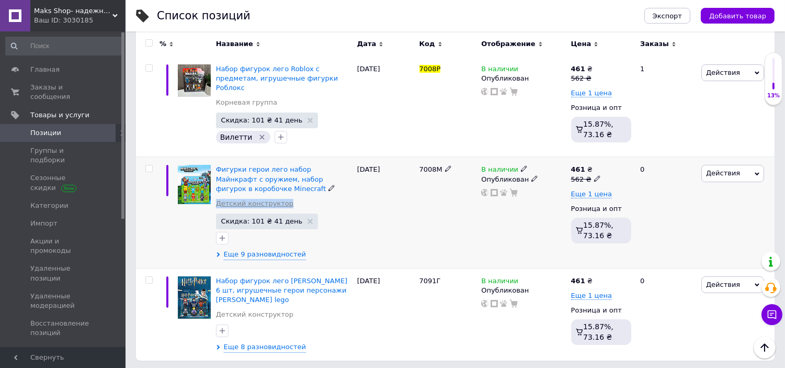
drag, startPoint x: 246, startPoint y: 200, endPoint x: 226, endPoint y: 197, distance: 19.6
click at [216, 197] on div "Фигурки герои лего набор Майнкрафт с оружием, набор фигурок в коробочке Minecra…" at bounding box center [284, 189] width 136 height 49
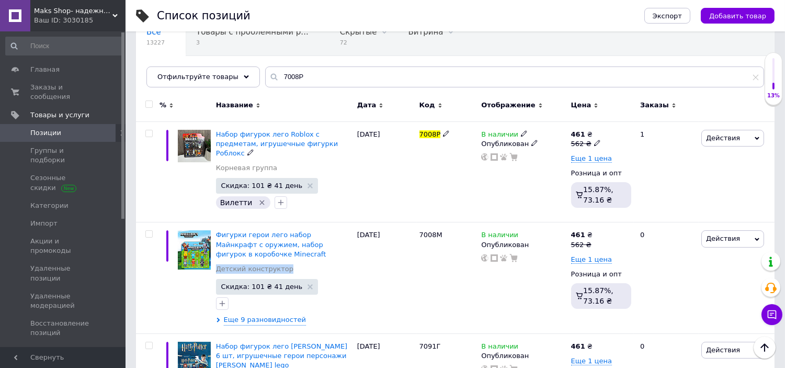
scroll to position [0, 0]
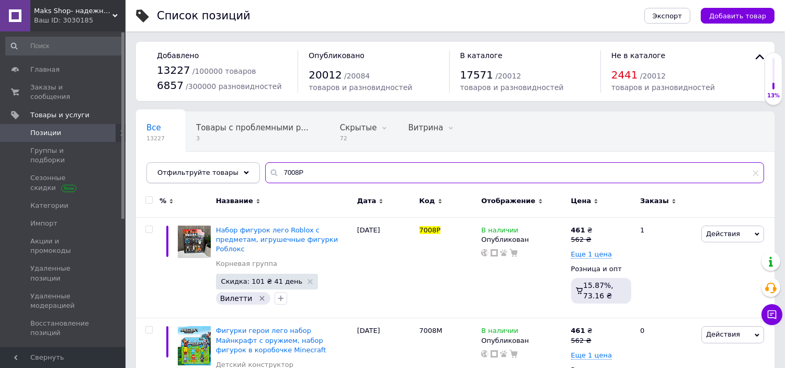
click at [207, 174] on div "Отфильтруйте товары 7008Р" at bounding box center [454, 172] width 617 height 21
paste input "Коробки"
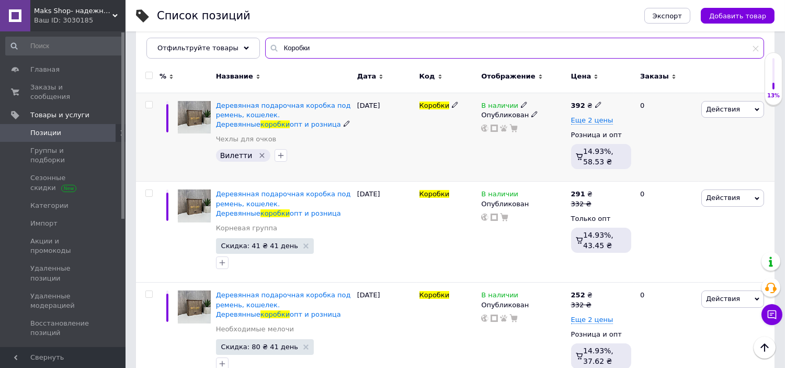
scroll to position [58, 0]
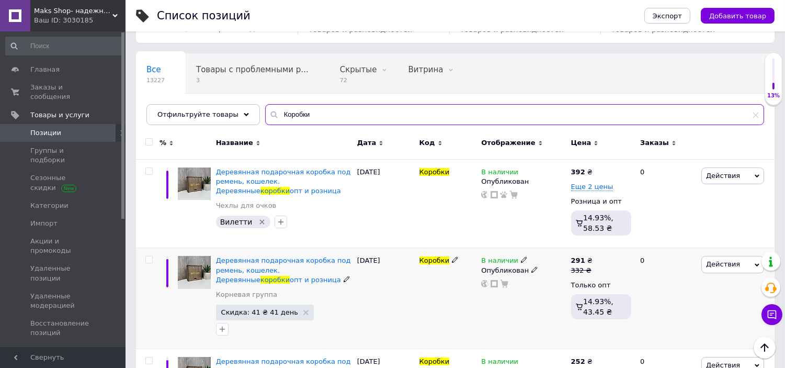
type input "Коробки"
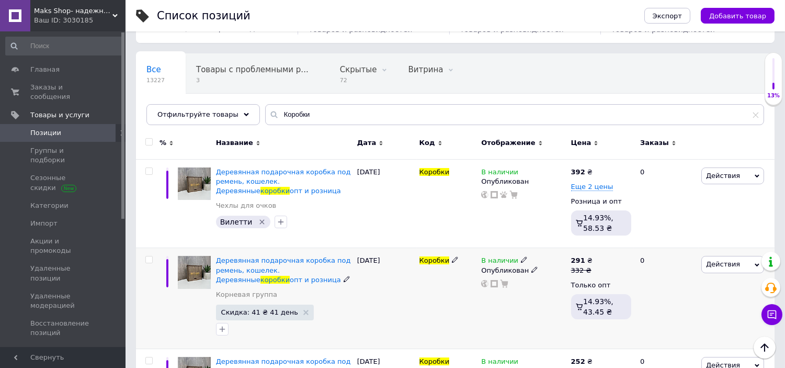
click at [152, 259] on span at bounding box center [148, 259] width 7 height 7
click at [152, 259] on input "checkbox" at bounding box center [148, 259] width 7 height 7
checkbox input "true"
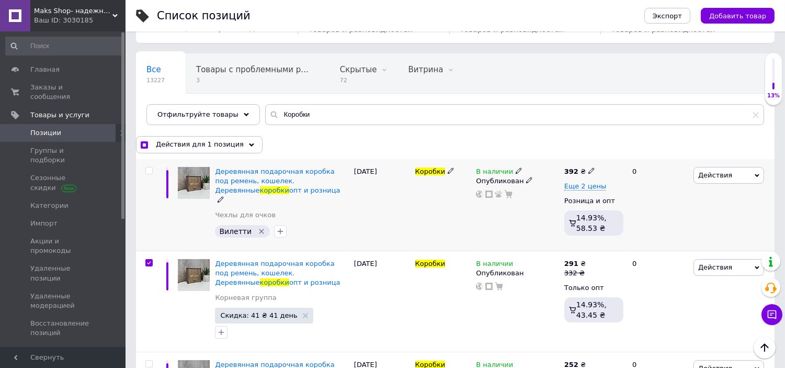
click at [147, 173] on input "checkbox" at bounding box center [148, 170] width 7 height 7
checkbox input "true"
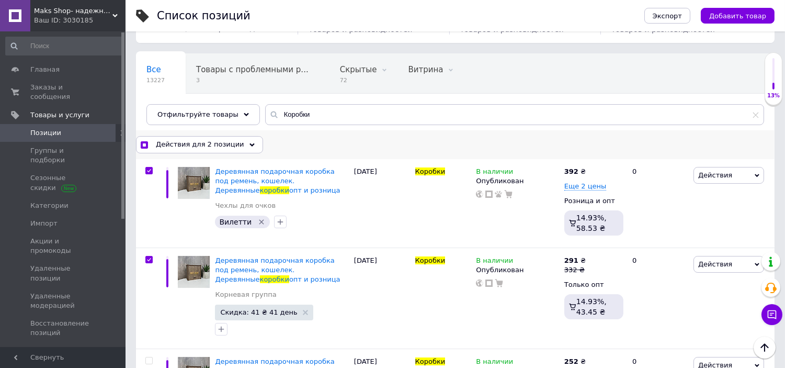
click at [173, 148] on span "Действия для 2 позиции" at bounding box center [200, 144] width 88 height 9
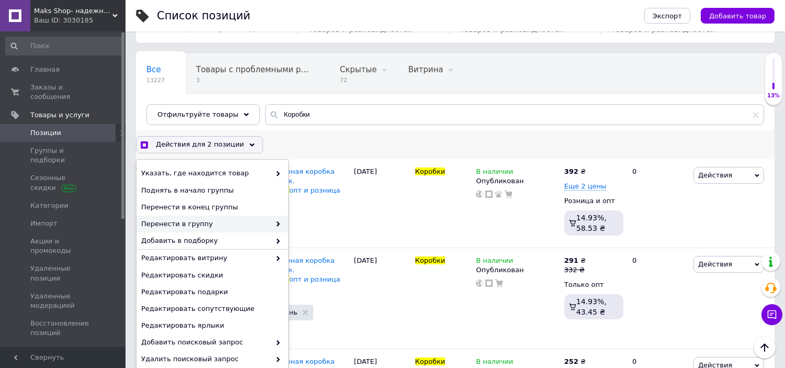
click at [202, 223] on span "Перенести в группу" at bounding box center [205, 223] width 129 height 9
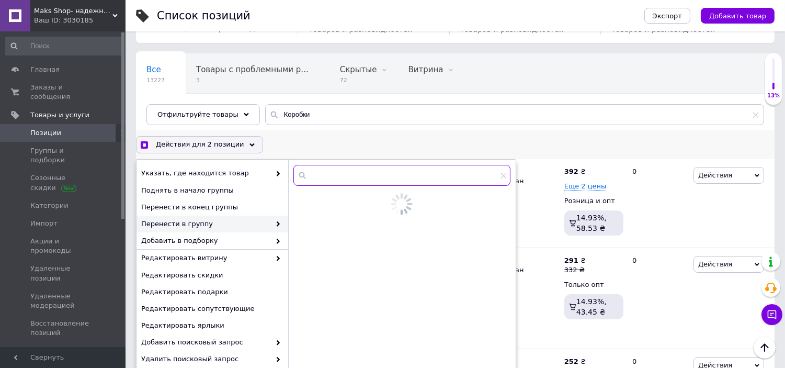
click at [380, 169] on input "text" at bounding box center [401, 175] width 217 height 21
checkbox input "true"
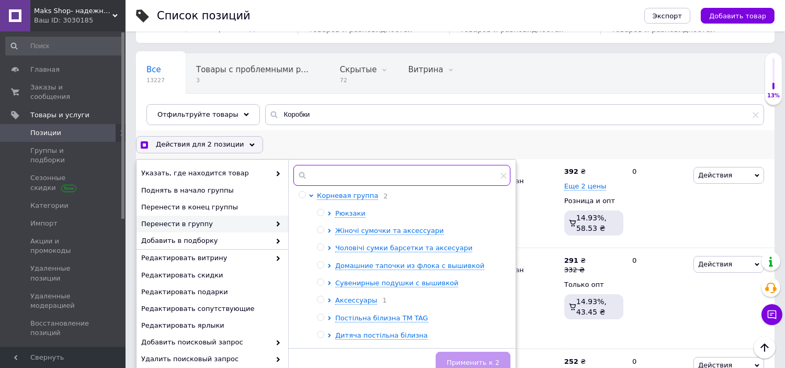
paste input "Коробки"
type input "Коробки"
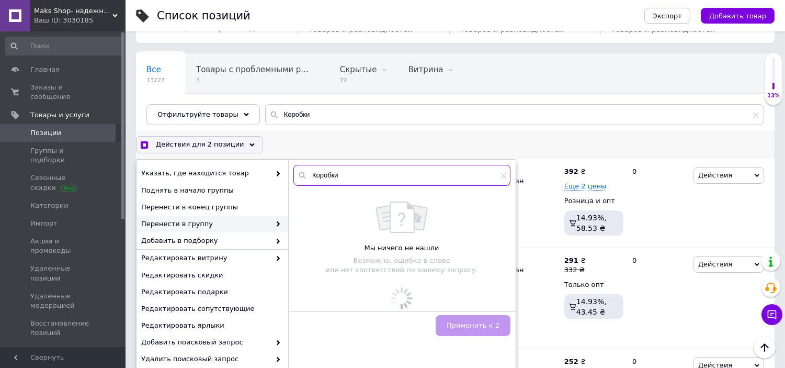
click at [307, 179] on div "Коробки" at bounding box center [401, 175] width 217 height 21
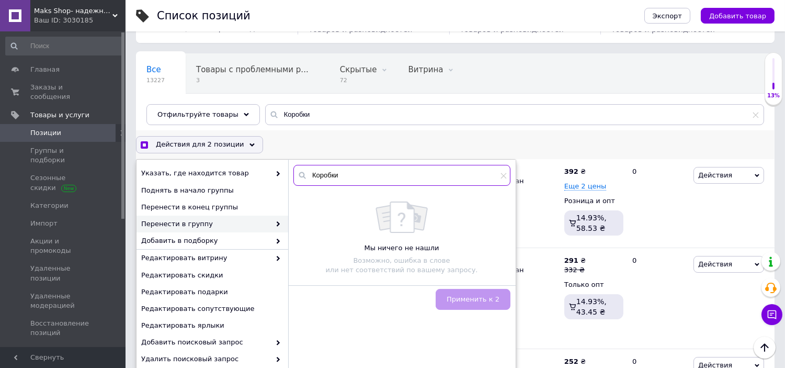
click at [338, 176] on input "Коробки" at bounding box center [401, 175] width 217 height 21
drag, startPoint x: 342, startPoint y: 175, endPoint x: 299, endPoint y: 173, distance: 43.4
click at [299, 173] on div "Коробки" at bounding box center [401, 175] width 217 height 21
checkbox input "true"
type input "н"
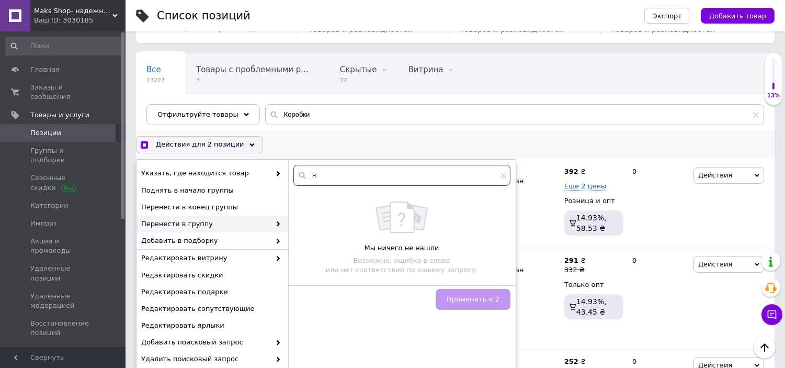
checkbox input "true"
type input "не"
checkbox input "true"
type input "нео"
checkbox input "true"
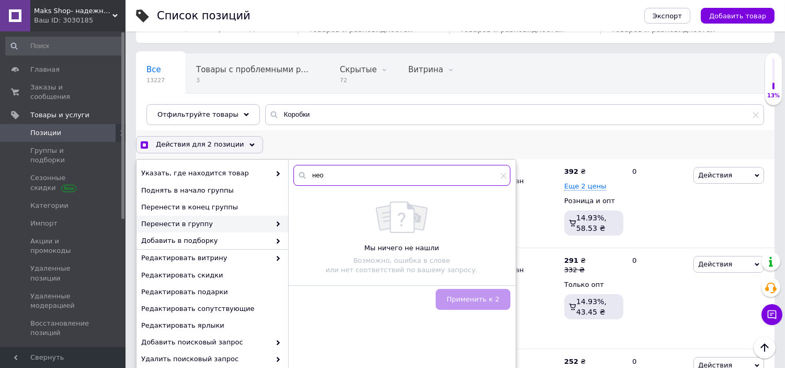
type input "неоь"
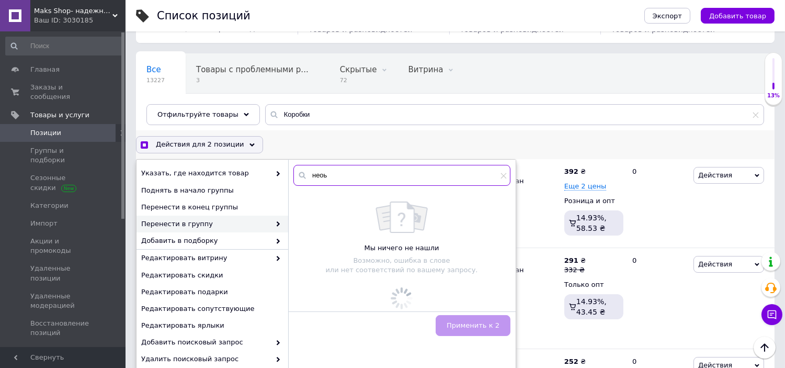
checkbox input "true"
type input "нео"
checkbox input "true"
type input "неох"
checkbox input "true"
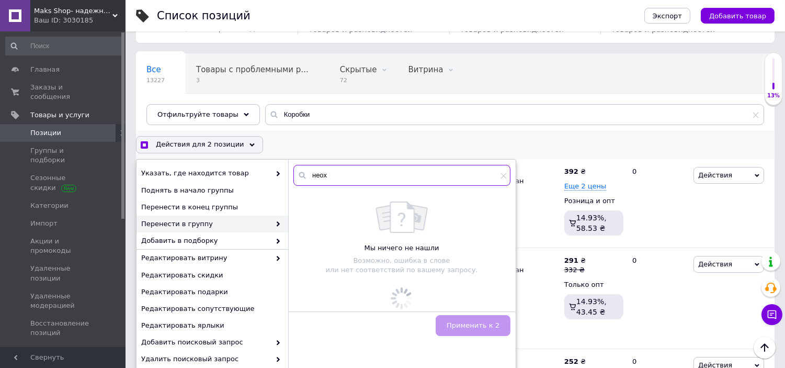
type input "нео"
checkbox input "true"
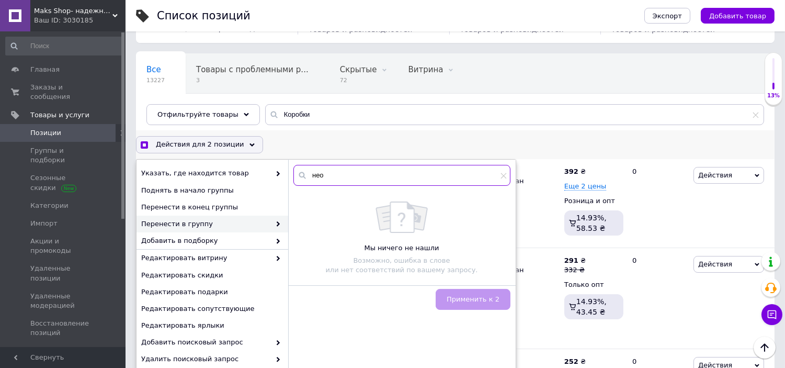
type input "необ"
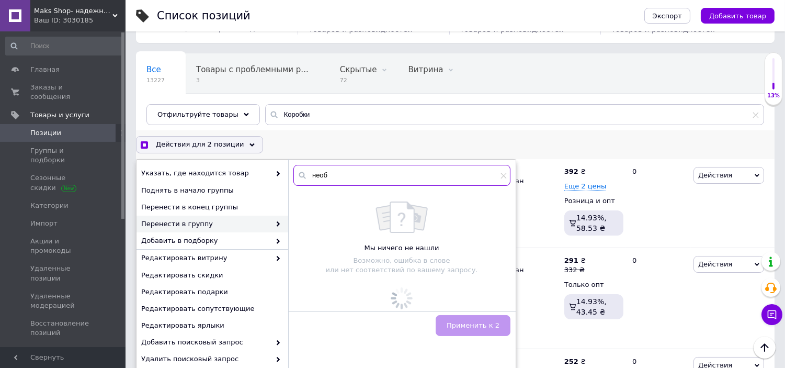
checkbox input "true"
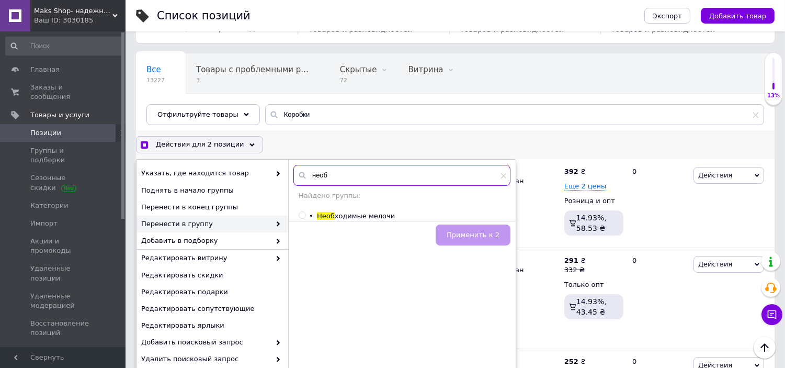
type input "необ"
click at [302, 218] on input "radio" at bounding box center [302, 215] width 7 height 7
radio input "true"
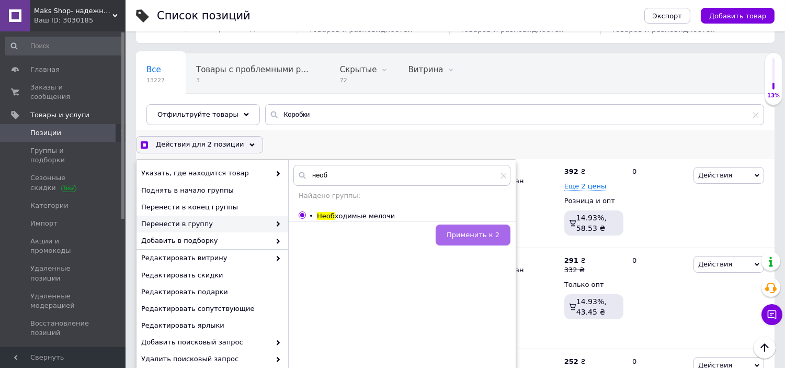
click at [493, 237] on span "Применить к 2" at bounding box center [473, 235] width 53 height 8
checkbox input "true"
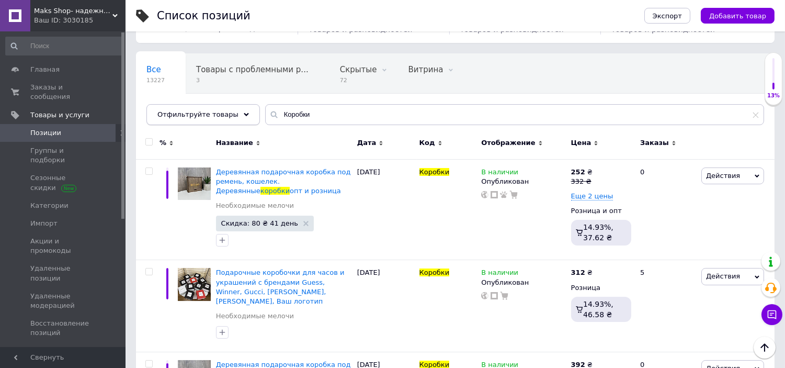
click at [193, 109] on div "Отфильтруйте товары" at bounding box center [202, 114] width 113 height 21
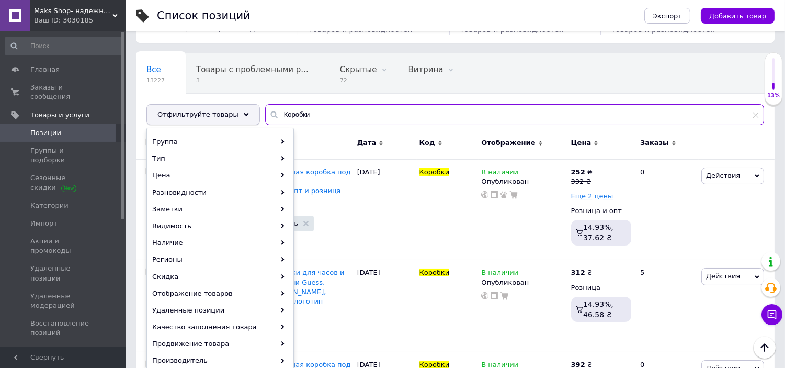
drag, startPoint x: 285, startPoint y: 114, endPoint x: 246, endPoint y: 113, distance: 39.8
click at [246, 113] on div "Отфильтруйте товары Коробки" at bounding box center [454, 114] width 617 height 21
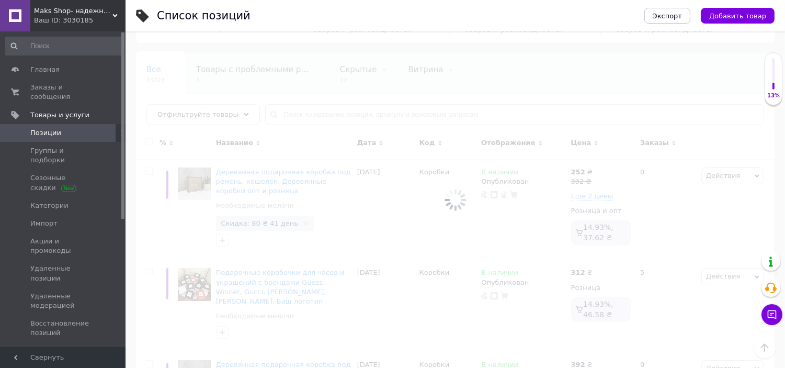
click at [201, 110] on div at bounding box center [454, 199] width 659 height 336
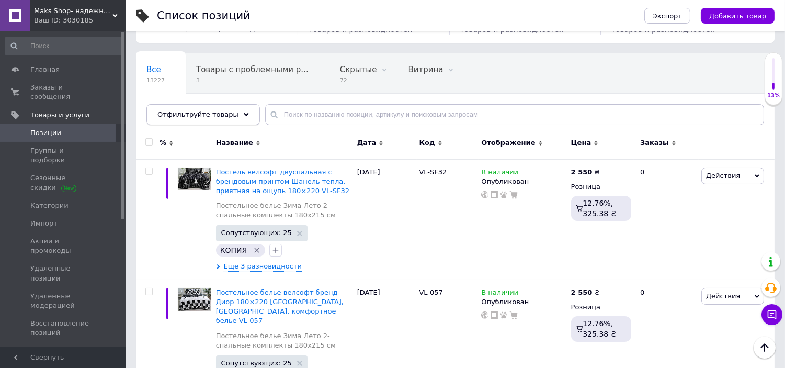
click at [202, 112] on span "Отфильтруйте товары" at bounding box center [197, 114] width 81 height 8
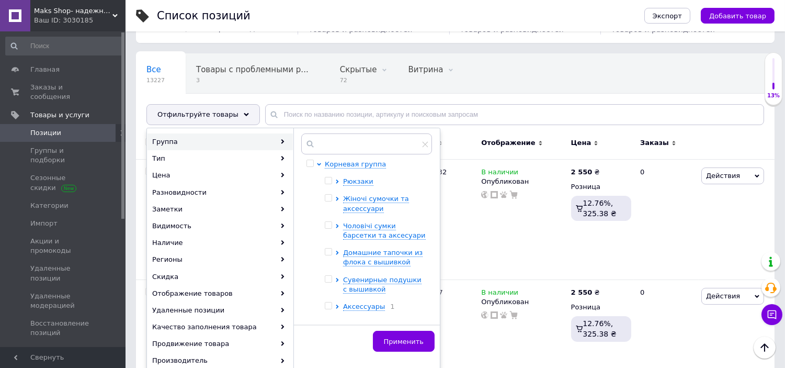
click at [216, 136] on div "Группа" at bounding box center [219, 141] width 145 height 17
click at [354, 182] on span "Рюкзаки" at bounding box center [358, 181] width 30 height 8
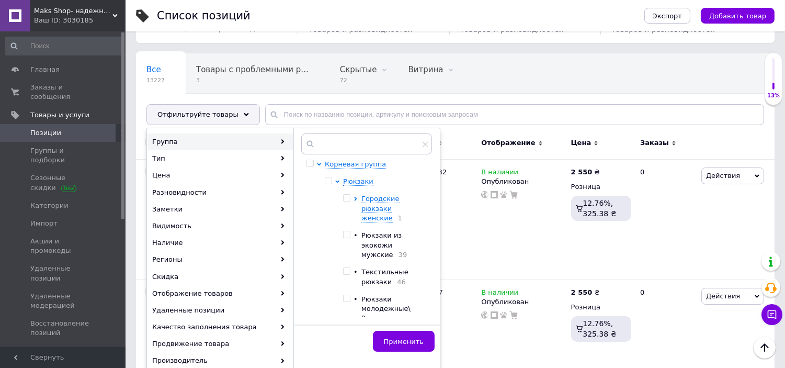
click at [346, 199] on input "checkbox" at bounding box center [346, 198] width 7 height 7
checkbox input "true"
click at [352, 196] on div at bounding box center [348, 208] width 10 height 29
click at [357, 197] on icon at bounding box center [355, 199] width 4 height 4
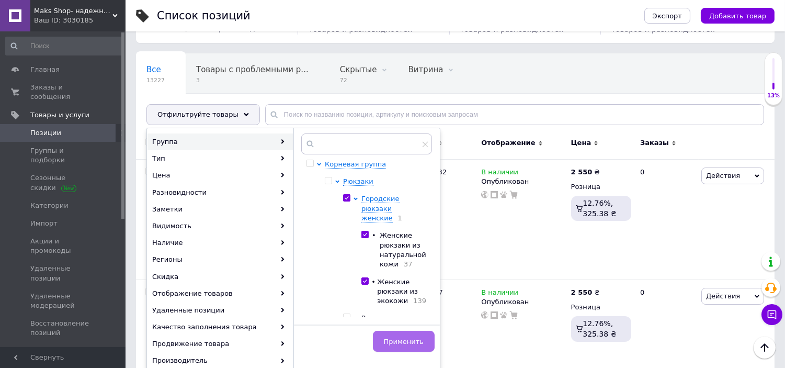
click at [405, 337] on span "Применить" at bounding box center [404, 341] width 40 height 8
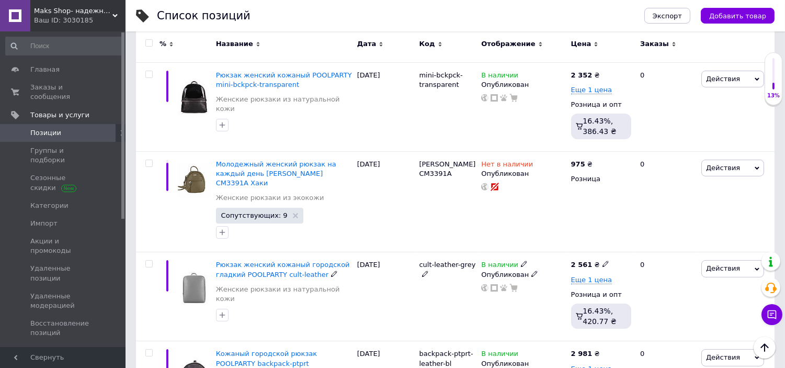
scroll to position [348, 0]
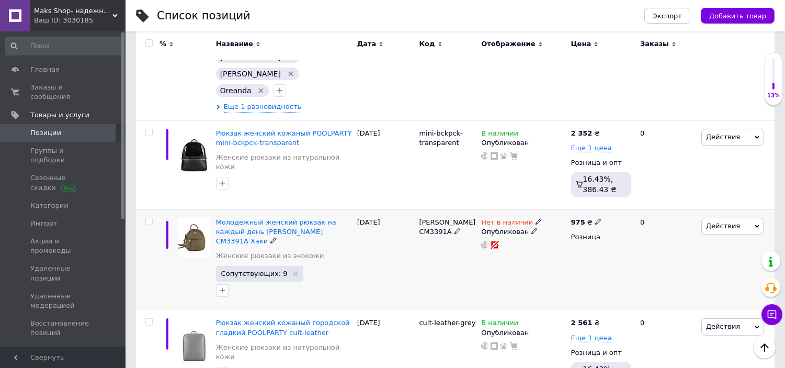
click at [150, 218] on input "checkbox" at bounding box center [148, 221] width 7 height 7
checkbox input "true"
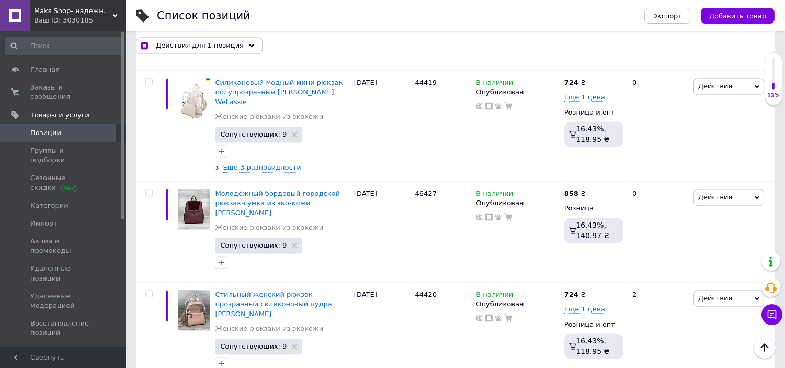
scroll to position [4008, 0]
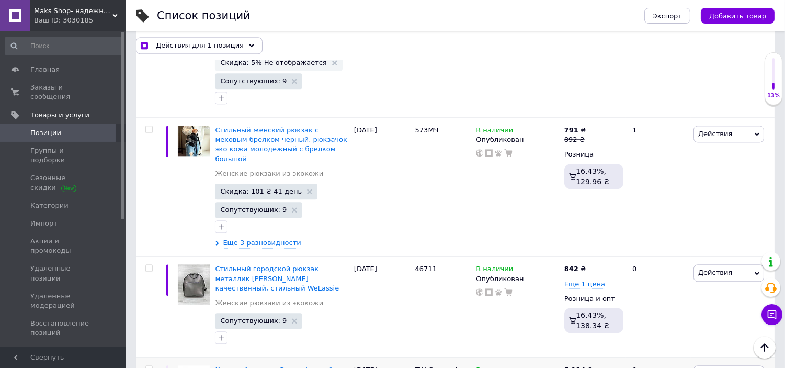
scroll to position [4583, 0]
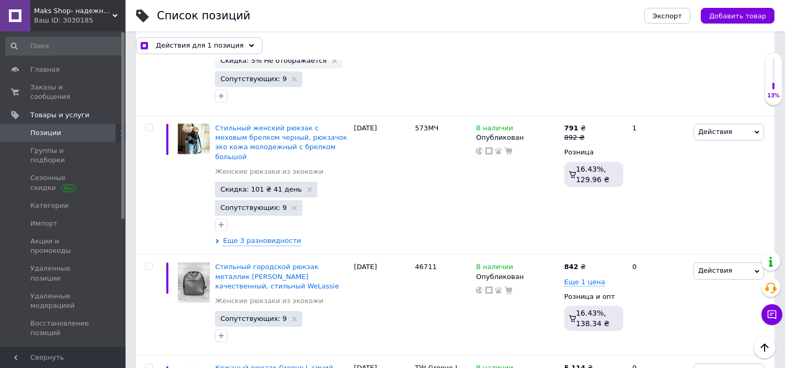
checkbox input "true"
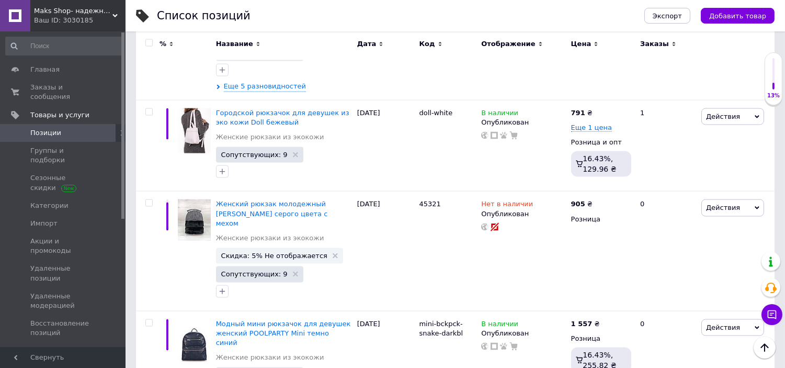
scroll to position [2986, 0]
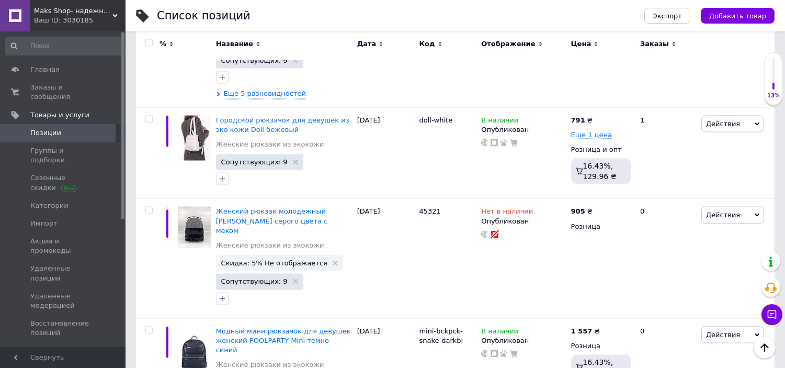
checkbox input "true"
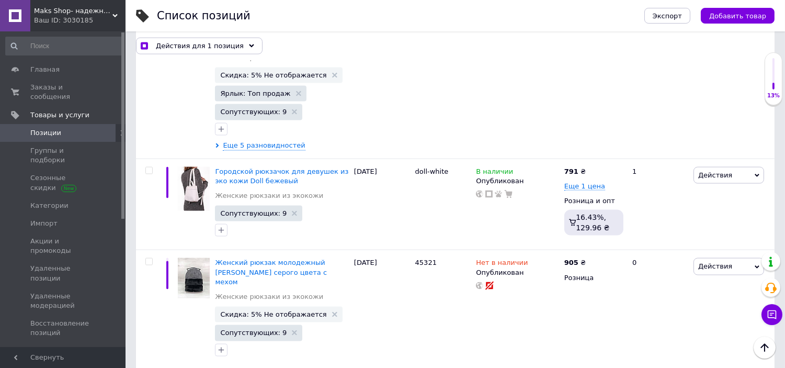
scroll to position [2994, 0]
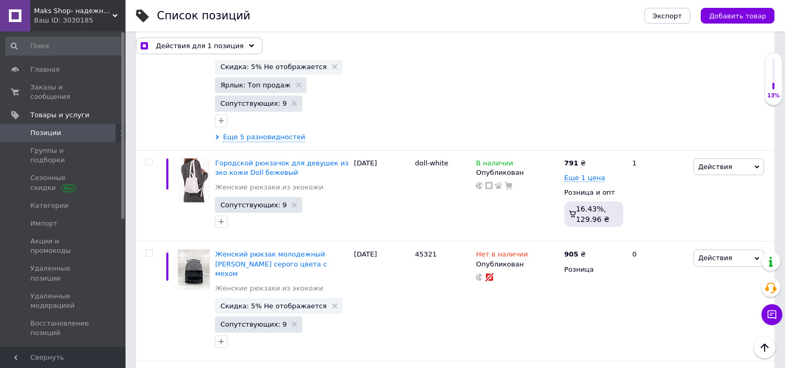
checkbox input "true"
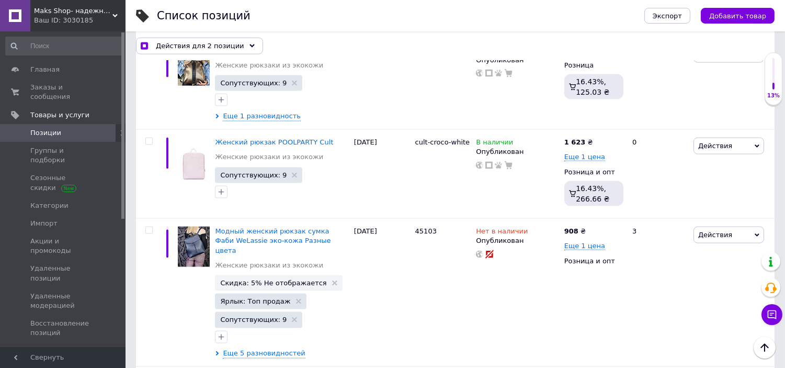
scroll to position [2762, 0]
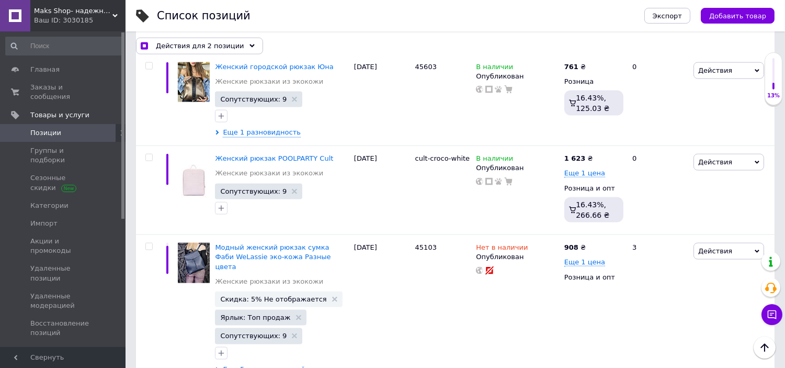
checkbox input "true"
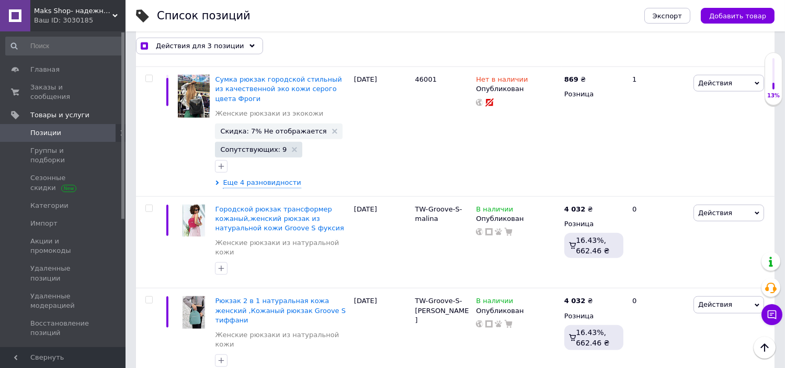
scroll to position [2297, 0]
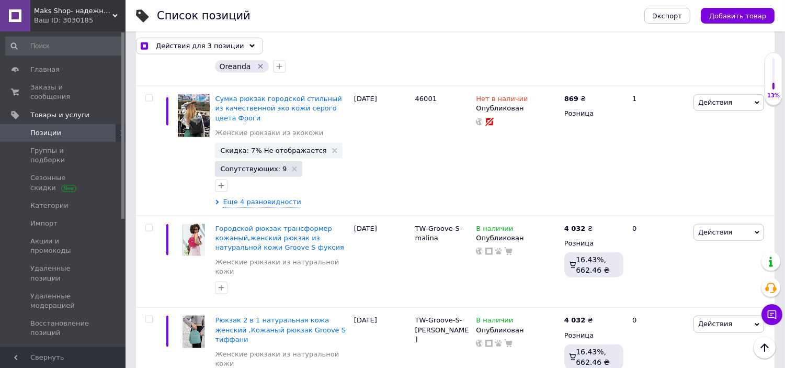
drag, startPoint x: 438, startPoint y: 158, endPoint x: 414, endPoint y: 144, distance: 27.4
checkbox input "true"
copy span "DAVID JONES 6009-1"
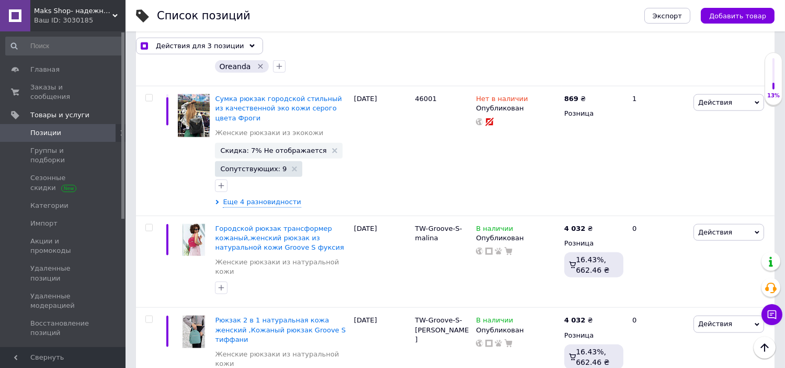
checkbox input "true"
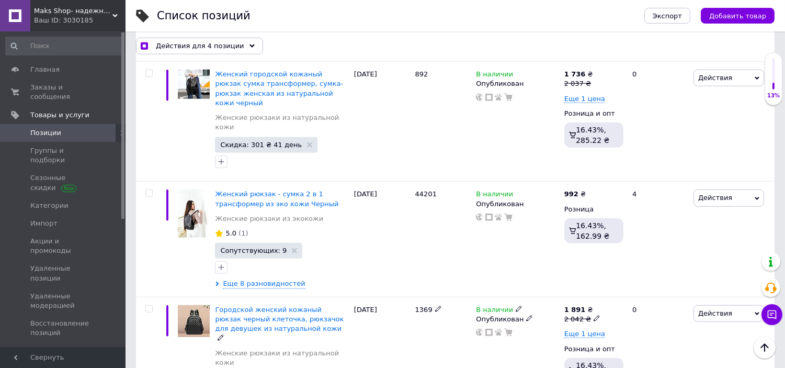
scroll to position [1775, 0]
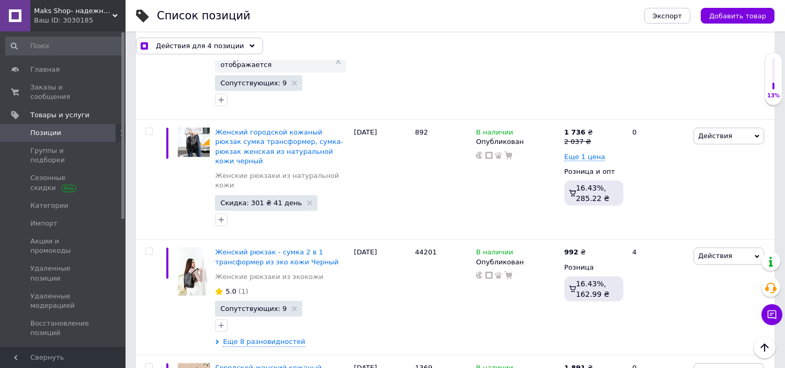
drag, startPoint x: 434, startPoint y: 284, endPoint x: 419, endPoint y: 287, distance: 15.3
drag, startPoint x: 411, startPoint y: 286, endPoint x: 430, endPoint y: 285, distance: 18.9
copy span "1258"
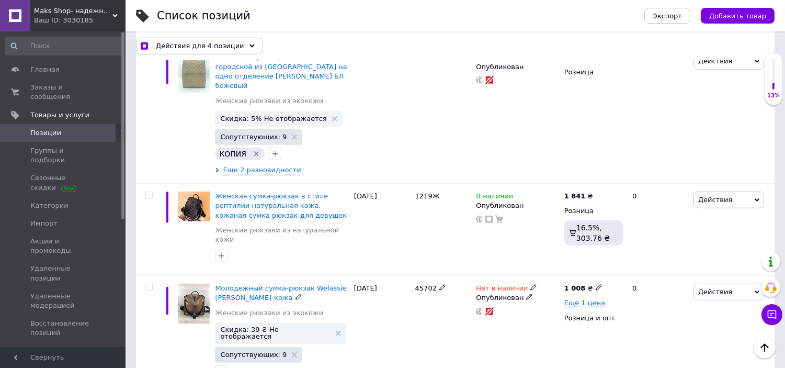
scroll to position [1542, 0]
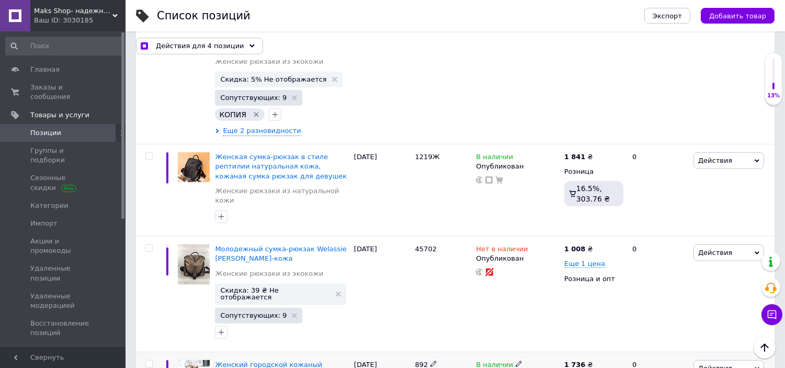
drag, startPoint x: 430, startPoint y: 197, endPoint x: 406, endPoint y: 200, distance: 23.7
checkbox input "true"
copy div "892"
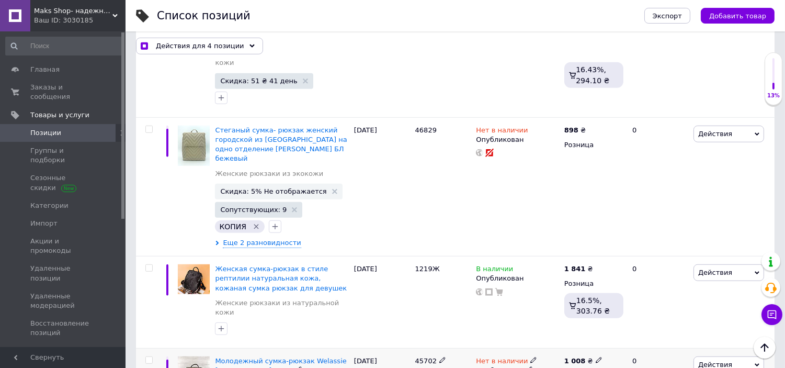
scroll to position [1426, 0]
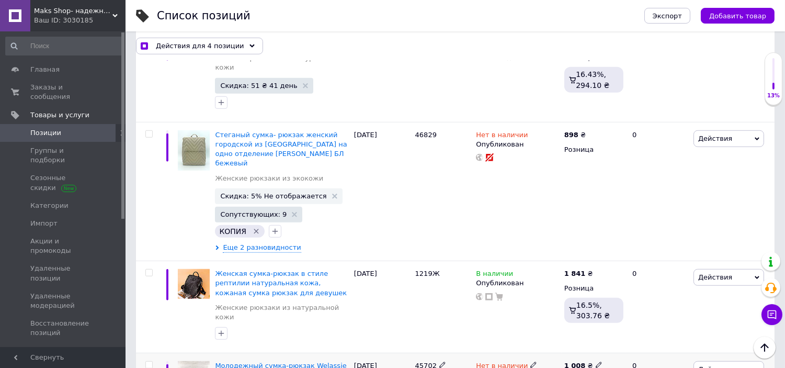
click at [146, 361] on input "checkbox" at bounding box center [148, 364] width 7 height 7
checkbox input "true"
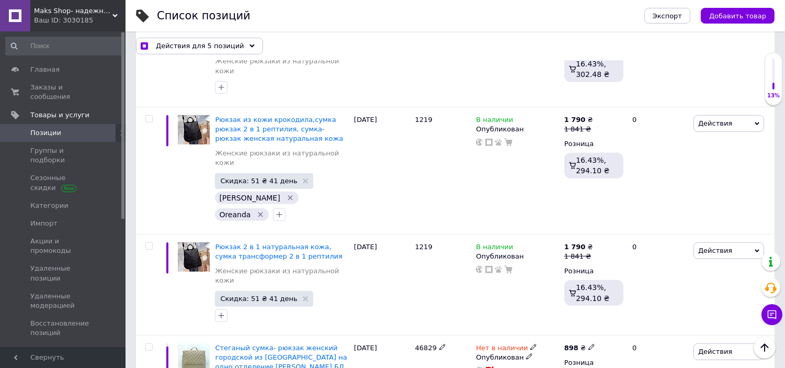
scroll to position [1194, 0]
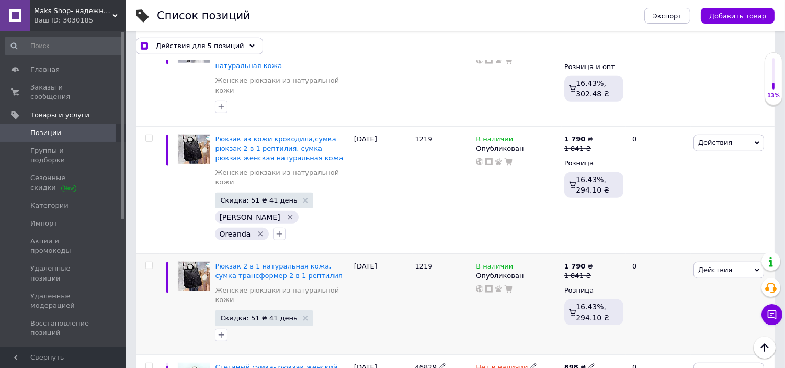
drag, startPoint x: 150, startPoint y: 225, endPoint x: 200, endPoint y: 206, distance: 54.3
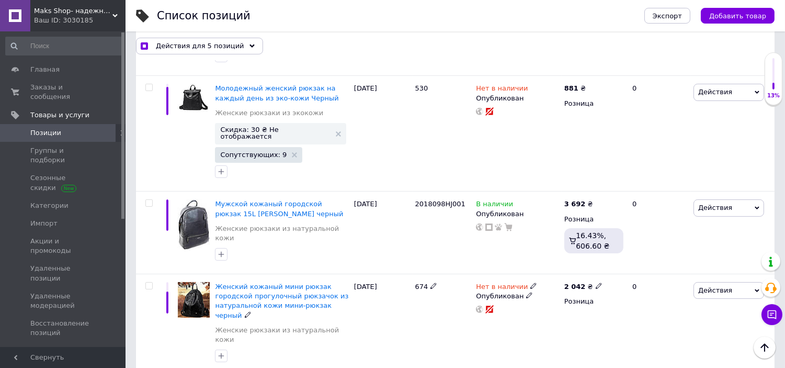
scroll to position [438, 0]
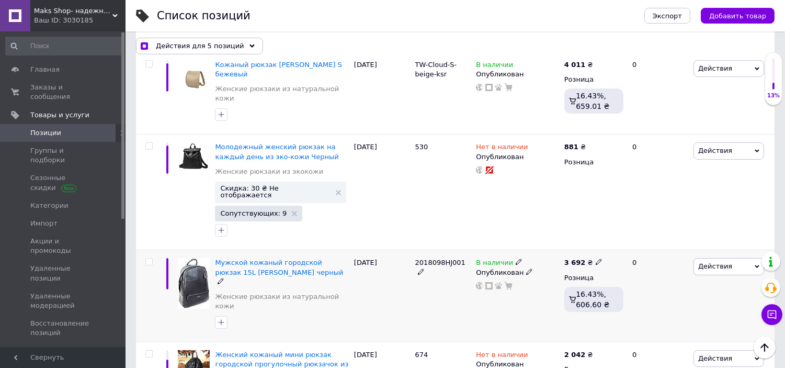
drag, startPoint x: 466, startPoint y: 230, endPoint x: 408, endPoint y: 232, distance: 58.6
click at [408, 250] on div "Мужской кожаный городской рюкзак 15L Giorgio Ferretti черный Женские рюкзаки из…" at bounding box center [455, 296] width 638 height 92
checkbox input "true"
copy div "2018098HJ001"
click at [149, 258] on input "checkbox" at bounding box center [148, 261] width 7 height 7
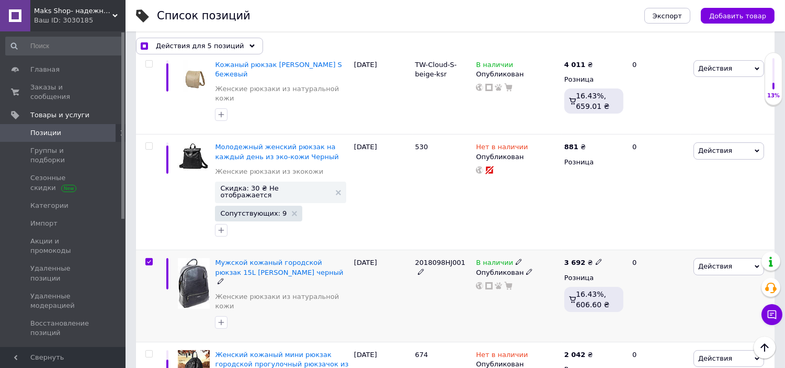
checkbox input "true"
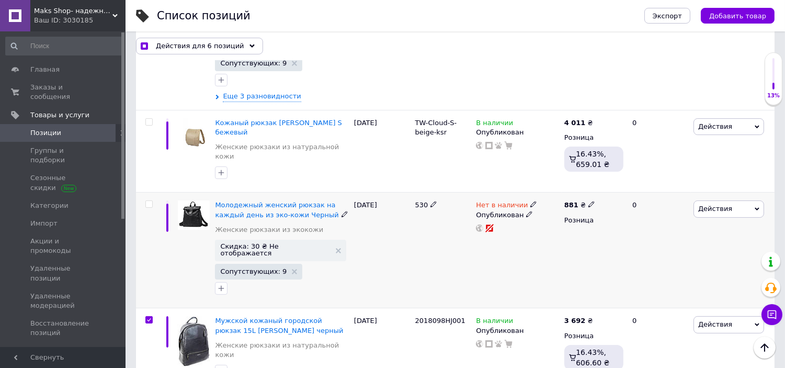
drag, startPoint x: 431, startPoint y: 182, endPoint x: 409, endPoint y: 183, distance: 21.5
click at [409, 192] on div "Молодежный женский рюкзак на каждый день из эко-кожи Черный Женские рюкзаки из …" at bounding box center [455, 250] width 638 height 116
copy div "530"
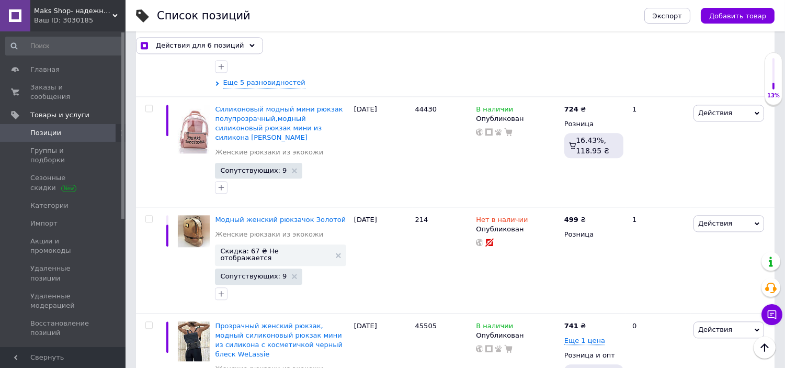
scroll to position [5131, 0]
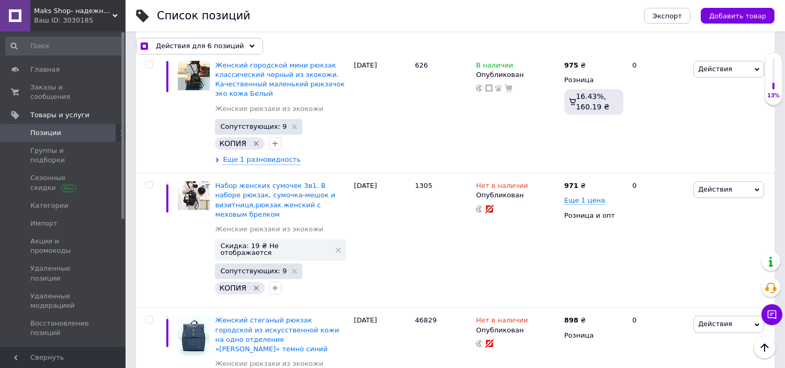
checkbox input "true"
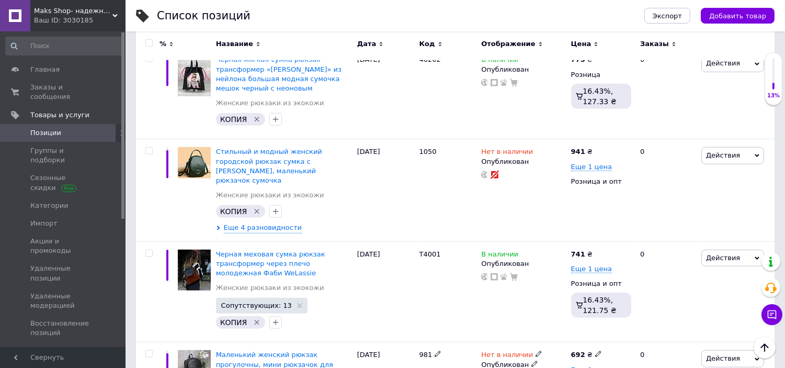
scroll to position [1467, 0]
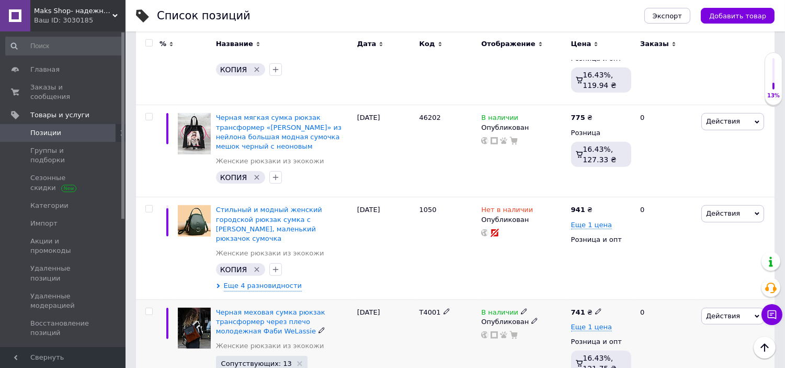
click at [406, 299] on div "Черная меховая сумка рюкзак трансформер через плечо молодежная Фаби WeLassie Же…" at bounding box center [455, 349] width 638 height 101
click at [478, 119] on div "В наличии Опубликован" at bounding box center [522, 151] width 89 height 92
drag, startPoint x: 438, startPoint y: 242, endPoint x: 431, endPoint y: 244, distance: 7.6
click at [404, 299] on div "Черная меховая сумка рюкзак трансформер через плечо молодежная Фаби WeLassie Же…" at bounding box center [455, 349] width 638 height 101
copy div "T4001"
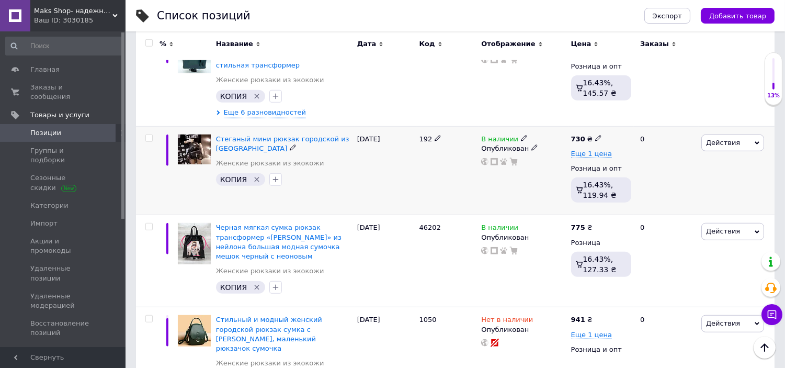
scroll to position [1351, 0]
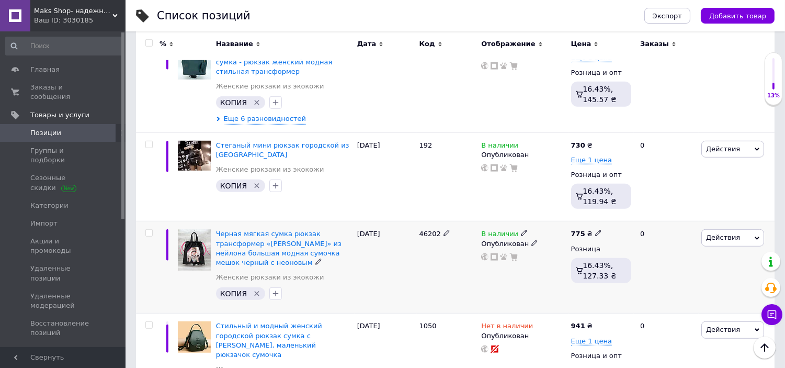
click at [410, 221] on div "Черная мягкая сумка рюкзак трансформер «Berry» из нейлона большая модная сумочк…" at bounding box center [455, 267] width 638 height 92
copy div "46202"
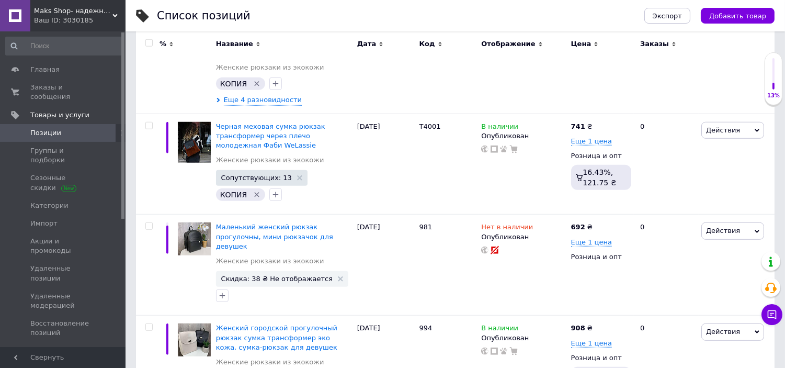
scroll to position [4662, 0]
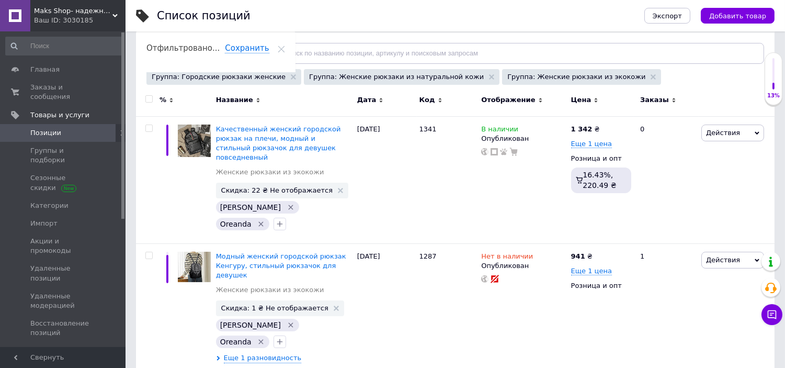
scroll to position [2613, 0]
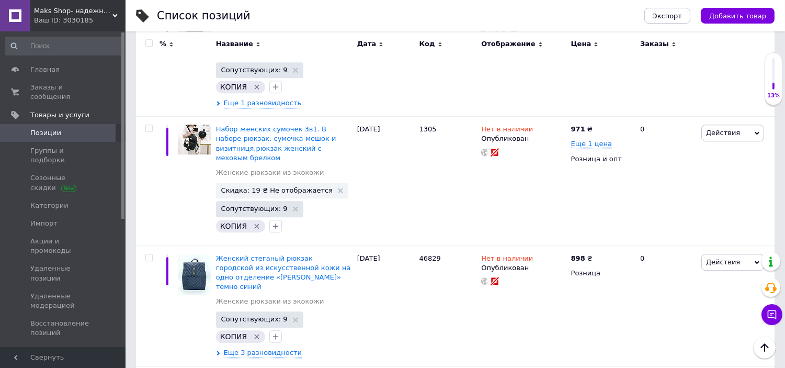
scroll to position [5002, 0]
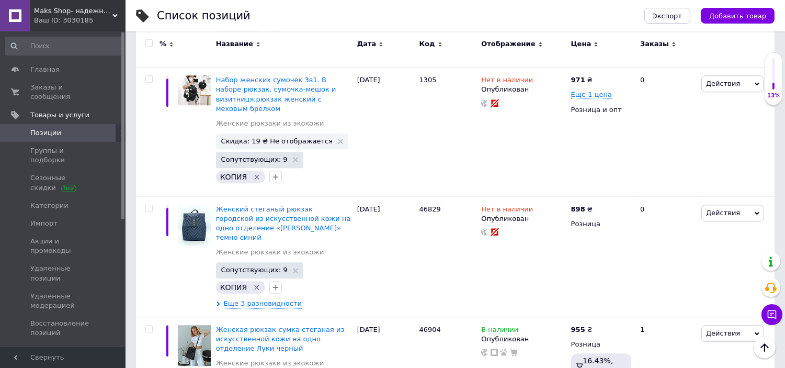
scroll to position [5043, 0]
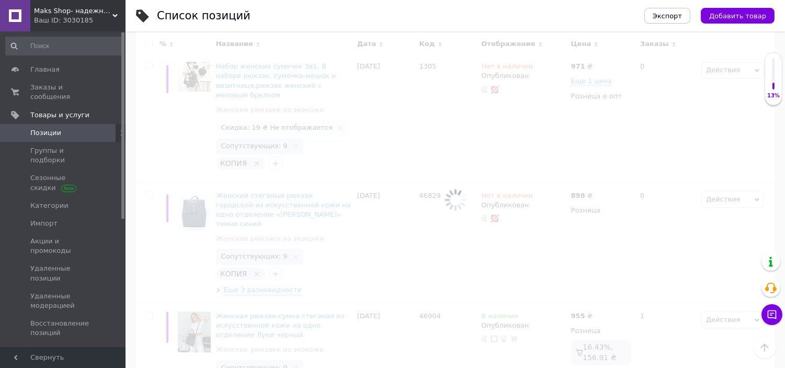
scroll to position [5003, 0]
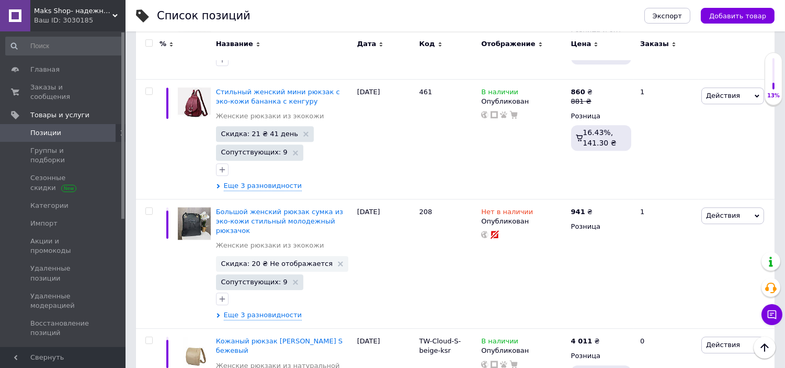
checkbox input "true"
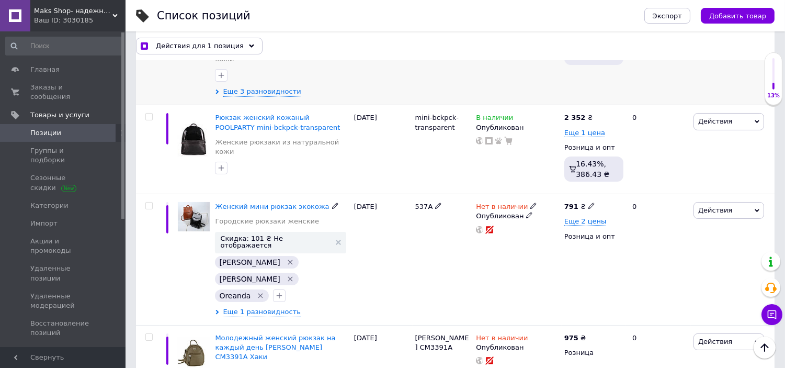
scroll to position [290, 0]
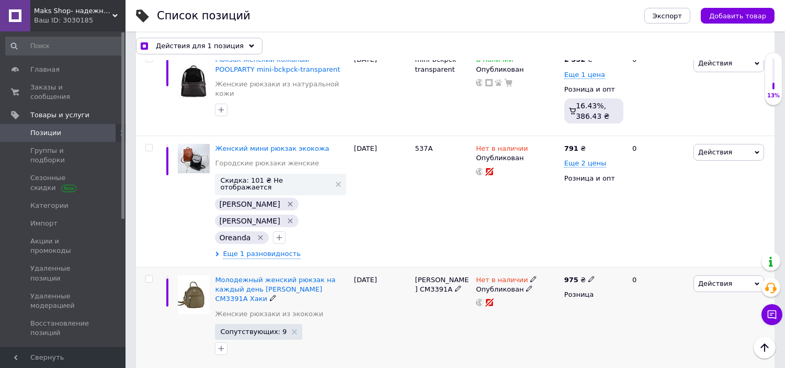
click at [148, 276] on input "checkbox" at bounding box center [148, 279] width 7 height 7
checkbox input "true"
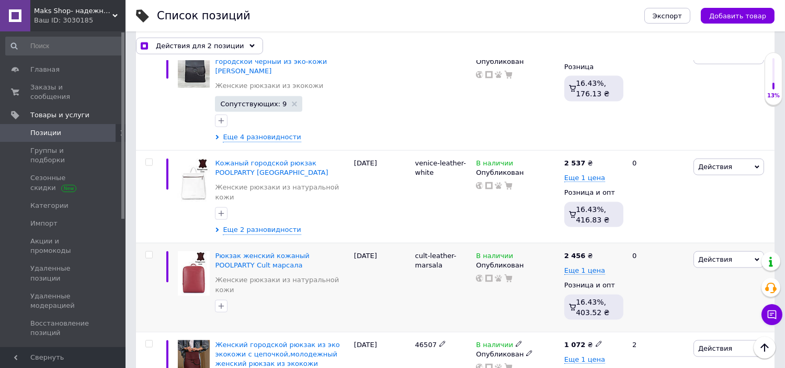
scroll to position [2614, 0]
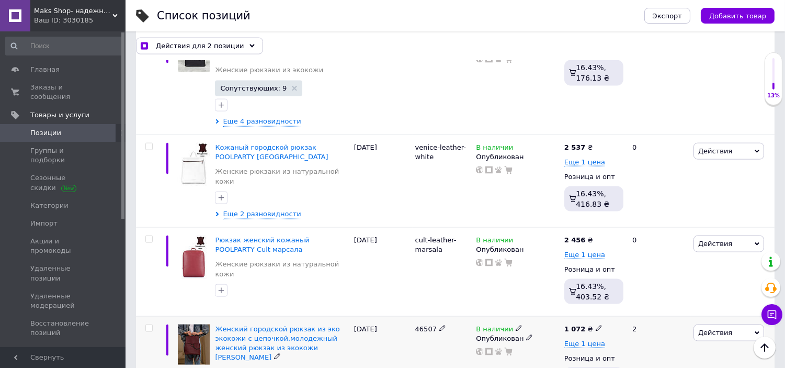
drag, startPoint x: 420, startPoint y: 127, endPoint x: 414, endPoint y: 127, distance: 6.8
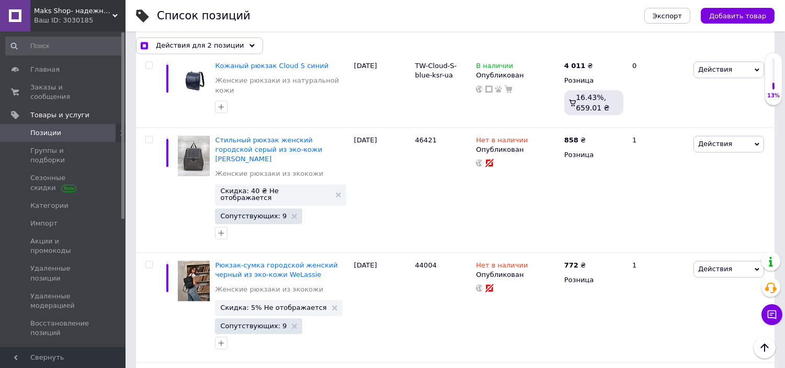
scroll to position [4357, 0]
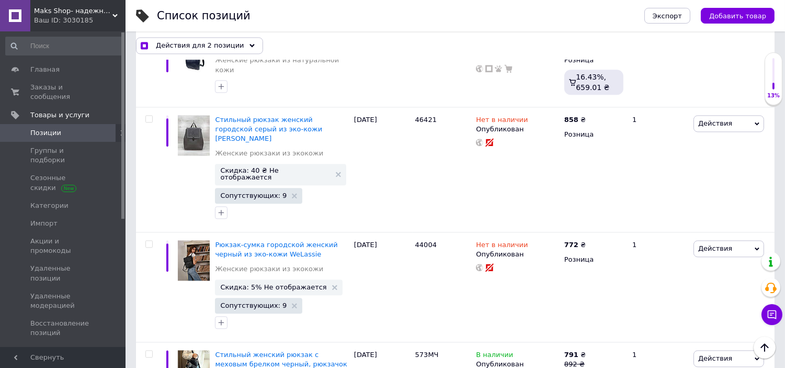
drag, startPoint x: 434, startPoint y: 140, endPoint x: 396, endPoint y: 140, distance: 38.2
drag, startPoint x: 411, startPoint y: 140, endPoint x: 465, endPoint y: 157, distance: 56.6
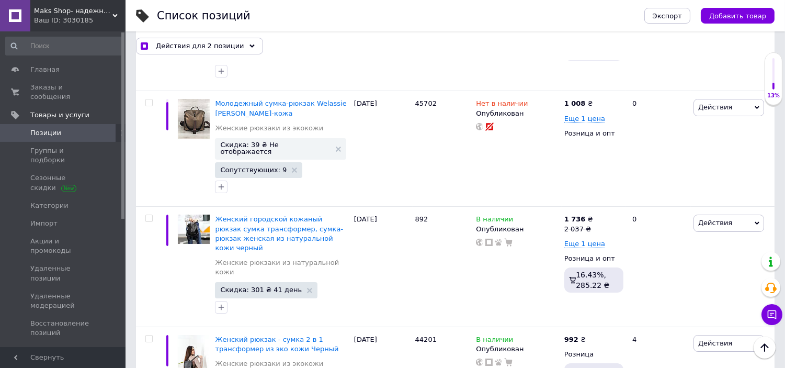
scroll to position [6797, 0]
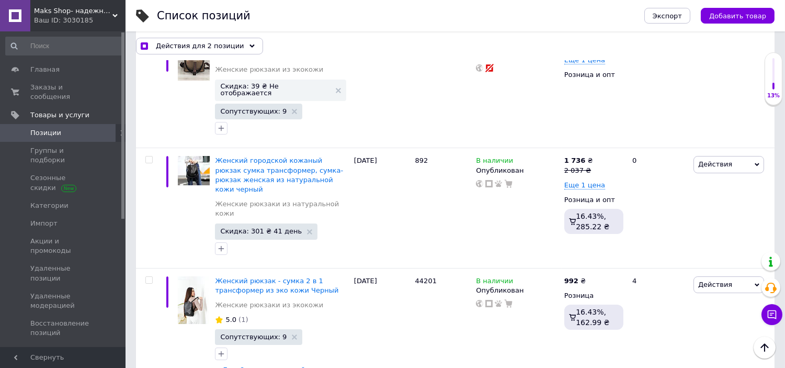
checkbox input "true"
drag, startPoint x: 148, startPoint y: 324, endPoint x: 189, endPoint y: 300, distance: 47.6
checkbox input "true"
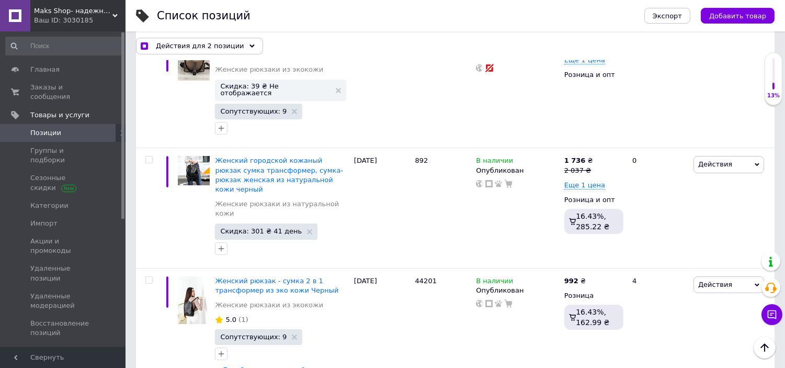
checkbox input "true"
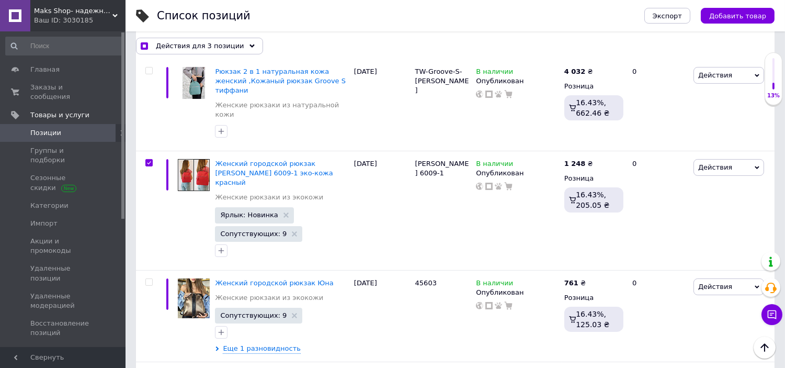
scroll to position [7668, 0]
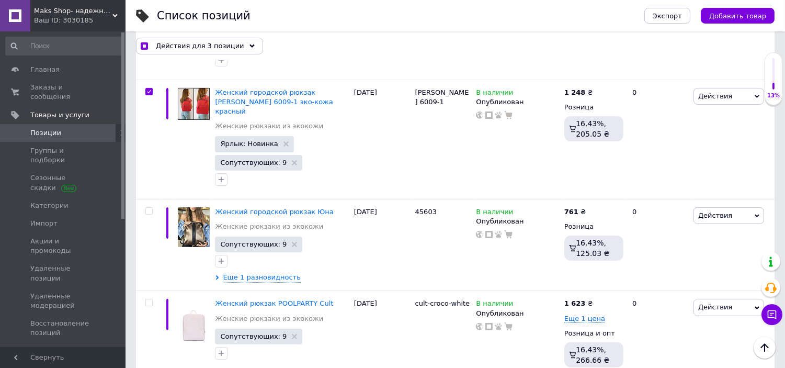
drag, startPoint x: 150, startPoint y: 171, endPoint x: 148, endPoint y: 183, distance: 12.1
checkbox input "true"
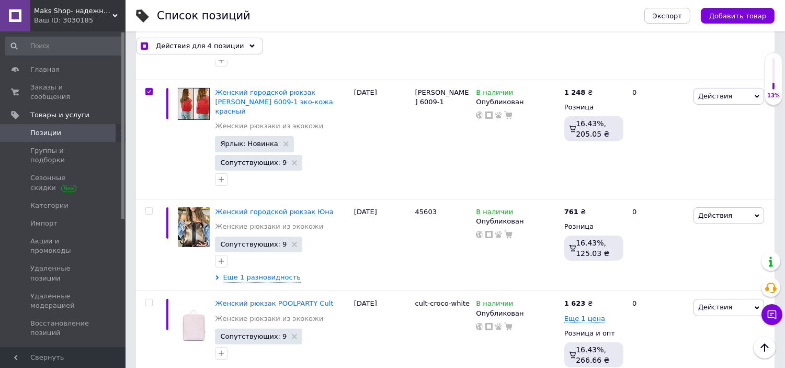
checkbox input "true"
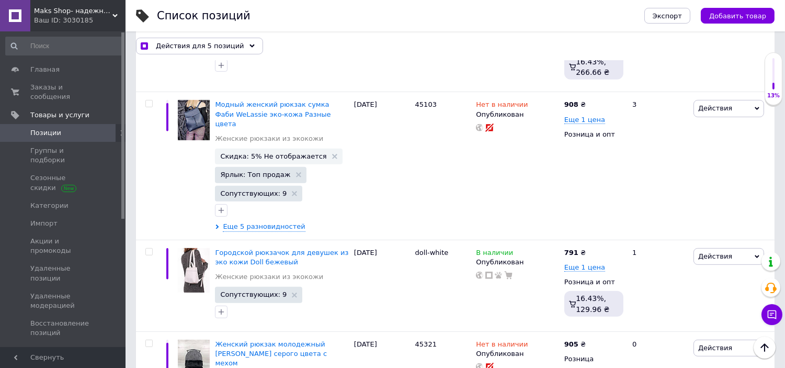
scroll to position [7959, 0]
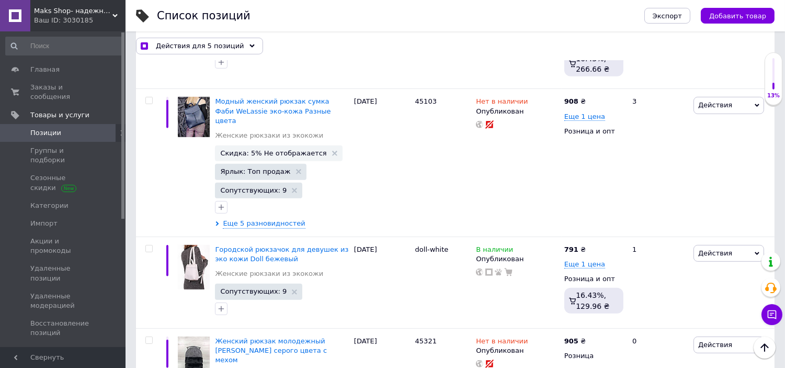
checkbox input "true"
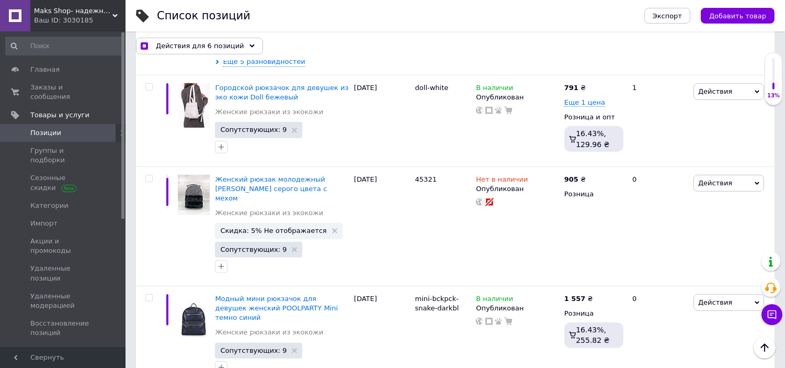
scroll to position [8133, 0]
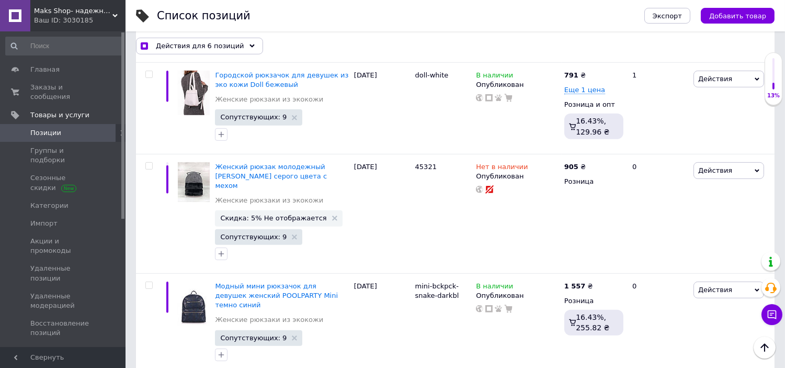
drag, startPoint x: 420, startPoint y: 195, endPoint x: 445, endPoint y: 201, distance: 26.0
checkbox input "true"
copy div "169"
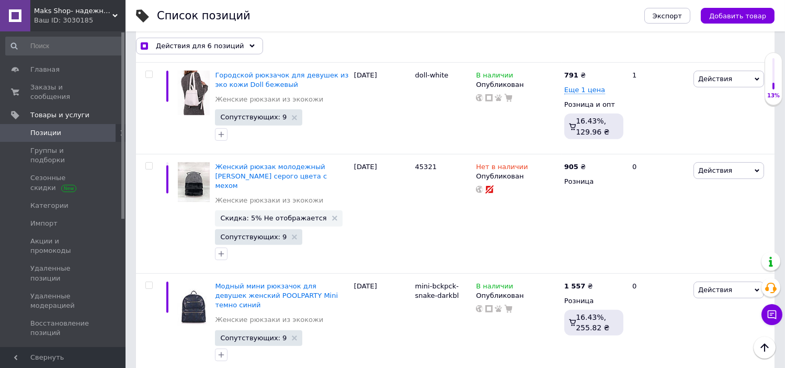
checkbox input "true"
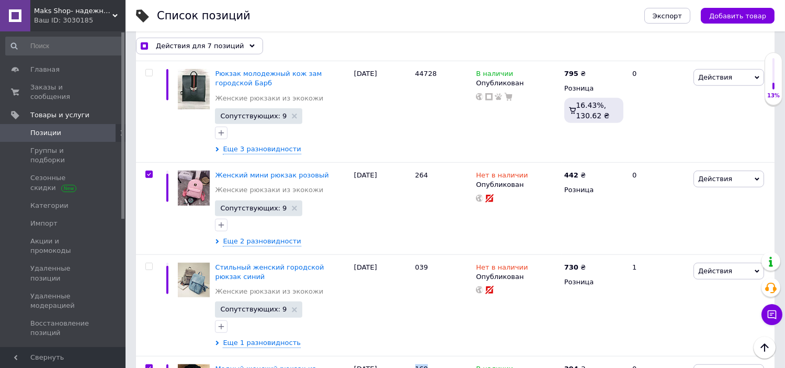
scroll to position [8714, 0]
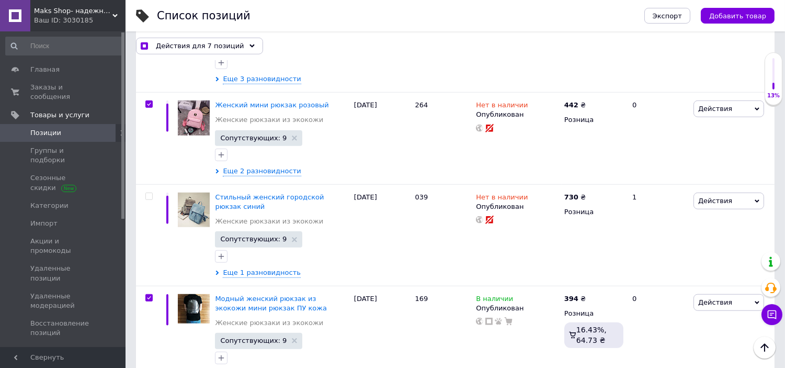
drag, startPoint x: 419, startPoint y: 236, endPoint x: 414, endPoint y: 233, distance: 5.8
checkbox input "true"
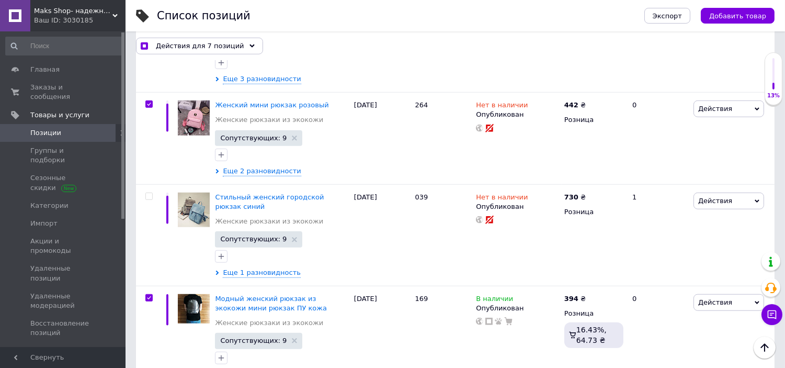
checkbox input "true"
copy div "45505"
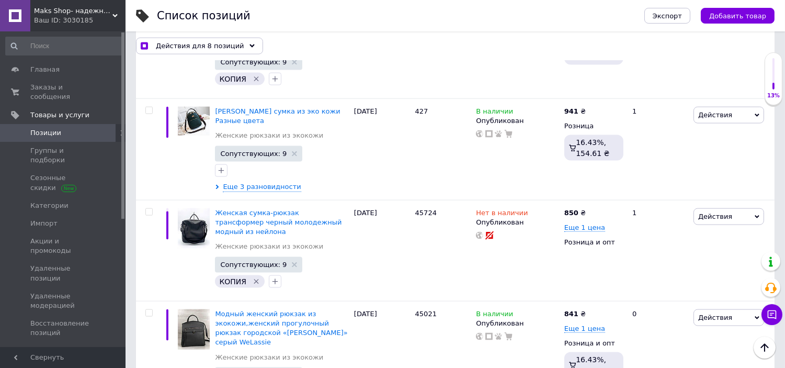
scroll to position [9684, 0]
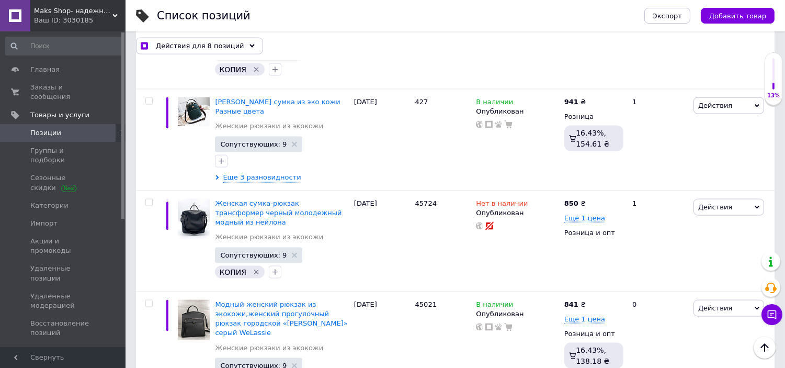
checkbox input "true"
click at [187, 37] on div "Действия для 9 позиций Выбрать все 177 позиций Выбраны все 177 позиций Отменить…" at bounding box center [455, 45] width 638 height 29
click at [189, 44] on span "Действия для 9 позиций" at bounding box center [200, 45] width 88 height 9
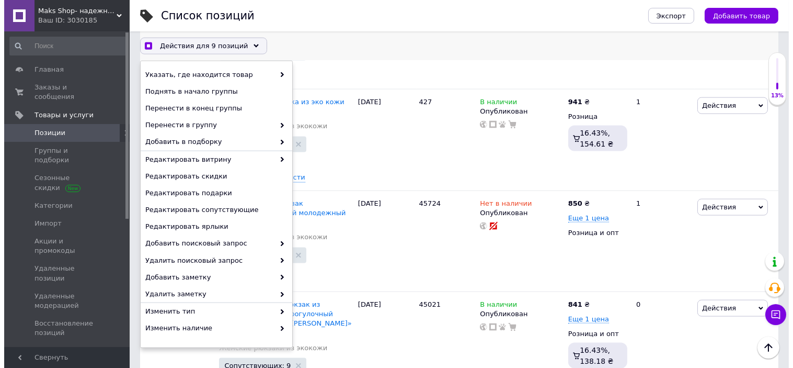
scroll to position [96, 0]
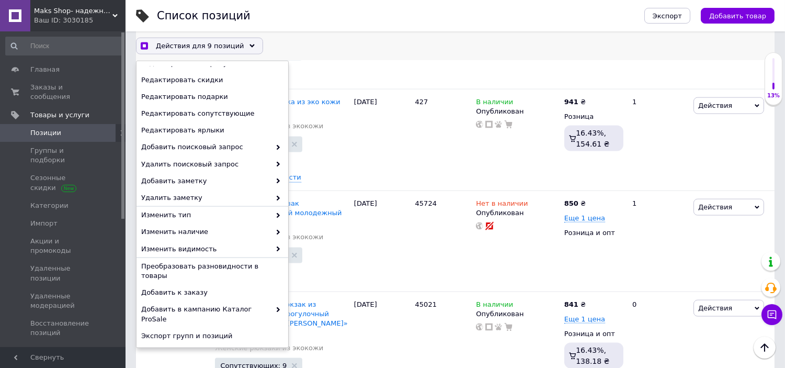
click at [163, 348] on span "Удалить" at bounding box center [211, 352] width 140 height 9
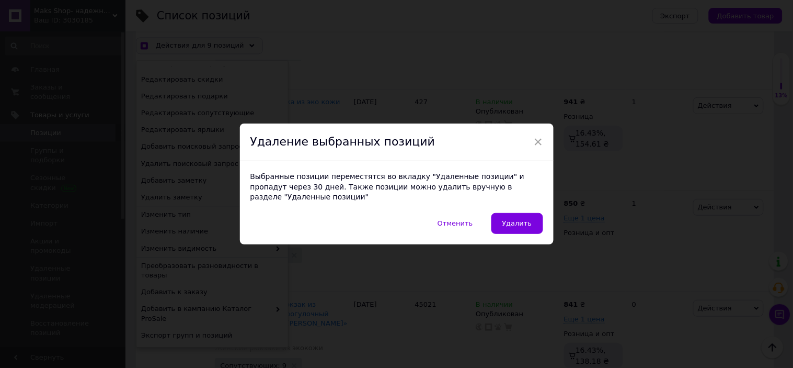
click at [517, 219] on span "Удалить" at bounding box center [517, 223] width 30 height 8
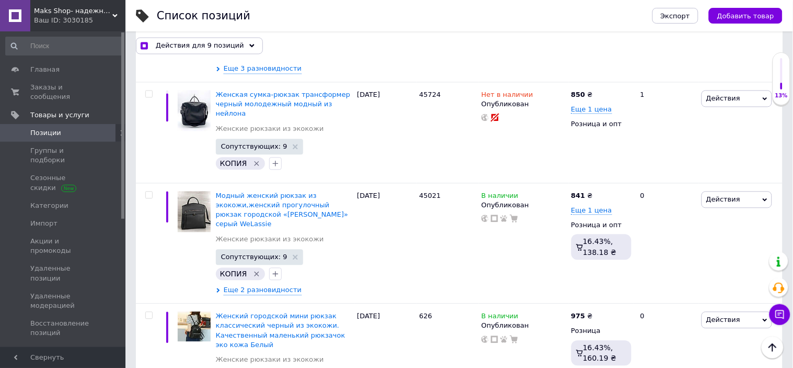
checkbox input "true"
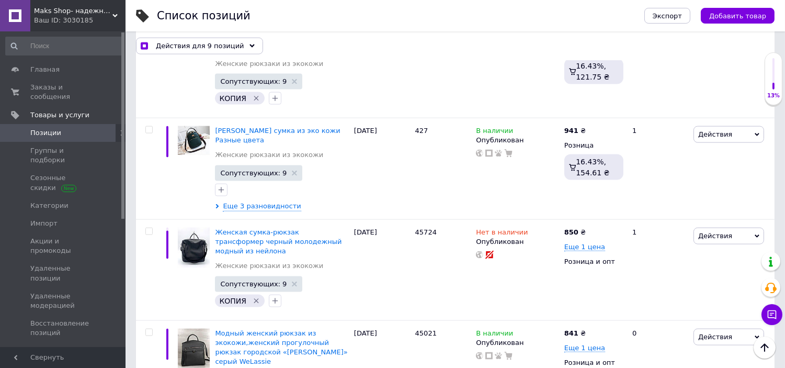
checkbox input "false"
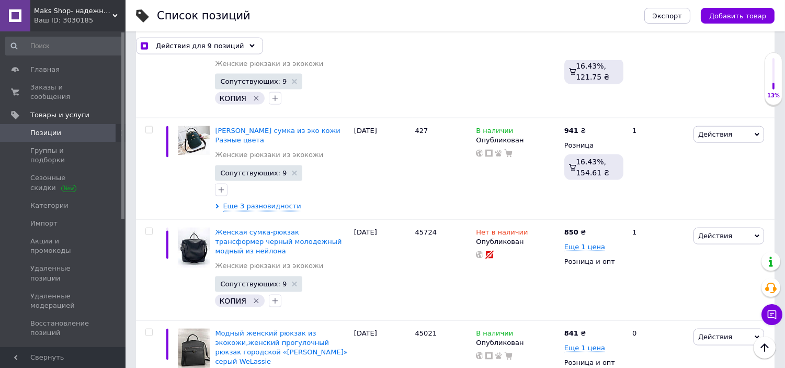
checkbox input "false"
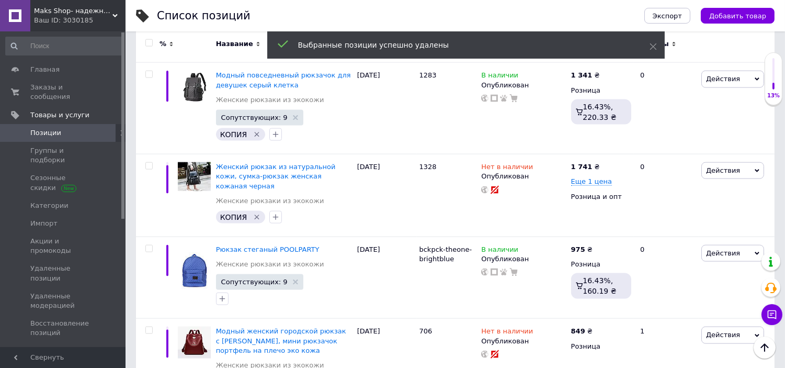
scroll to position [0, 0]
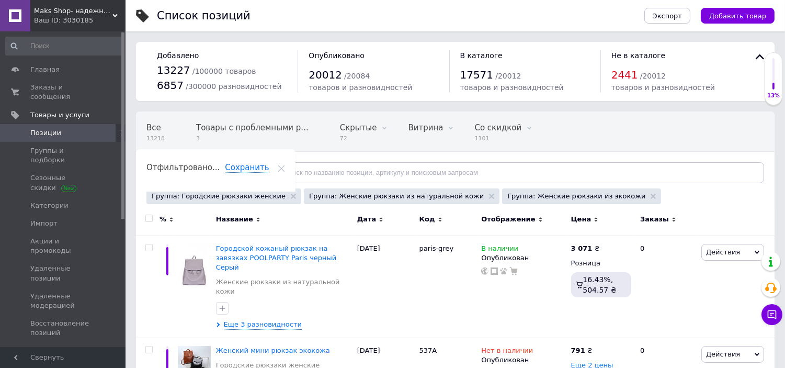
click at [54, 128] on span "Позиции" at bounding box center [45, 132] width 31 height 9
click at [650, 199] on icon at bounding box center [652, 195] width 5 height 5
